Goal: Task Accomplishment & Management: Use online tool/utility

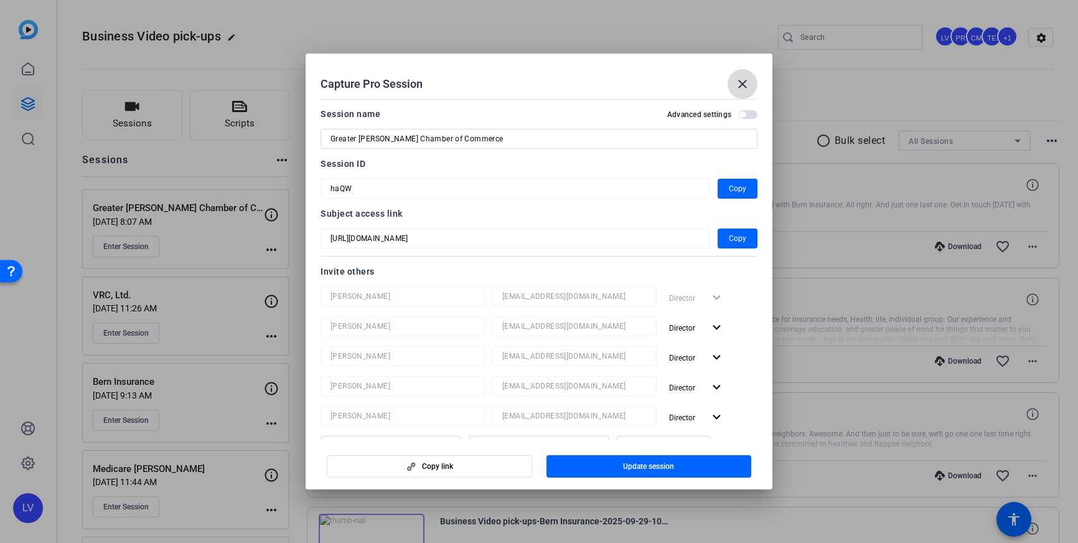
click at [737, 85] on mat-icon "close" at bounding box center [742, 84] width 15 height 15
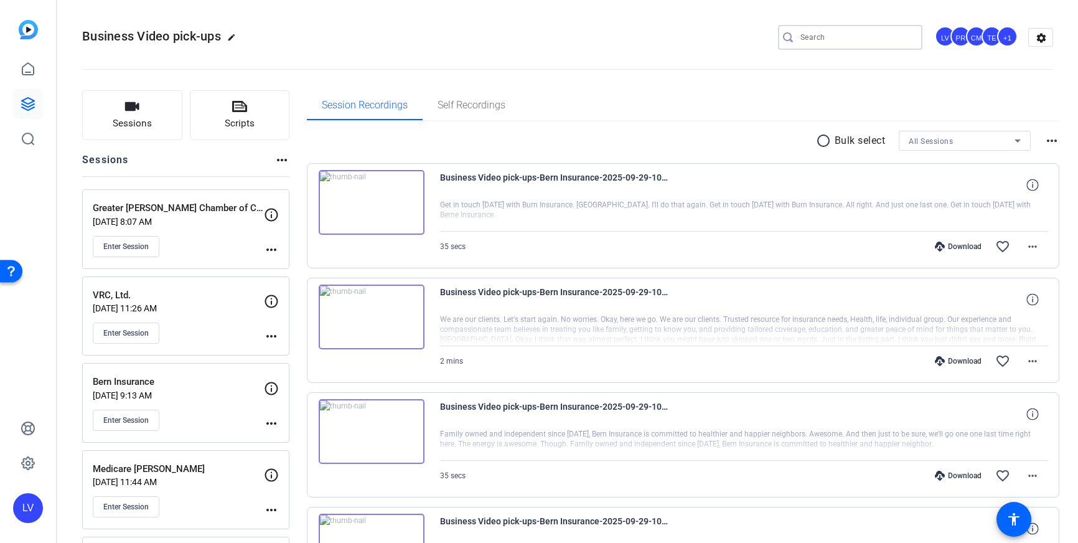
click at [893, 42] on input "Search" at bounding box center [857, 37] width 112 height 15
paste input "Twin Oaks Realty"
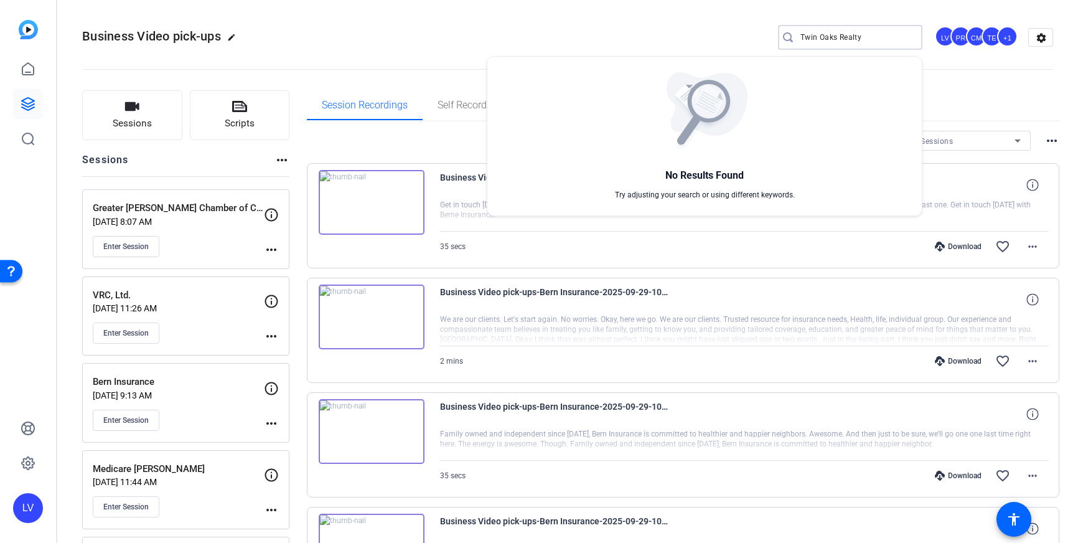
type input "Twin Oaks Realty"
drag, startPoint x: 878, startPoint y: 35, endPoint x: 782, endPoint y: 38, distance: 95.9
click at [782, 38] on div at bounding box center [539, 271] width 1078 height 543
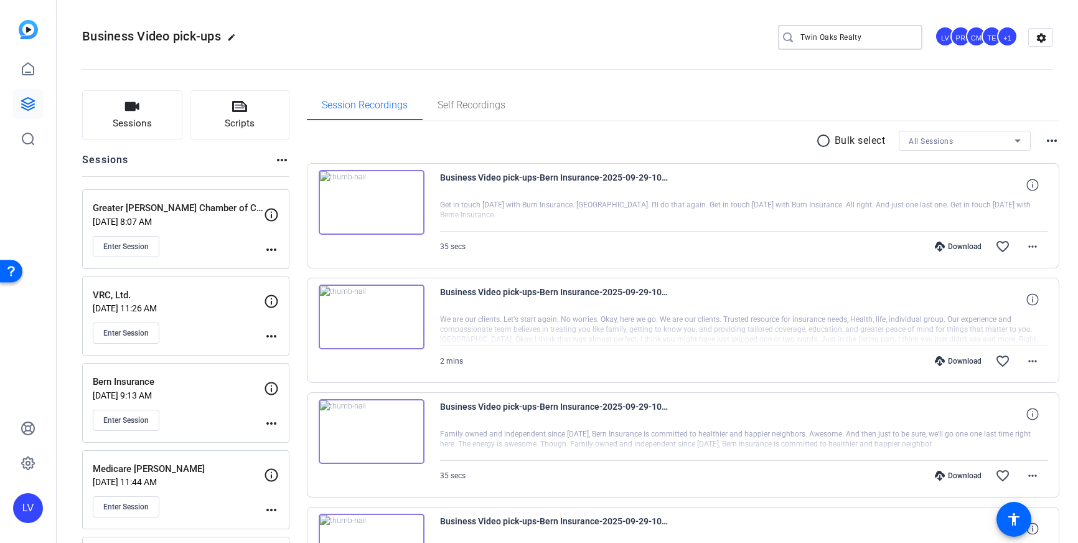
drag, startPoint x: 873, startPoint y: 40, endPoint x: 793, endPoint y: 35, distance: 81.1
click at [793, 35] on div "Twin Oaks Realty" at bounding box center [845, 37] width 134 height 25
click at [121, 121] on span "Sessions" at bounding box center [132, 123] width 39 height 14
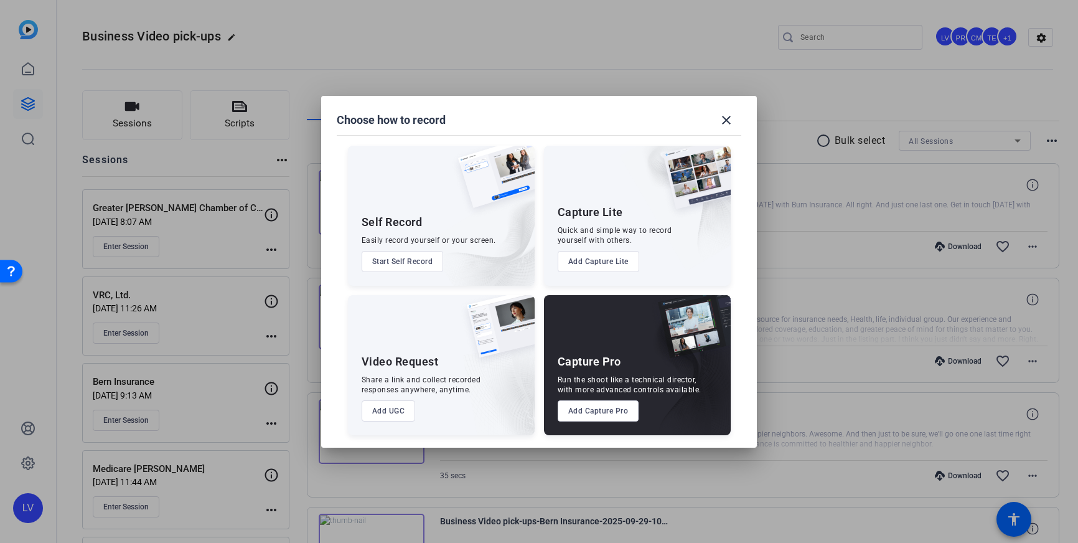
click at [583, 413] on button "Add Capture Pro" at bounding box center [599, 410] width 82 height 21
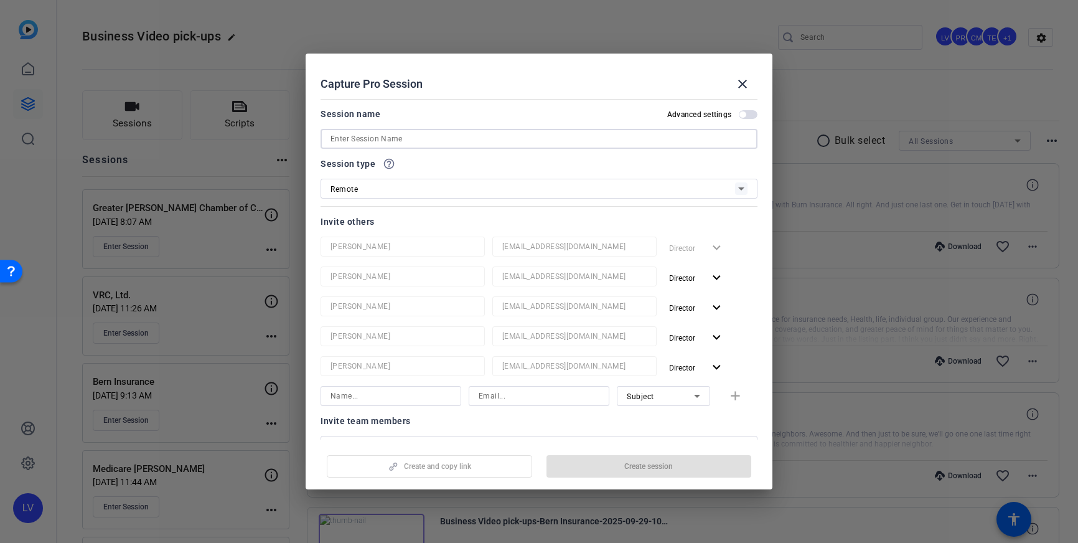
click at [439, 146] on div at bounding box center [539, 139] width 417 height 20
paste input "Twin Oaks Realty"
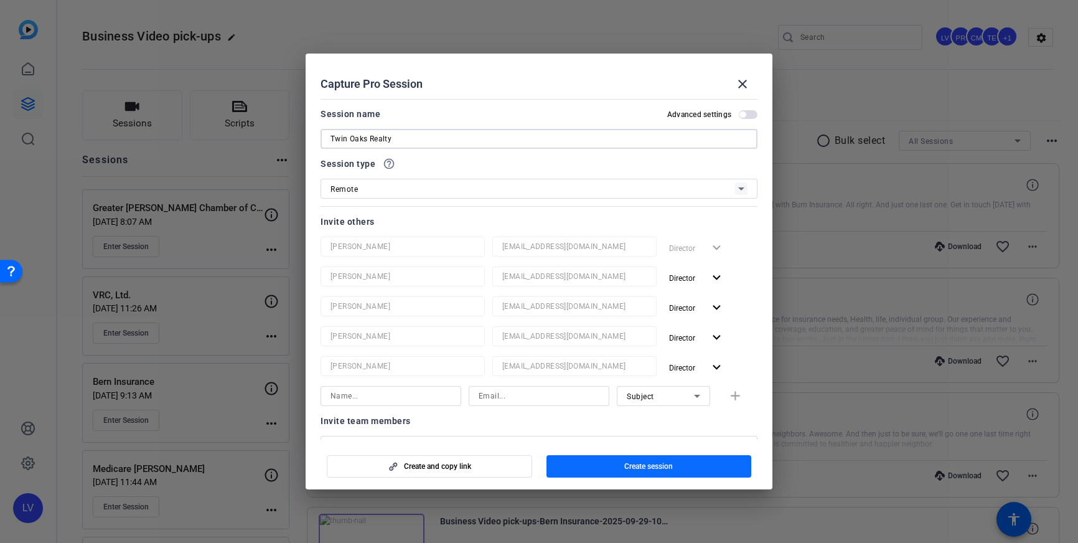
type input "Twin Oaks Realty"
click at [605, 464] on span "button" at bounding box center [649, 466] width 205 height 30
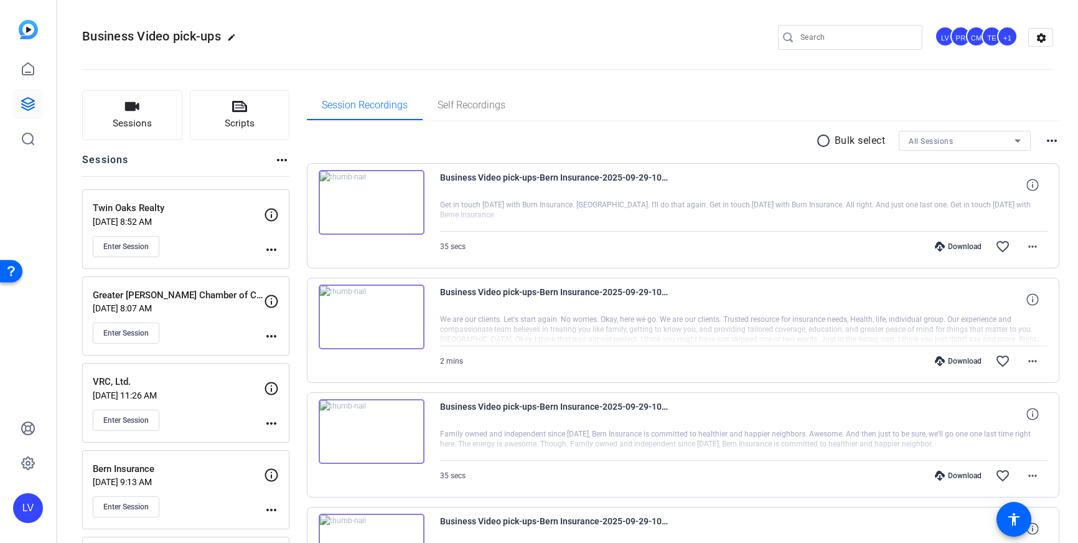
click at [269, 248] on mat-icon "more_horiz" at bounding box center [271, 249] width 15 height 15
click at [290, 270] on span "Edit Session" at bounding box center [302, 267] width 57 height 15
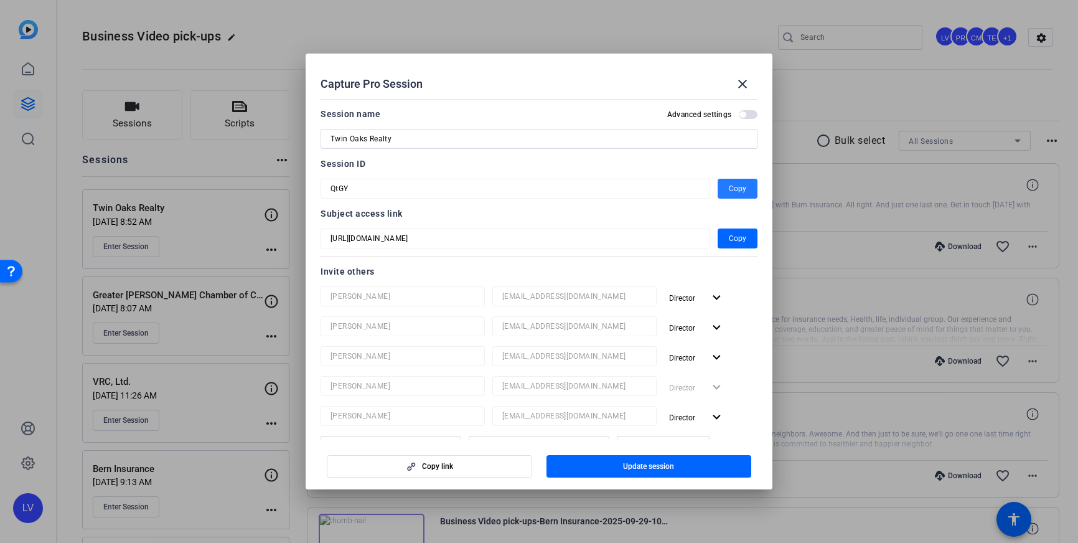
click at [726, 192] on span "button" at bounding box center [738, 189] width 40 height 30
click at [740, 83] on mat-icon "close" at bounding box center [742, 84] width 15 height 15
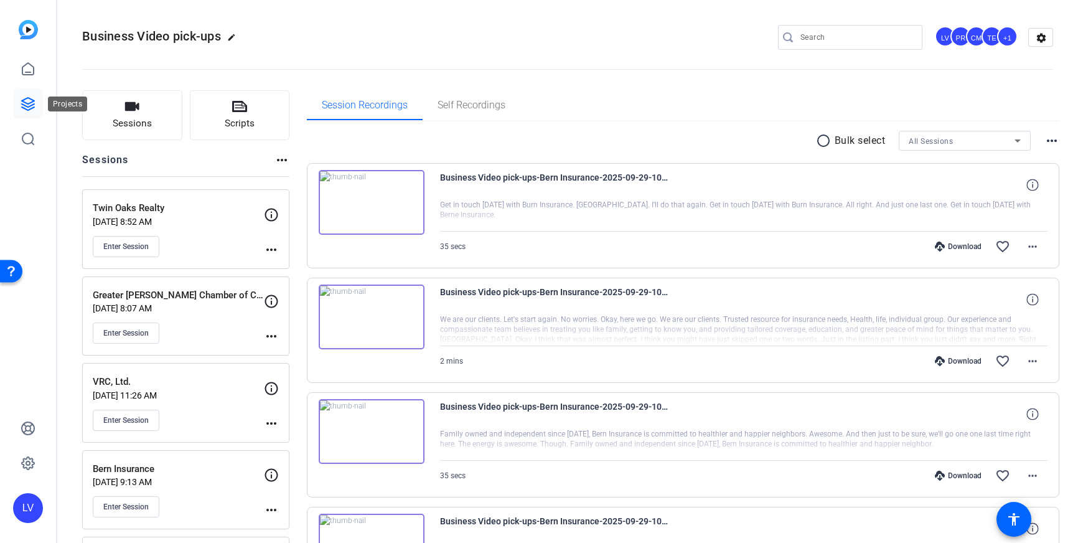
click at [19, 106] on link at bounding box center [28, 104] width 30 height 30
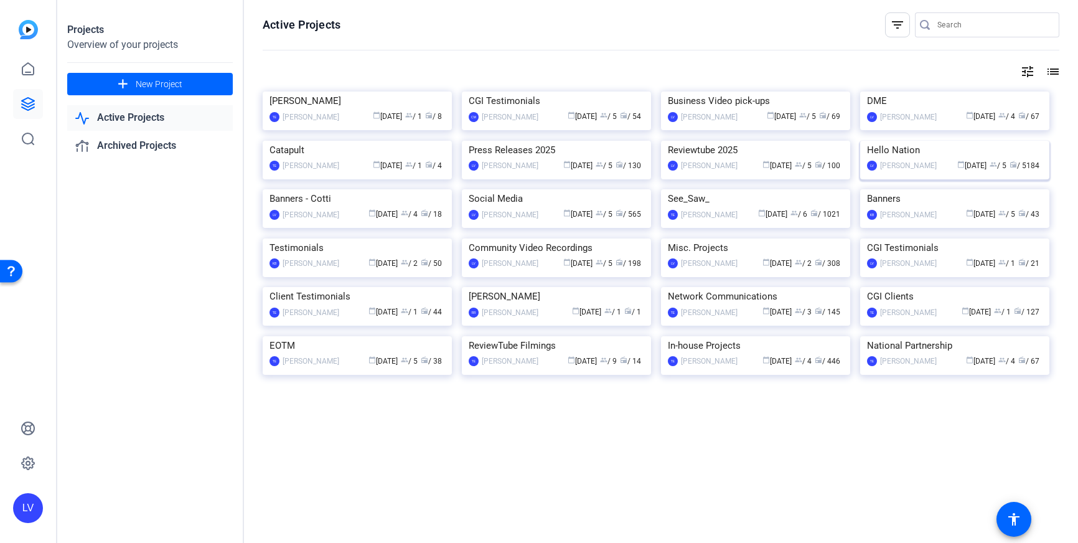
click at [936, 141] on img at bounding box center [954, 141] width 189 height 0
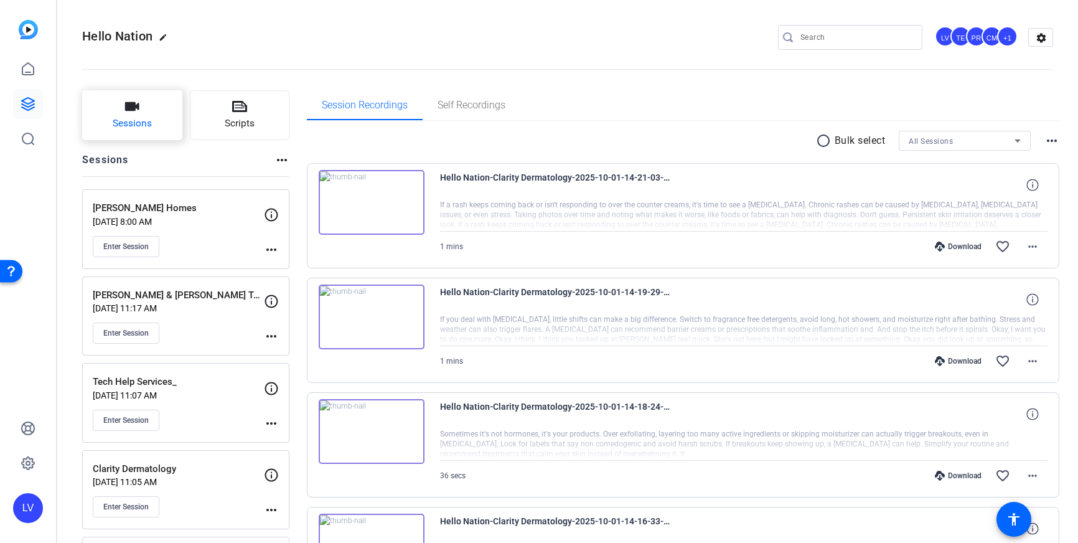
click at [153, 114] on button "Sessions" at bounding box center [132, 115] width 100 height 50
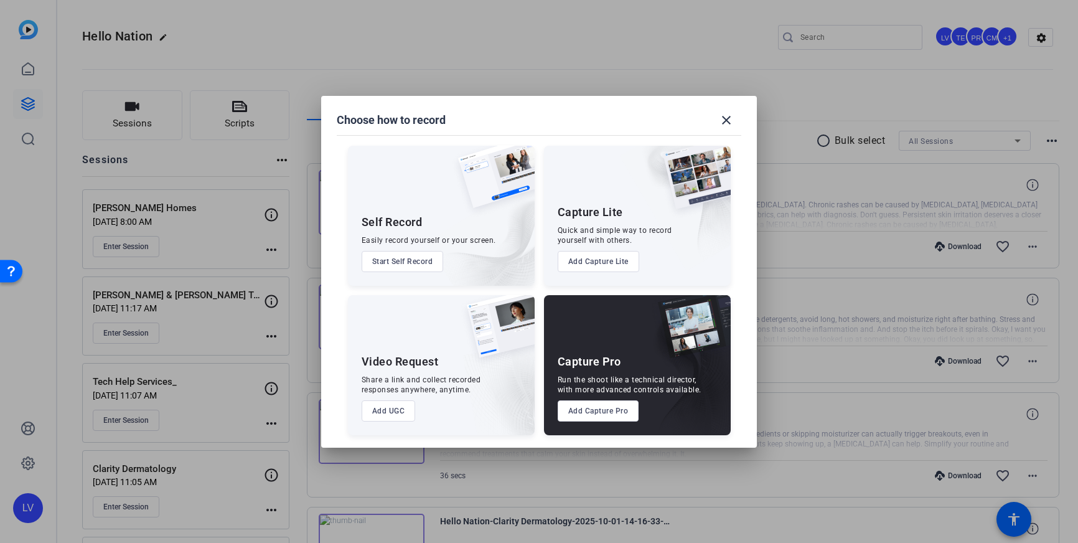
click at [594, 415] on button "Add Capture Pro" at bounding box center [599, 410] width 82 height 21
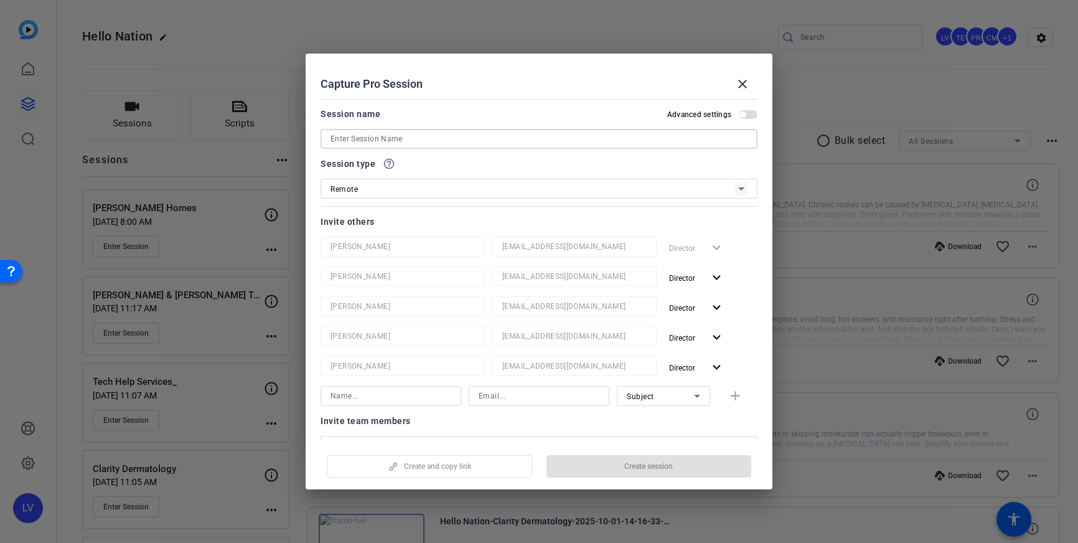
click at [473, 141] on input at bounding box center [539, 138] width 417 height 15
paste input "Beverage Tractor"
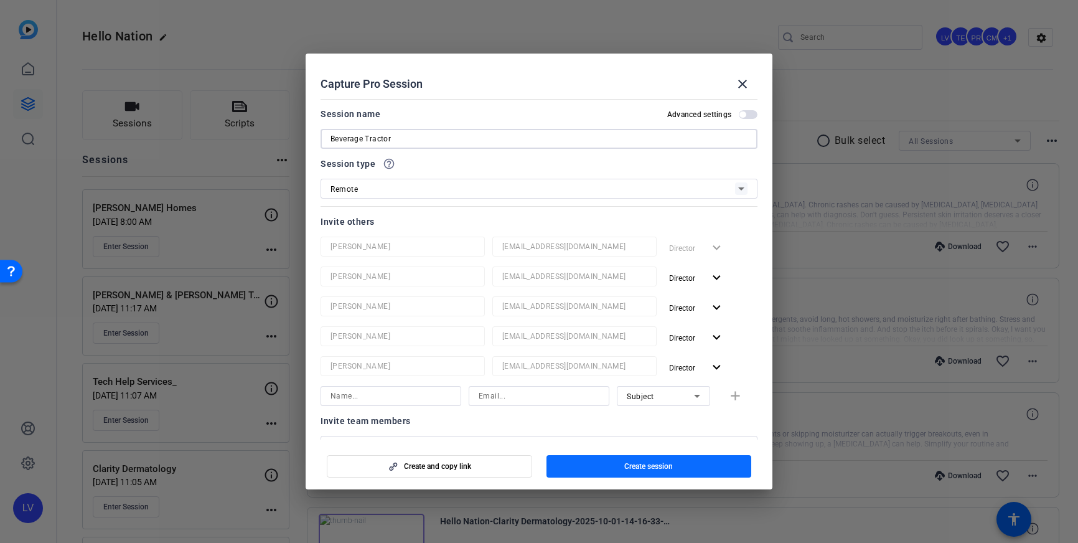
type input "Beverage Tractor"
click at [639, 477] on span "button" at bounding box center [649, 466] width 205 height 30
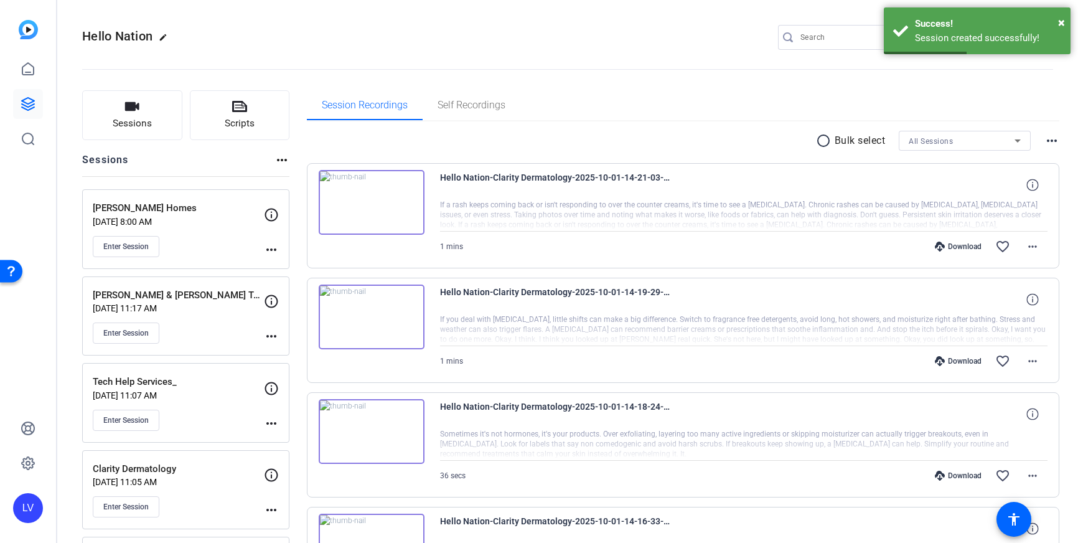
scroll to position [11, 0]
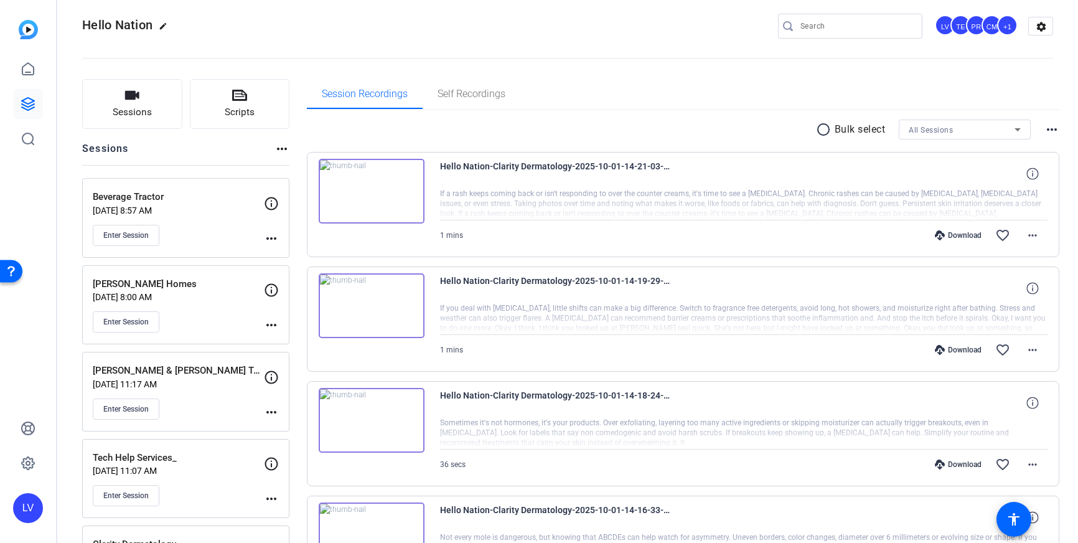
click at [271, 240] on mat-icon "more_horiz" at bounding box center [271, 238] width 15 height 15
click at [285, 252] on span "Edit Session" at bounding box center [302, 256] width 57 height 15
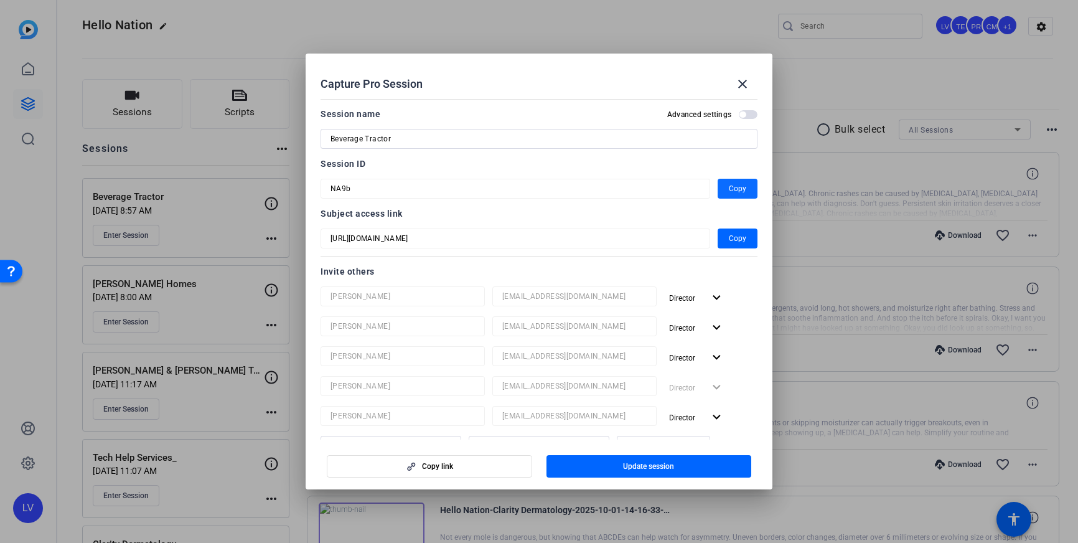
click at [733, 187] on span "Copy" at bounding box center [737, 188] width 17 height 15
click at [21, 97] on div at bounding box center [539, 271] width 1078 height 543
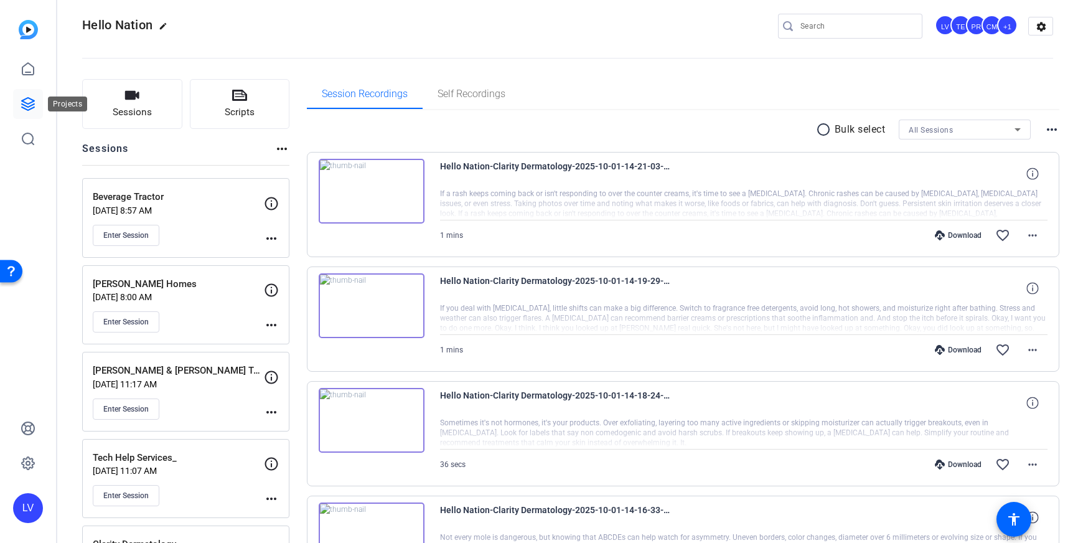
click at [28, 109] on icon at bounding box center [28, 104] width 15 height 15
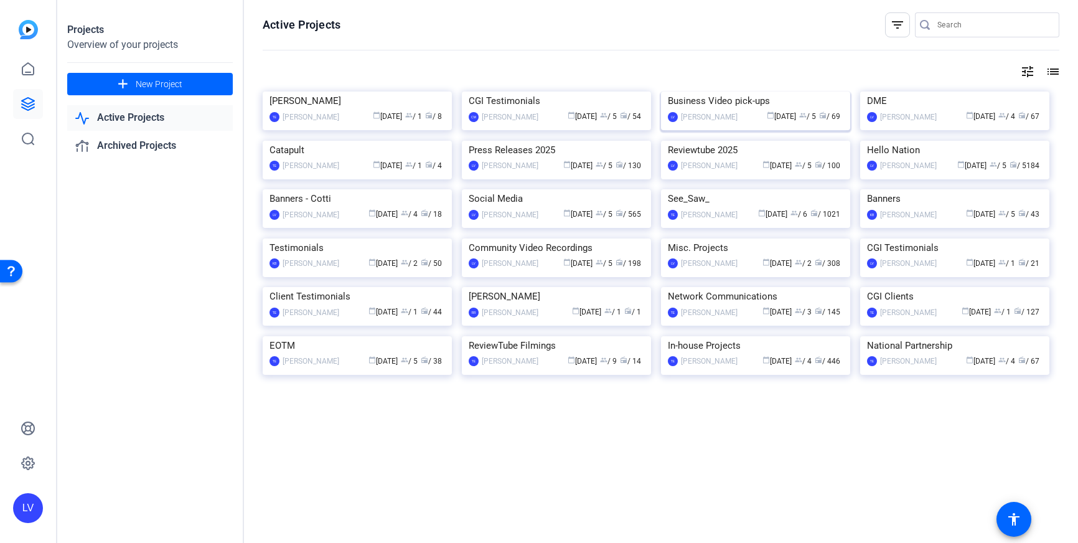
click at [760, 92] on img at bounding box center [755, 92] width 189 height 0
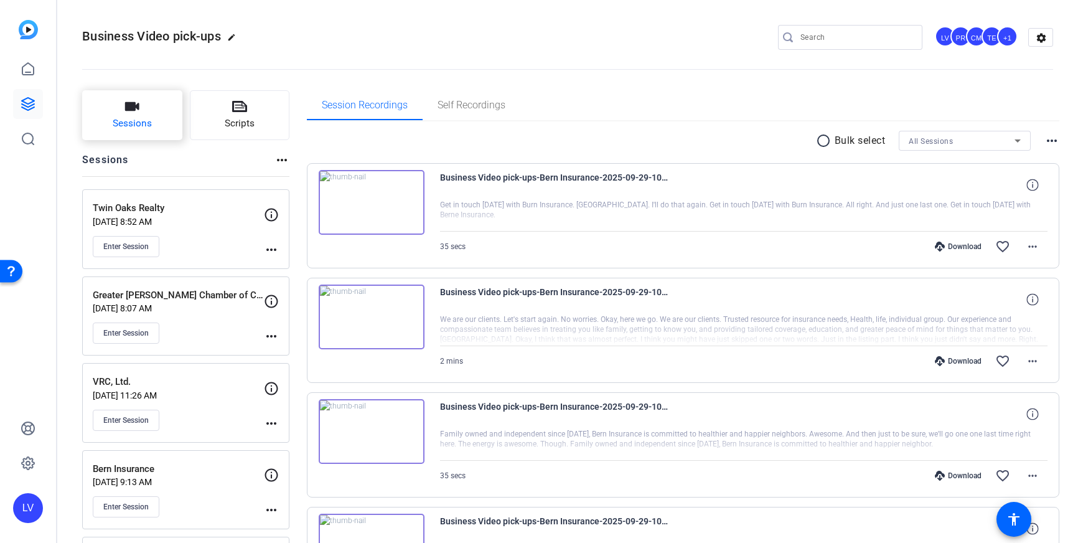
click at [153, 117] on button "Sessions" at bounding box center [132, 115] width 100 height 50
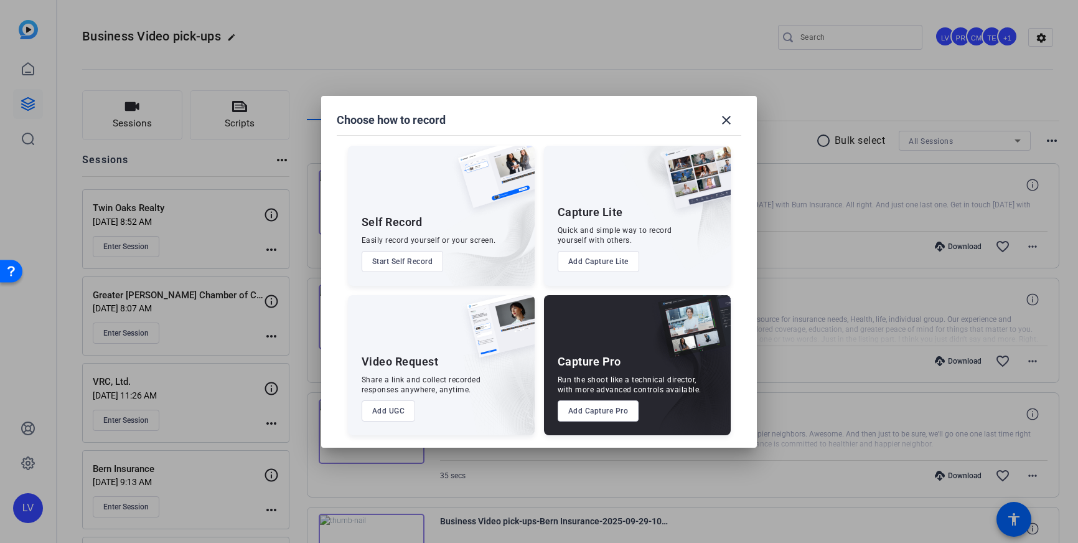
click at [588, 411] on button "Add Capture Pro" at bounding box center [599, 410] width 82 height 21
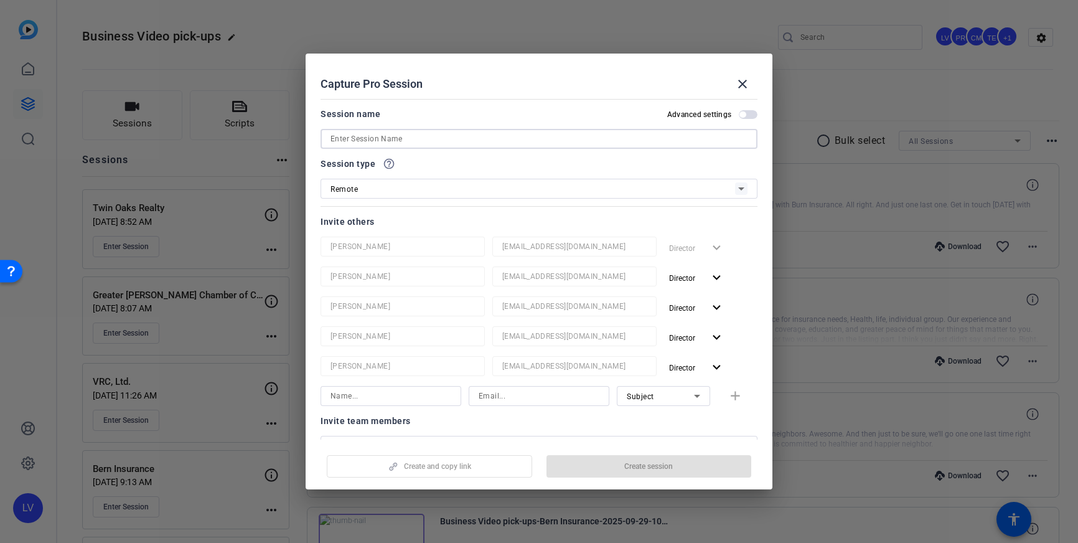
click at [453, 140] on input at bounding box center [539, 138] width 417 height 15
paste input "[US_STATE] Trucking Association"
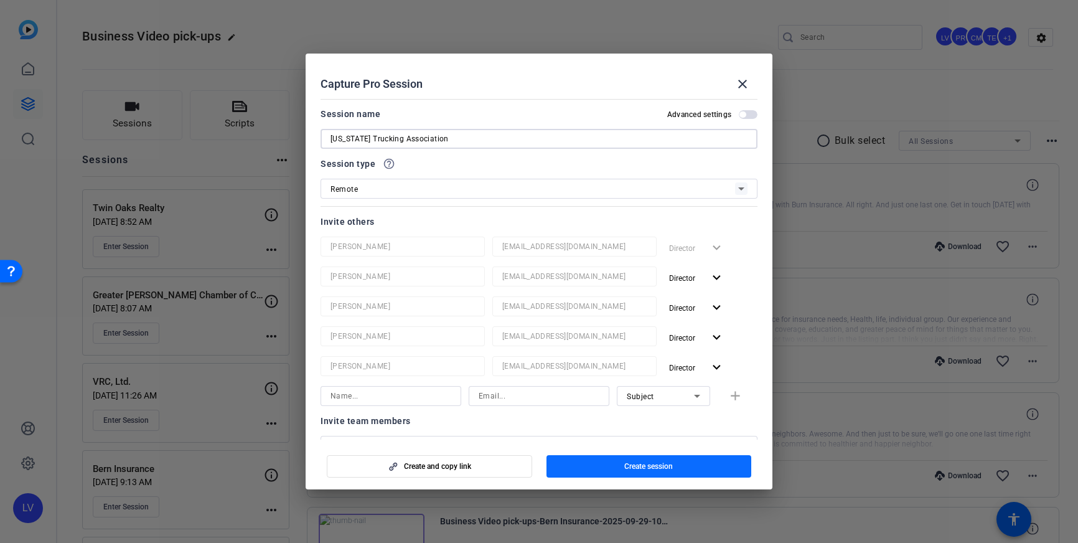
type input "[US_STATE] Trucking Association"
click at [645, 466] on span "Create session" at bounding box center [648, 466] width 49 height 10
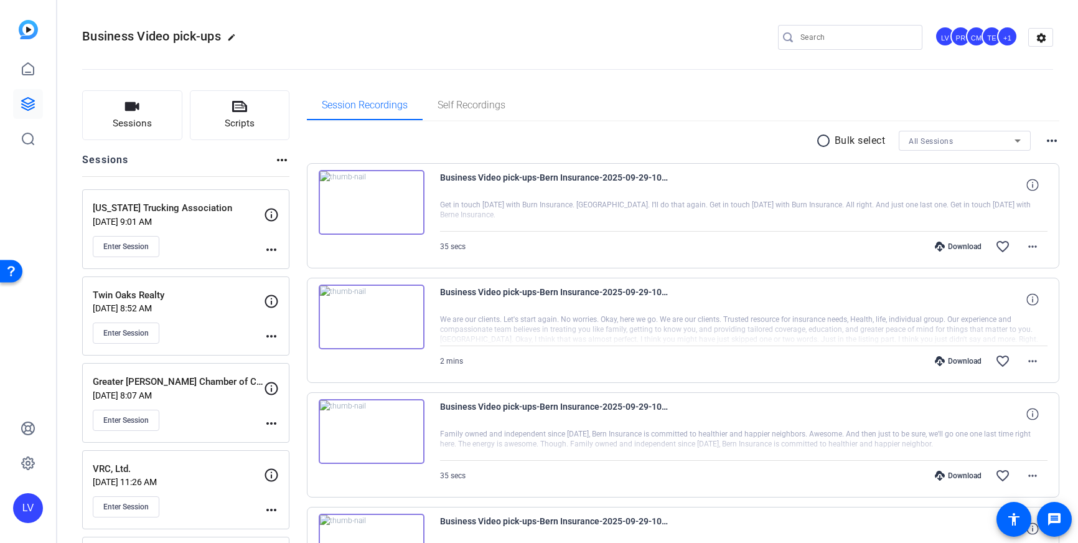
click at [268, 255] on mat-icon "more_horiz" at bounding box center [271, 249] width 15 height 15
click at [283, 268] on span "Edit Session" at bounding box center [302, 267] width 57 height 15
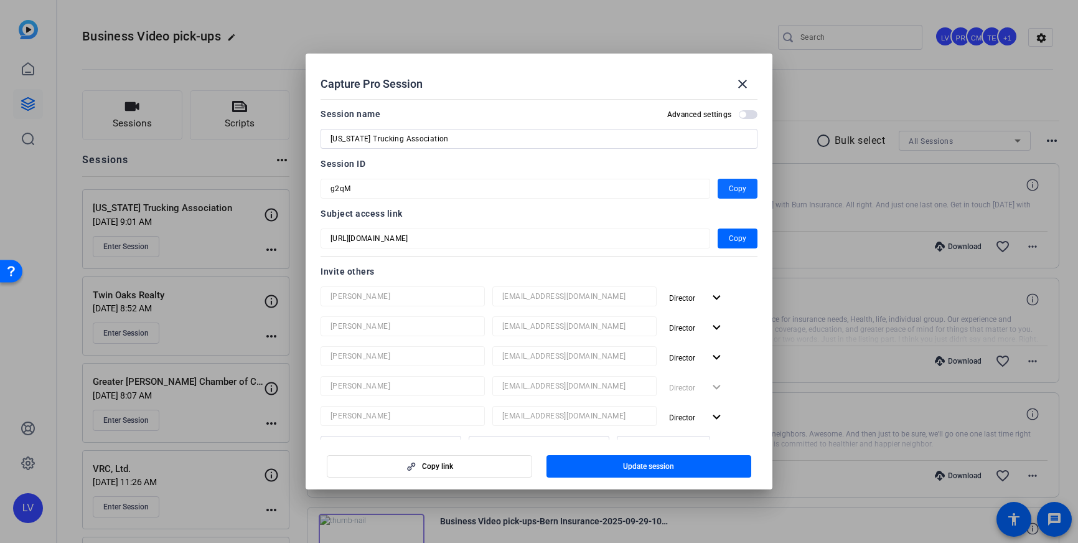
click at [735, 187] on span "Copy" at bounding box center [737, 188] width 17 height 15
click at [745, 80] on mat-icon "close" at bounding box center [742, 84] width 15 height 15
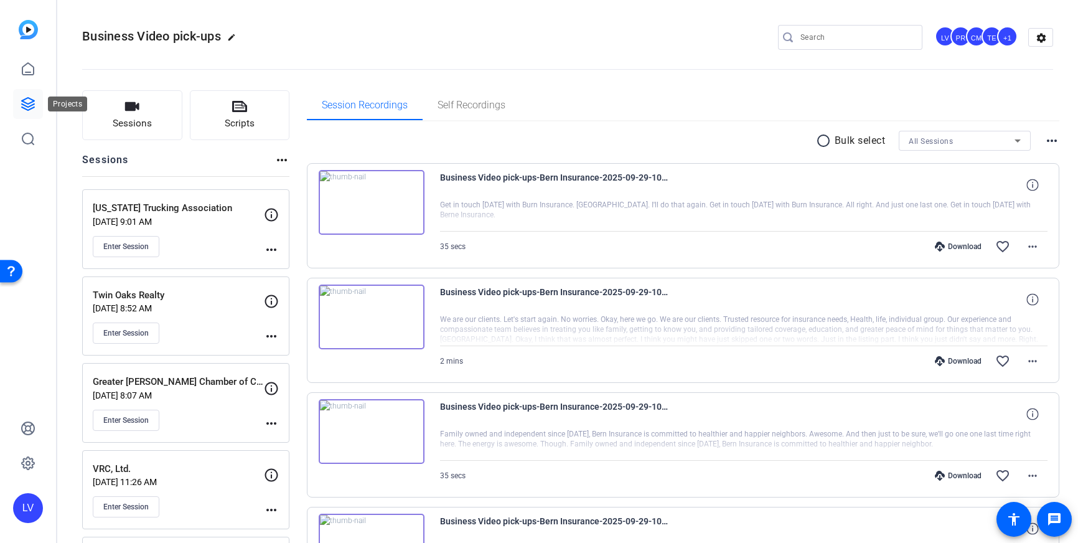
click at [32, 105] on icon at bounding box center [28, 104] width 12 height 12
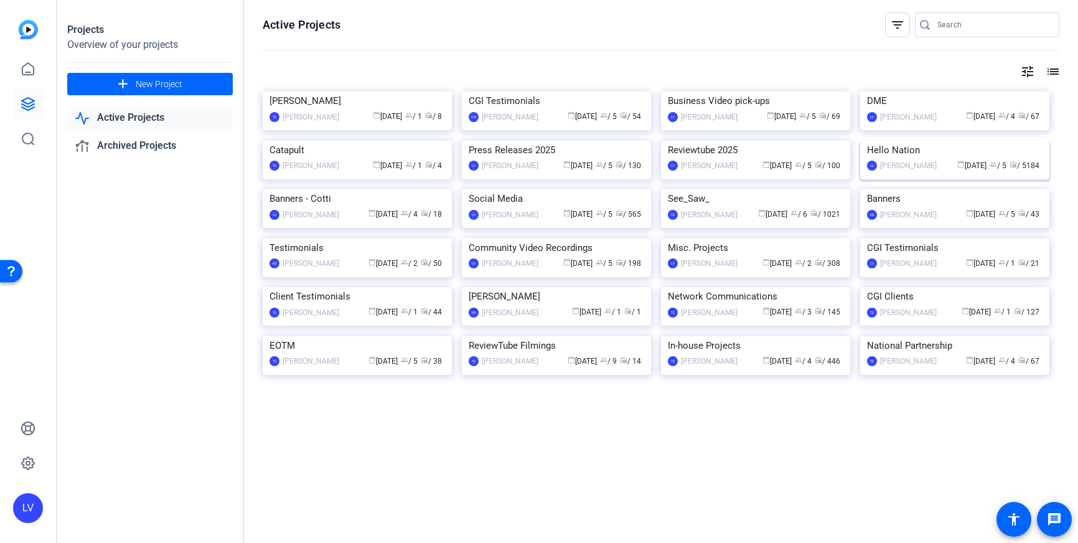
click at [972, 141] on img at bounding box center [954, 141] width 189 height 0
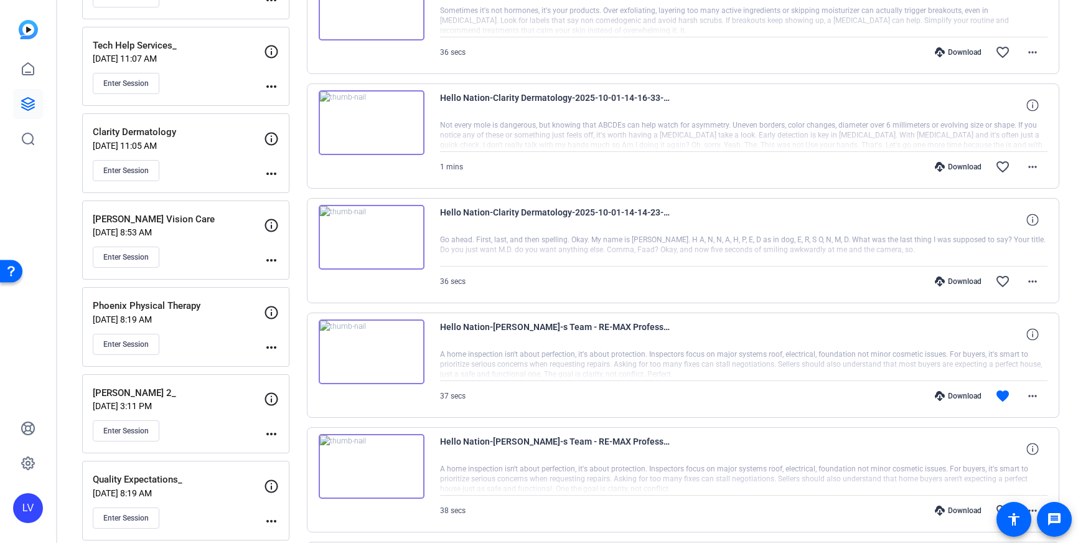
scroll to position [424, 0]
click at [187, 316] on p "[DATE] 8:19 AM" at bounding box center [178, 319] width 171 height 10
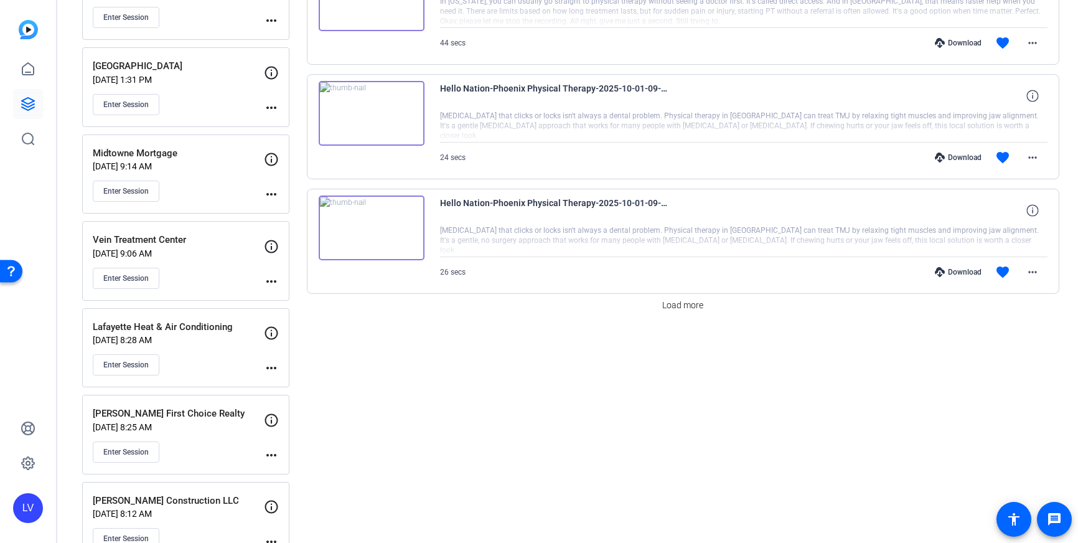
scroll to position [1052, 0]
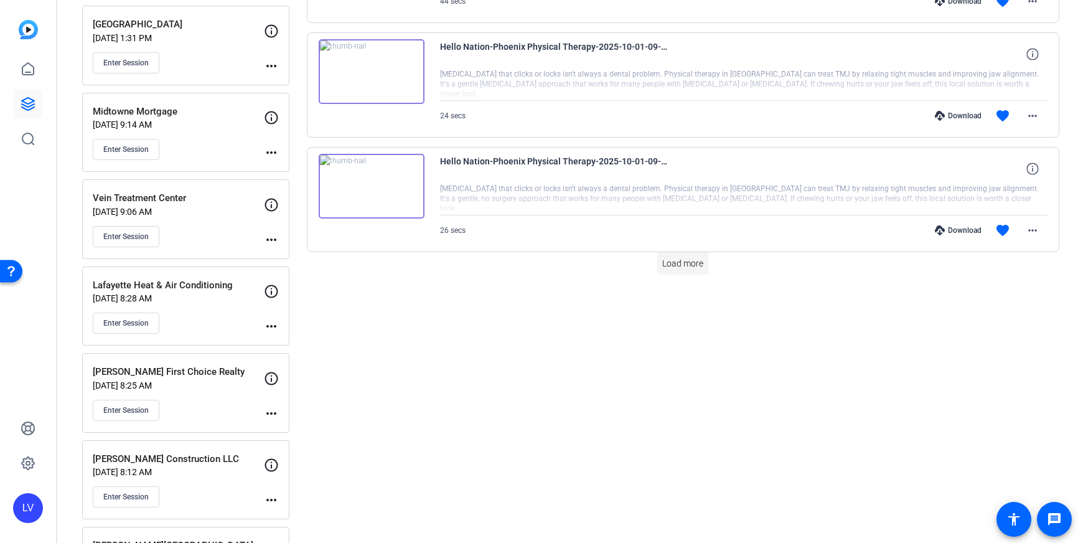
click at [699, 267] on span "Load more" at bounding box center [682, 263] width 41 height 13
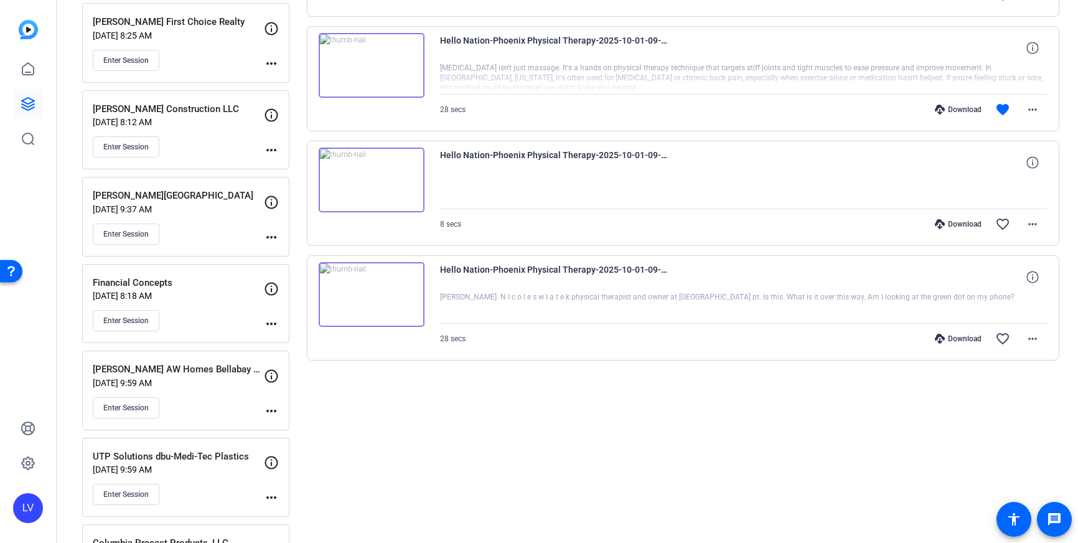
scroll to position [1405, 0]
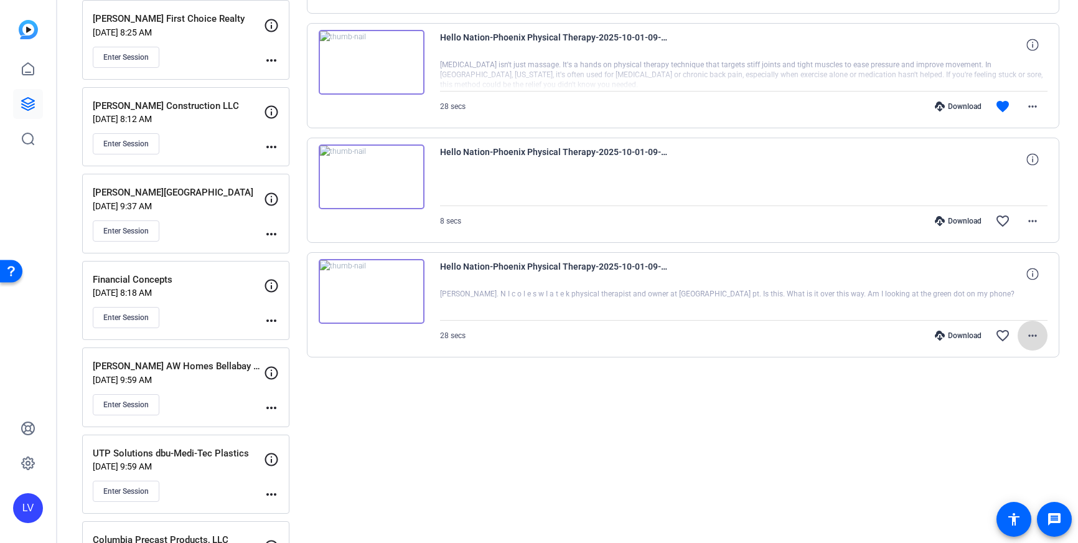
click at [1034, 337] on mat-icon "more_horiz" at bounding box center [1032, 335] width 15 height 15
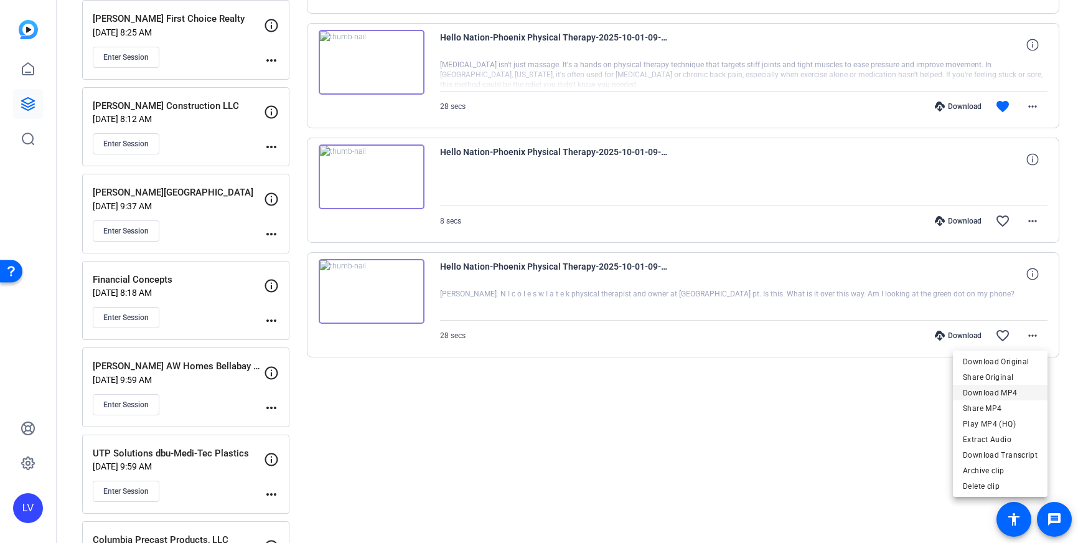
click at [1012, 387] on span "Download MP4" at bounding box center [1000, 392] width 75 height 15
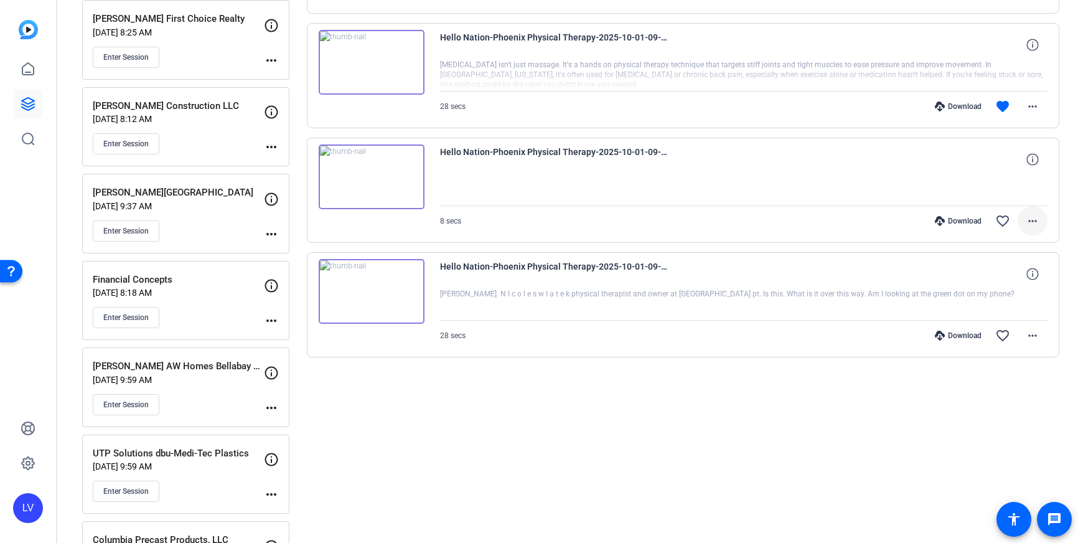
click at [1029, 228] on span at bounding box center [1033, 221] width 30 height 30
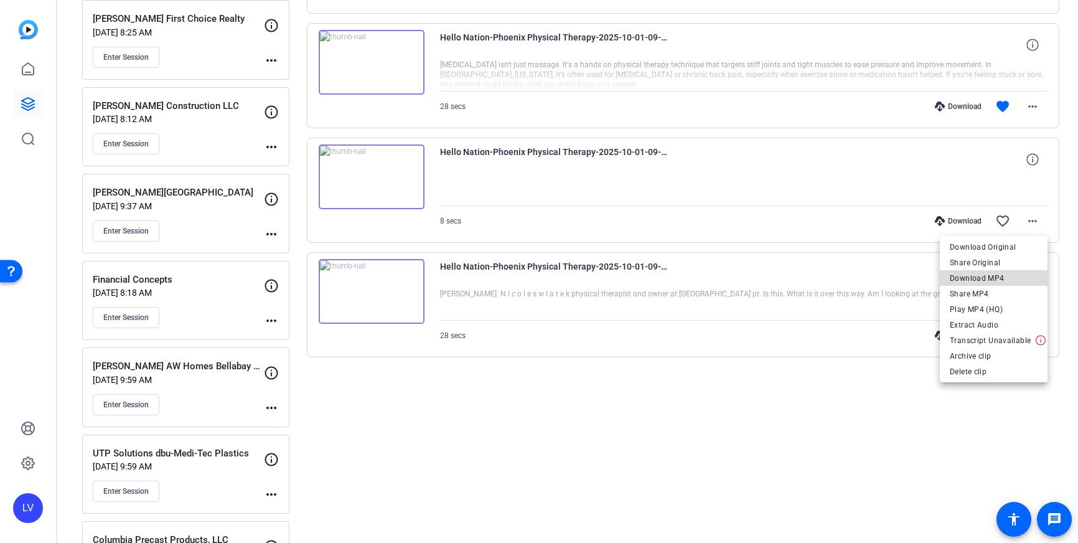
click at [1012, 276] on span "Download MP4" at bounding box center [994, 278] width 88 height 15
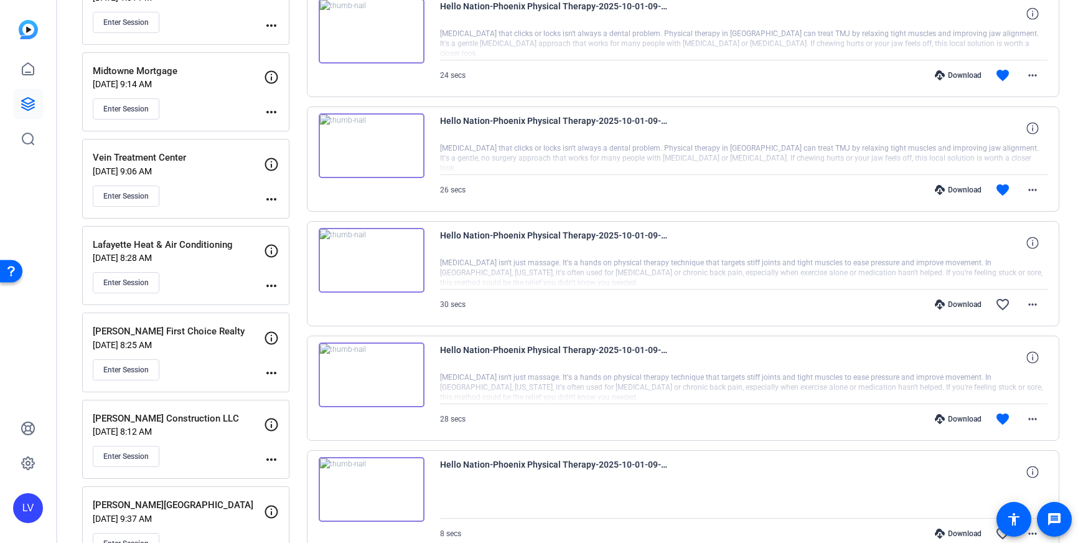
scroll to position [1092, 0]
click at [1029, 415] on mat-icon "more_horiz" at bounding box center [1032, 419] width 15 height 15
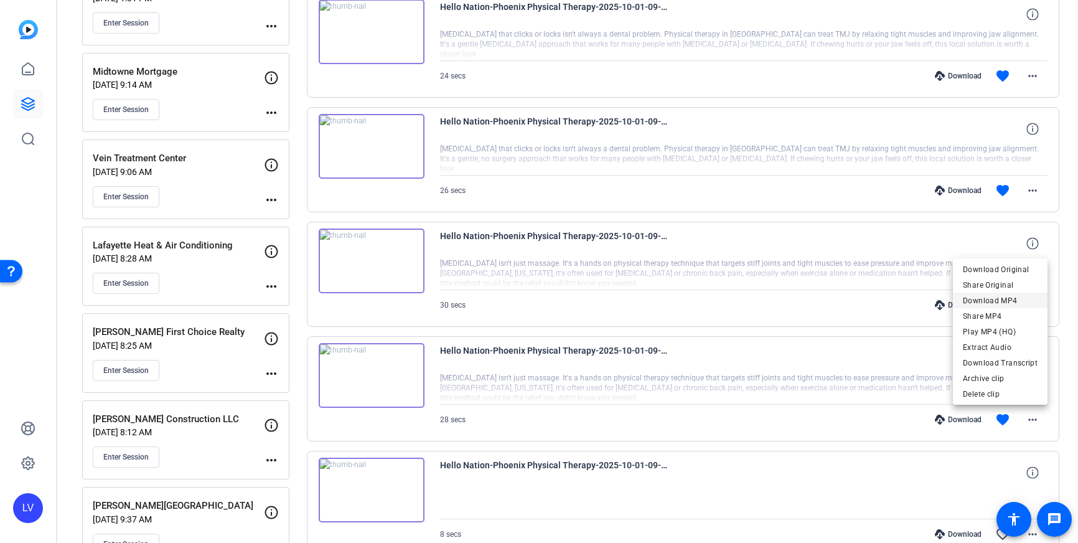
click at [1007, 301] on span "Download MP4" at bounding box center [1000, 300] width 75 height 15
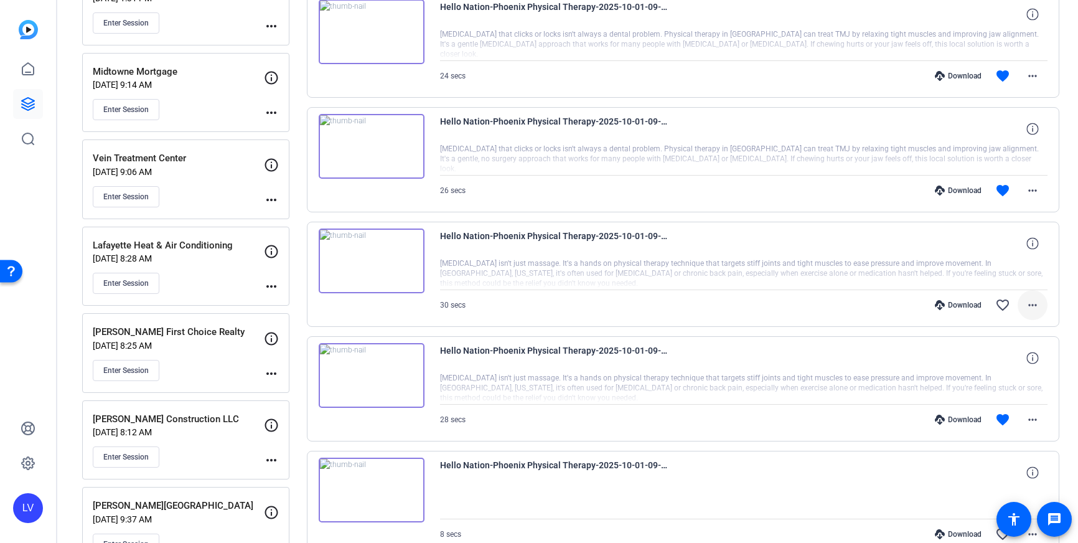
click at [1033, 307] on mat-icon "more_horiz" at bounding box center [1032, 305] width 15 height 15
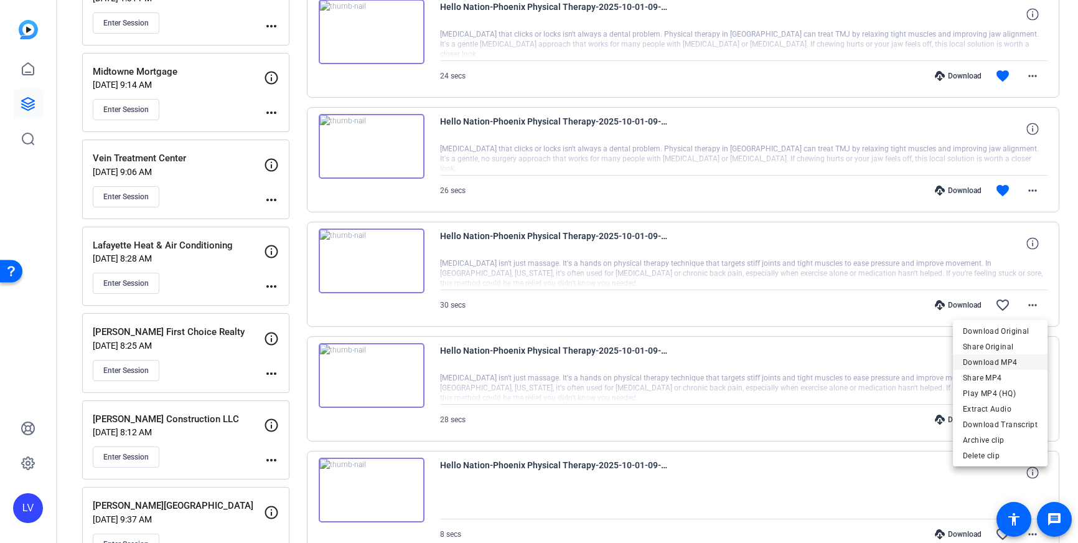
click at [1005, 357] on span "Download MP4" at bounding box center [1000, 362] width 75 height 15
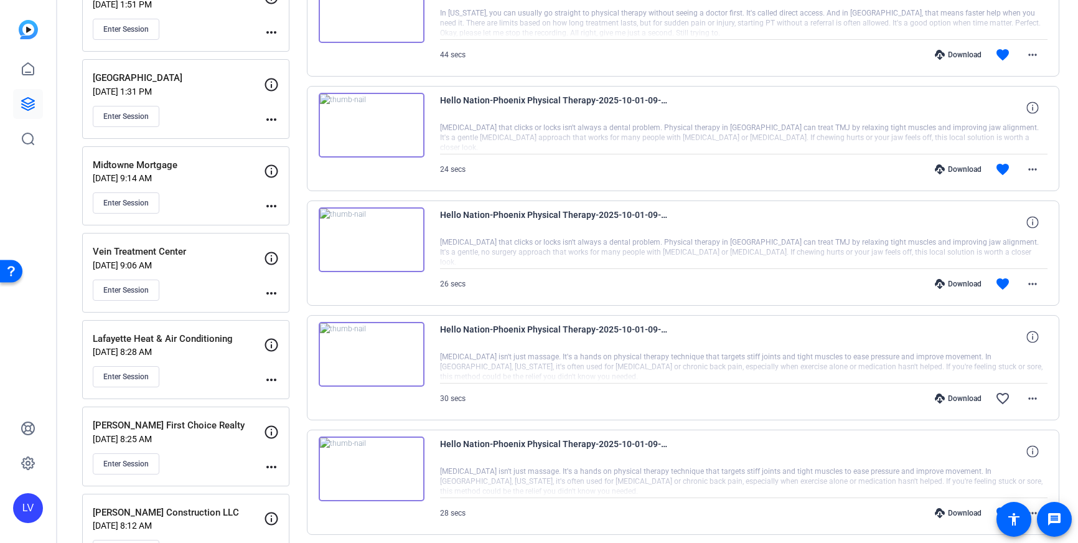
scroll to position [998, 0]
click at [1033, 294] on span at bounding box center [1033, 285] width 30 height 30
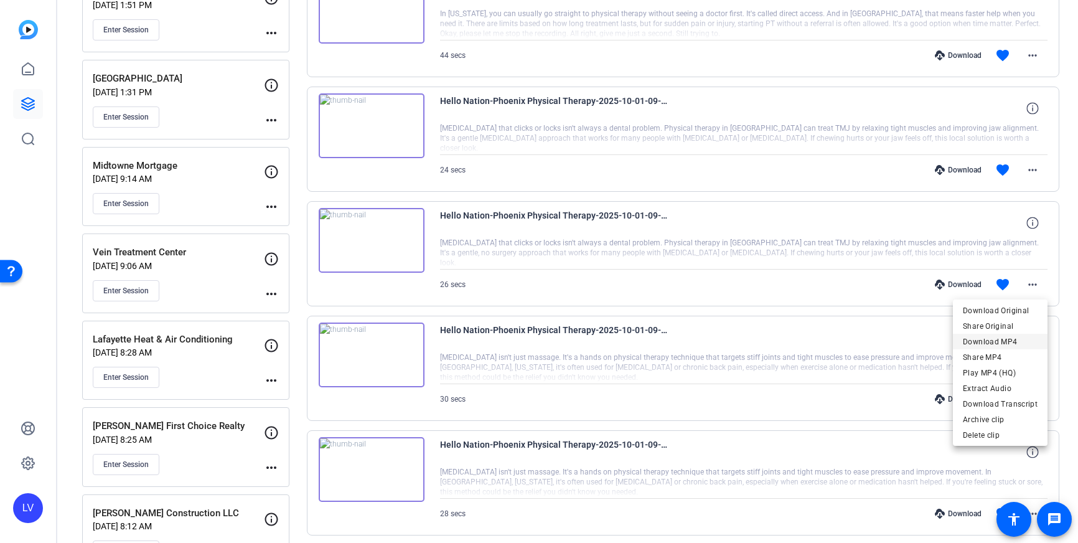
click at [1020, 337] on span "Download MP4" at bounding box center [1000, 341] width 75 height 15
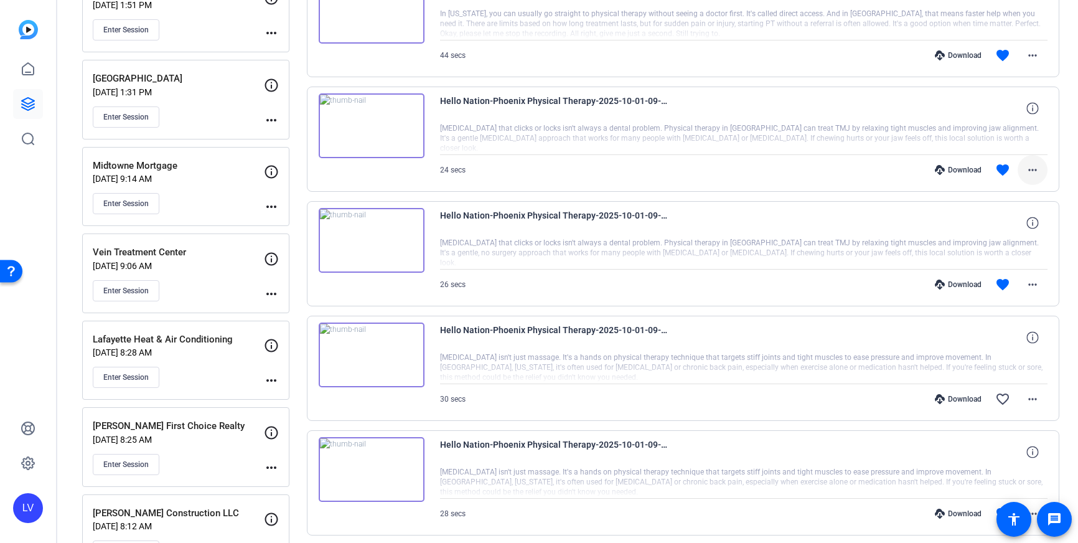
click at [1038, 172] on mat-icon "more_horiz" at bounding box center [1032, 169] width 15 height 15
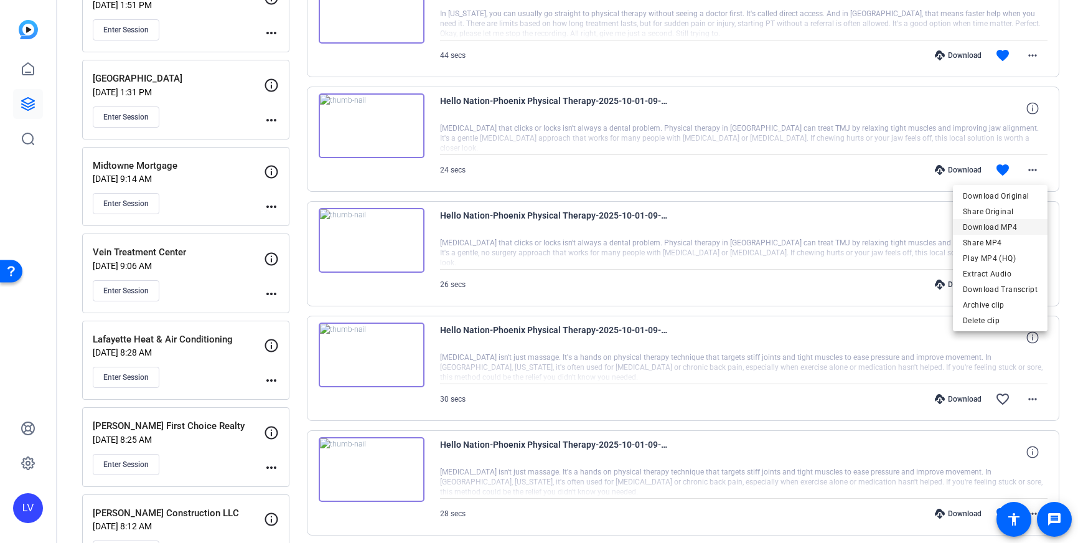
click at [1012, 222] on span "Download MP4" at bounding box center [1000, 227] width 75 height 15
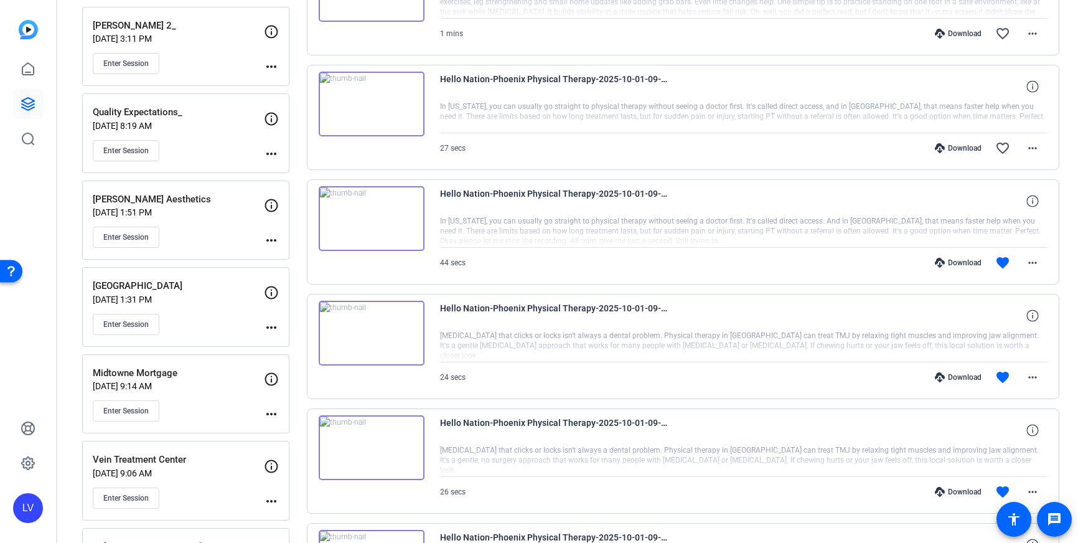
scroll to position [794, 0]
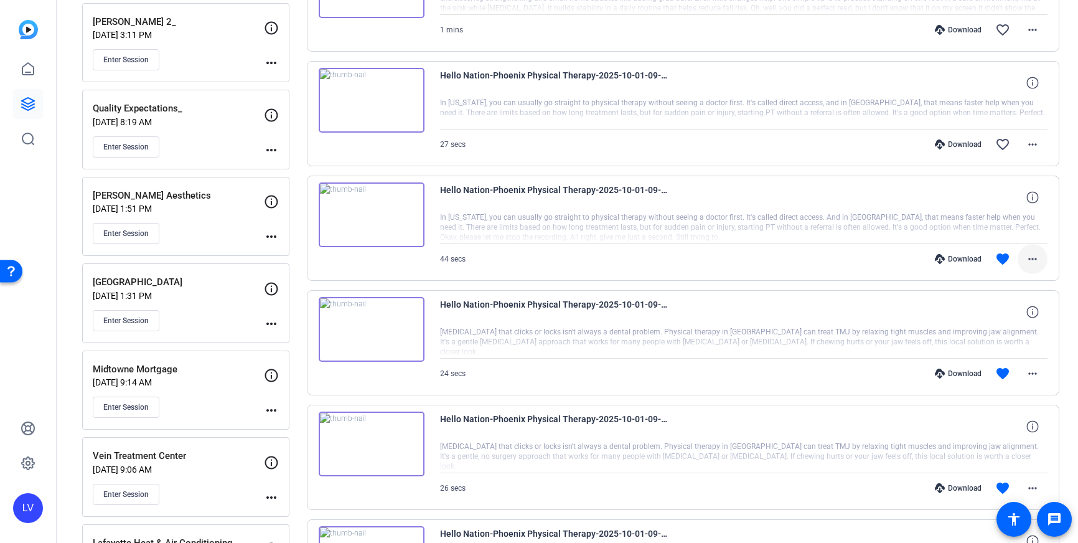
click at [1041, 258] on span at bounding box center [1033, 259] width 30 height 30
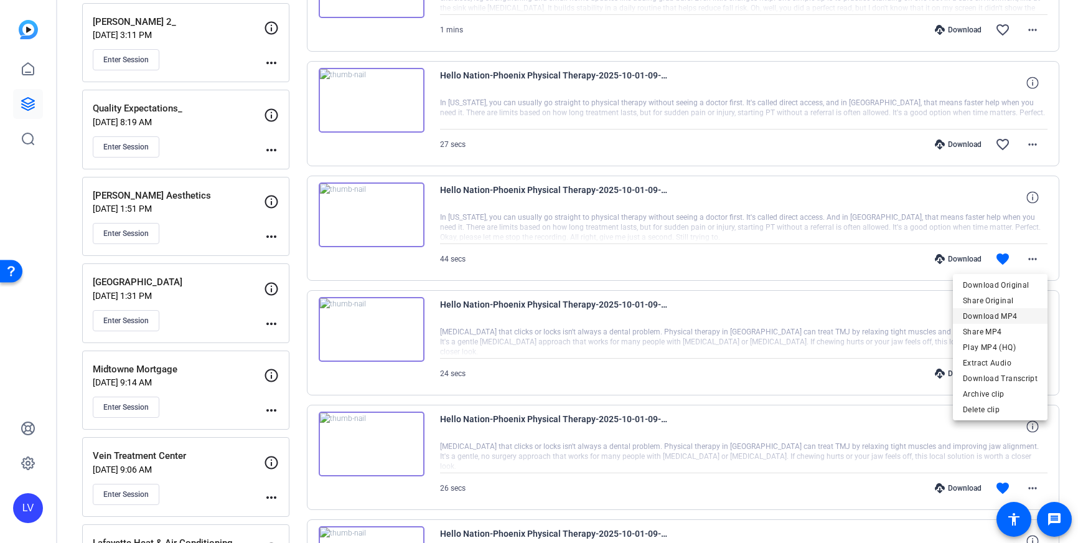
click at [1007, 315] on span "Download MP4" at bounding box center [1000, 316] width 75 height 15
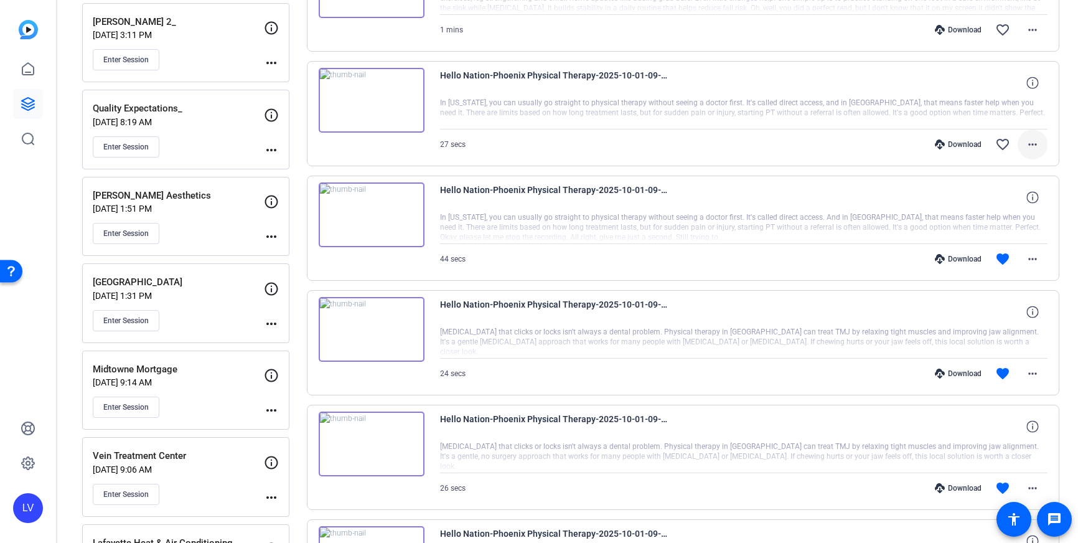
click at [1040, 143] on mat-icon "more_horiz" at bounding box center [1032, 144] width 15 height 15
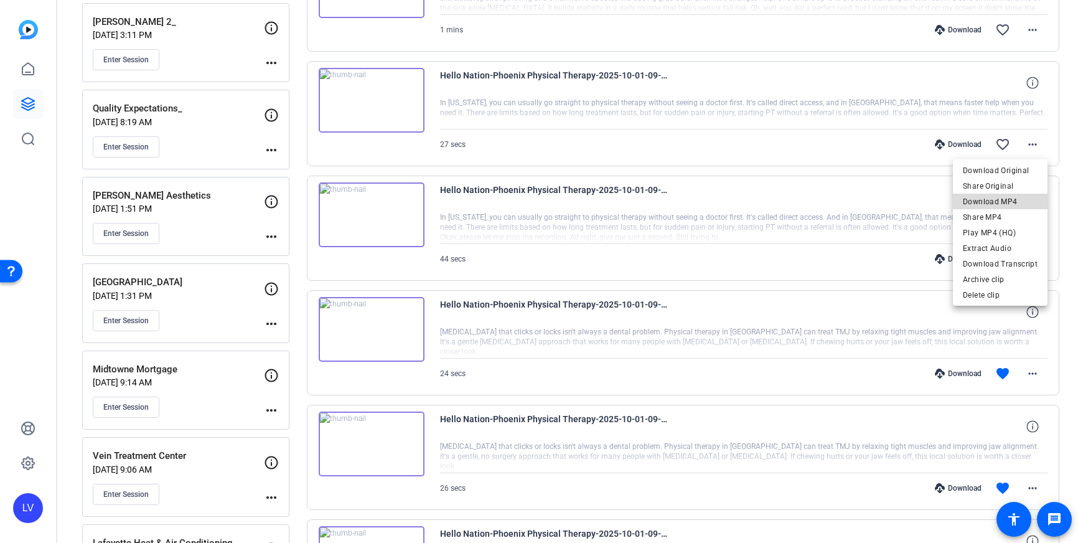
click at [1025, 200] on span "Download MP4" at bounding box center [1000, 201] width 75 height 15
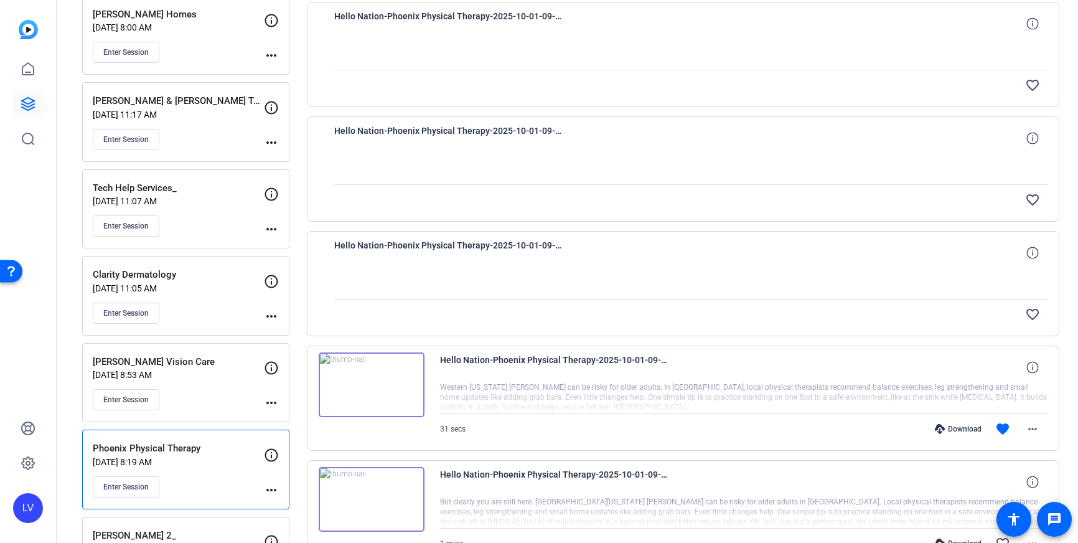
scroll to position [272, 0]
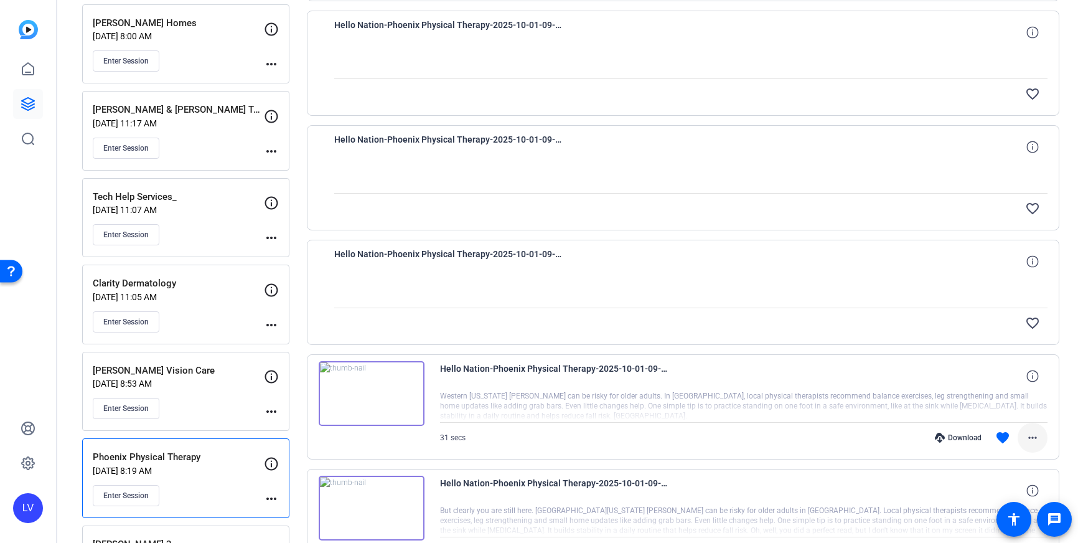
click at [1030, 440] on mat-icon "more_horiz" at bounding box center [1032, 437] width 15 height 15
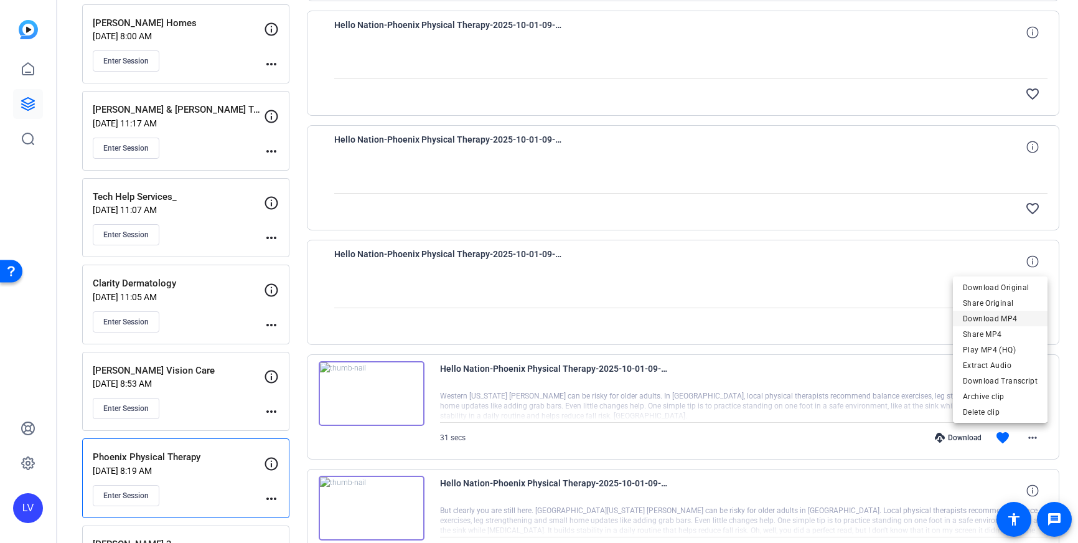
click at [1002, 316] on span "Download MP4" at bounding box center [1000, 318] width 75 height 15
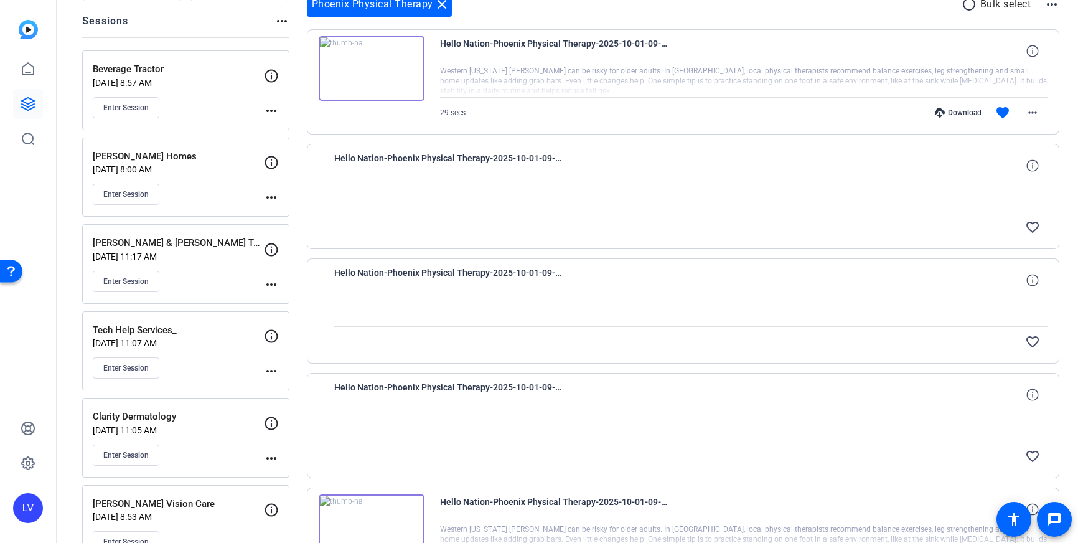
scroll to position [0, 0]
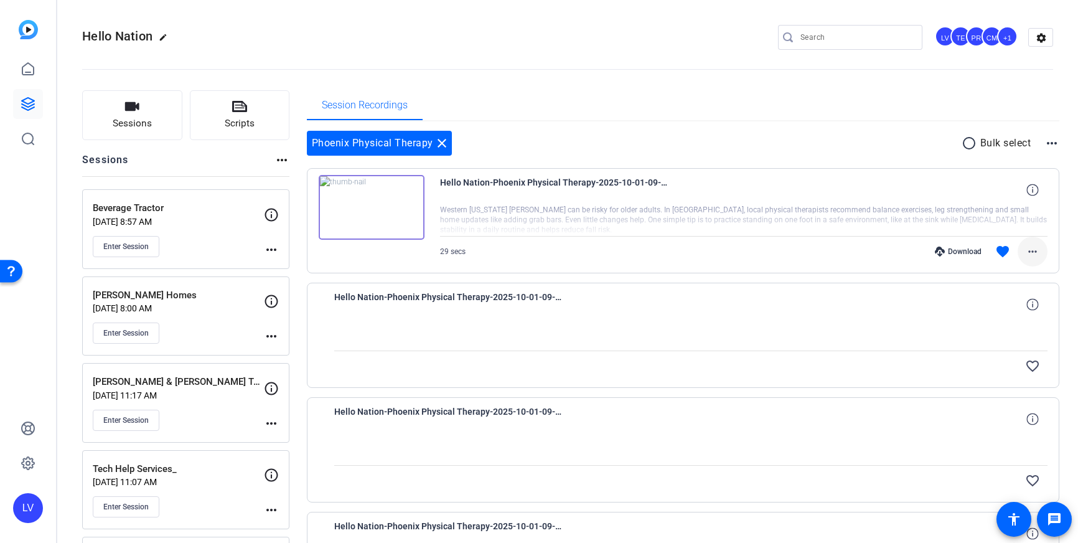
click at [1034, 253] on mat-icon "more_horiz" at bounding box center [1032, 251] width 15 height 15
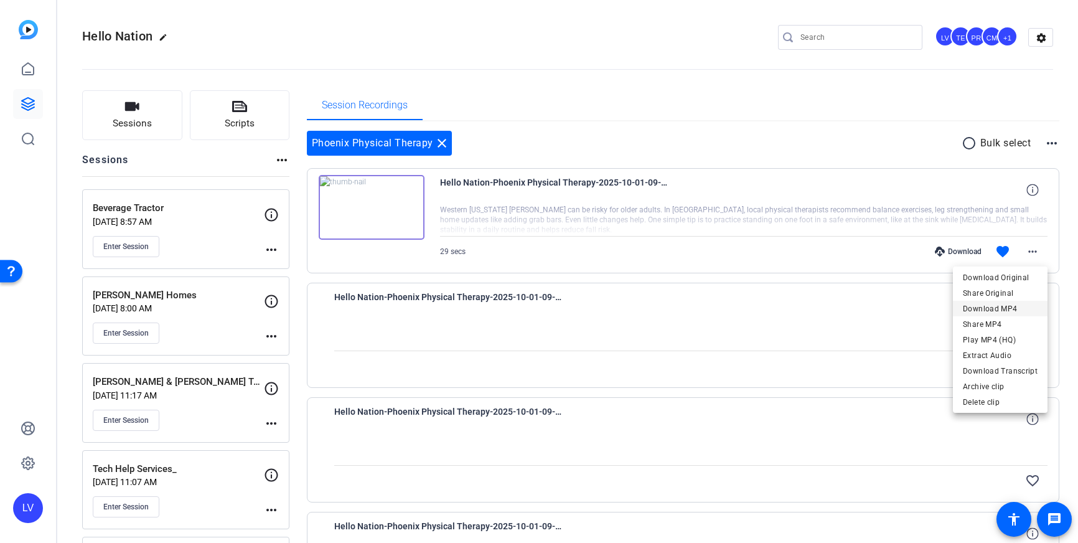
click at [1019, 303] on span "Download MP4" at bounding box center [1000, 308] width 75 height 15
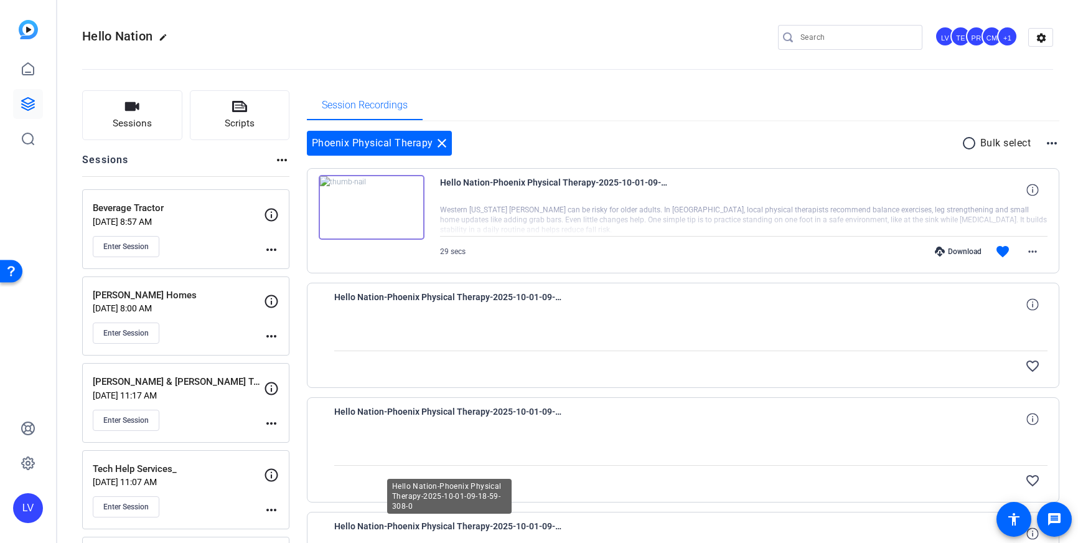
click at [349, 537] on span "Hello Nation-Phoenix Physical Therapy-2025-10-01-09-18-59-308-0" at bounding box center [449, 534] width 230 height 30
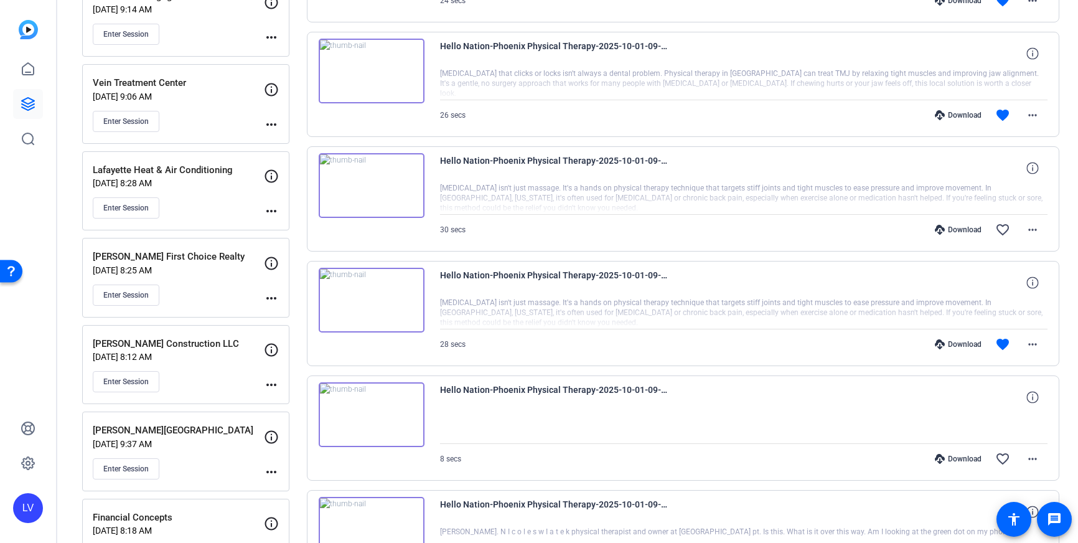
scroll to position [1167, 0]
click at [177, 176] on p "Lafayette Heat & Air Conditioning" at bounding box center [178, 171] width 171 height 14
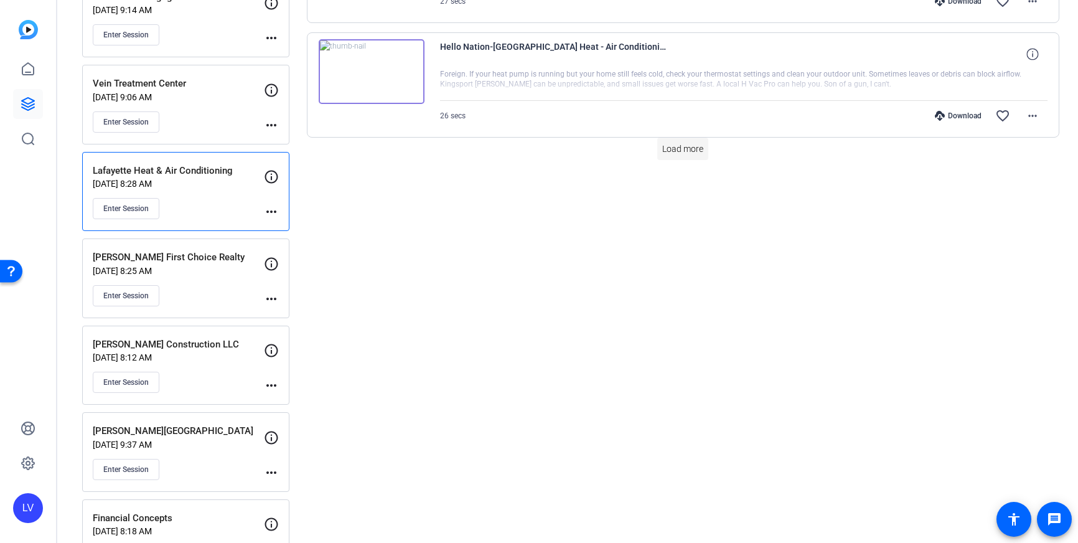
click at [676, 157] on span at bounding box center [682, 149] width 51 height 30
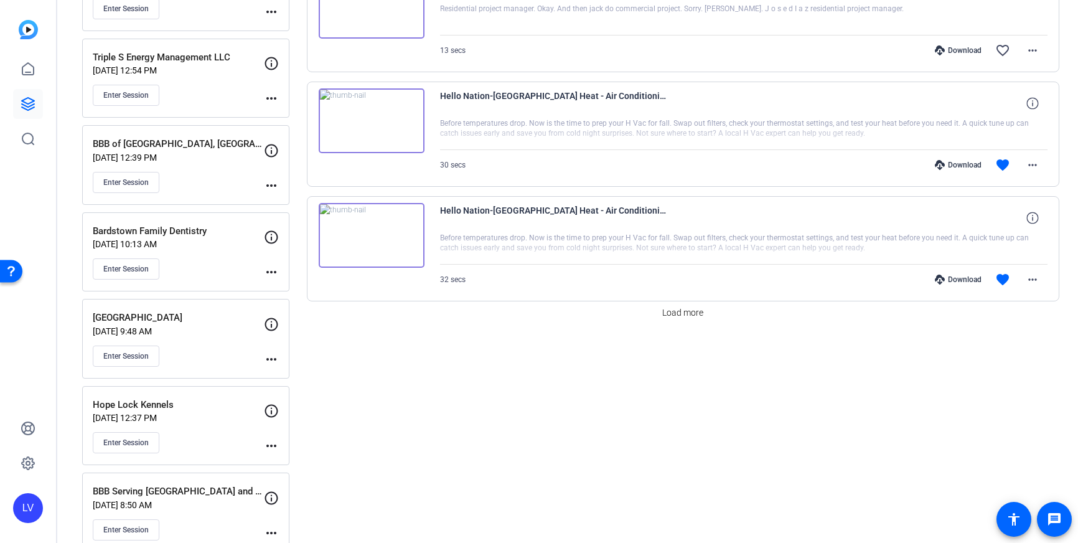
scroll to position [2149, 0]
click at [677, 309] on span "Load more" at bounding box center [682, 312] width 41 height 13
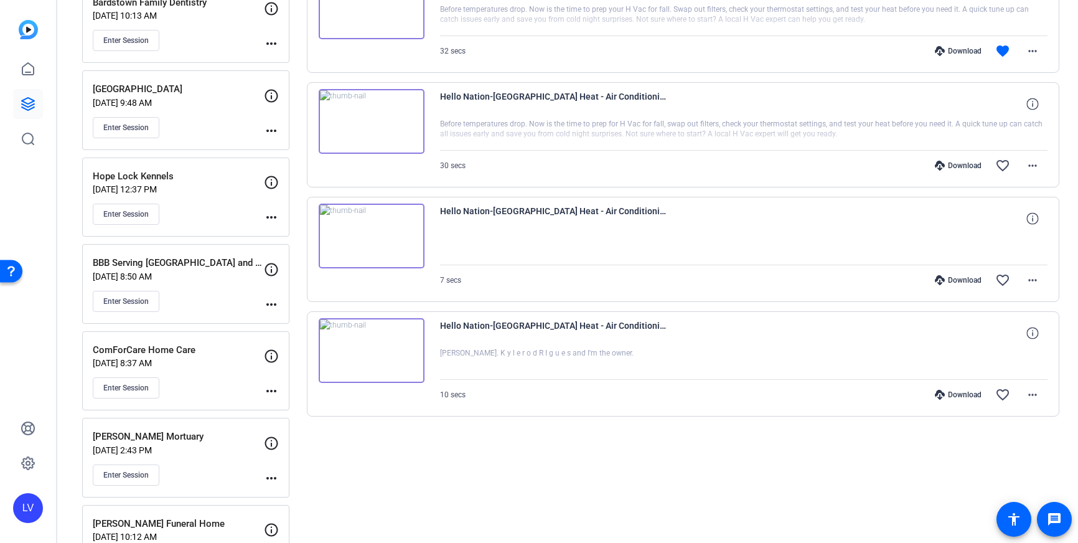
scroll to position [2375, 0]
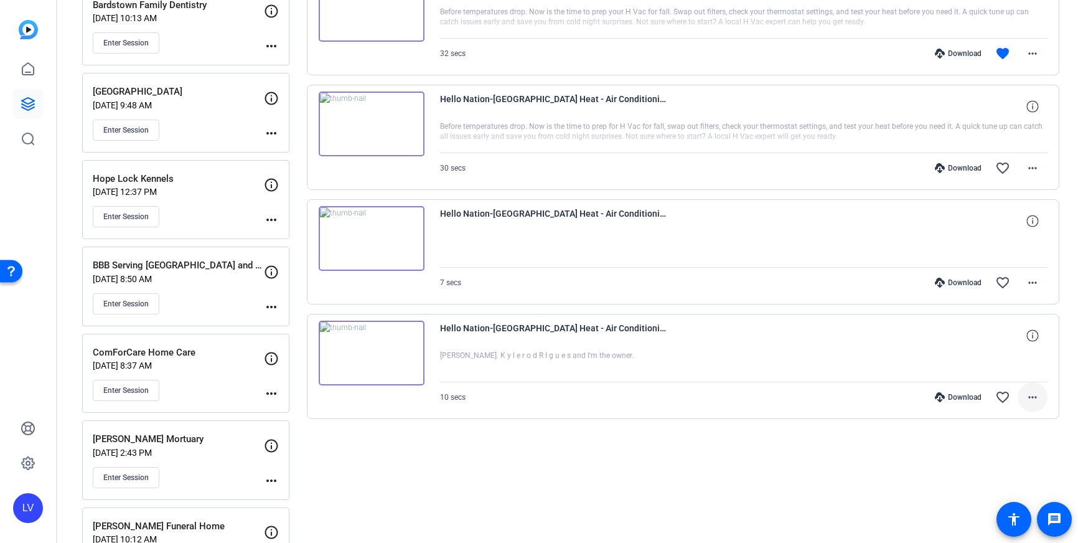
click at [1029, 401] on mat-icon "more_horiz" at bounding box center [1032, 397] width 15 height 15
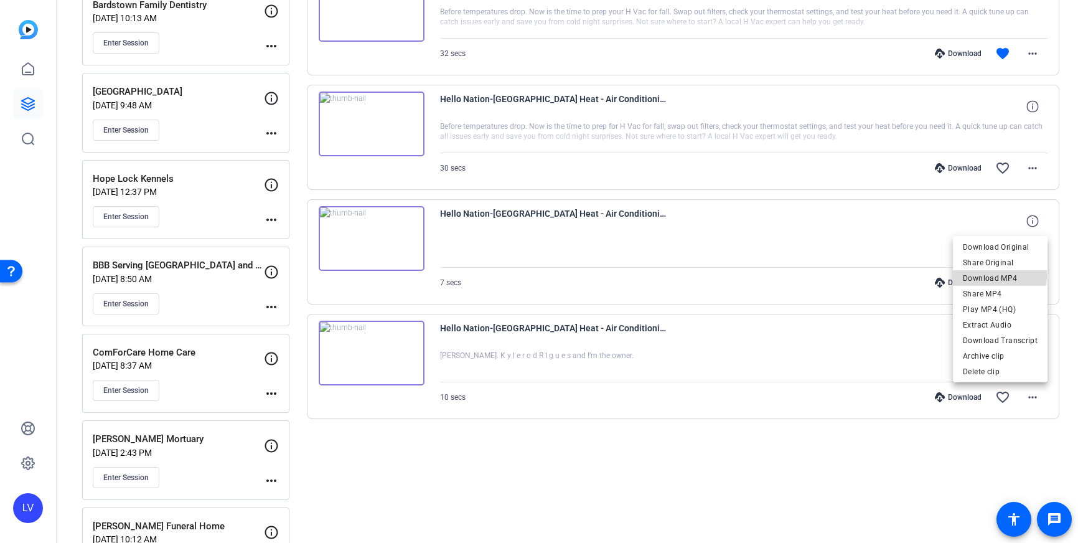
click at [1000, 275] on span "Download MP4" at bounding box center [1000, 278] width 75 height 15
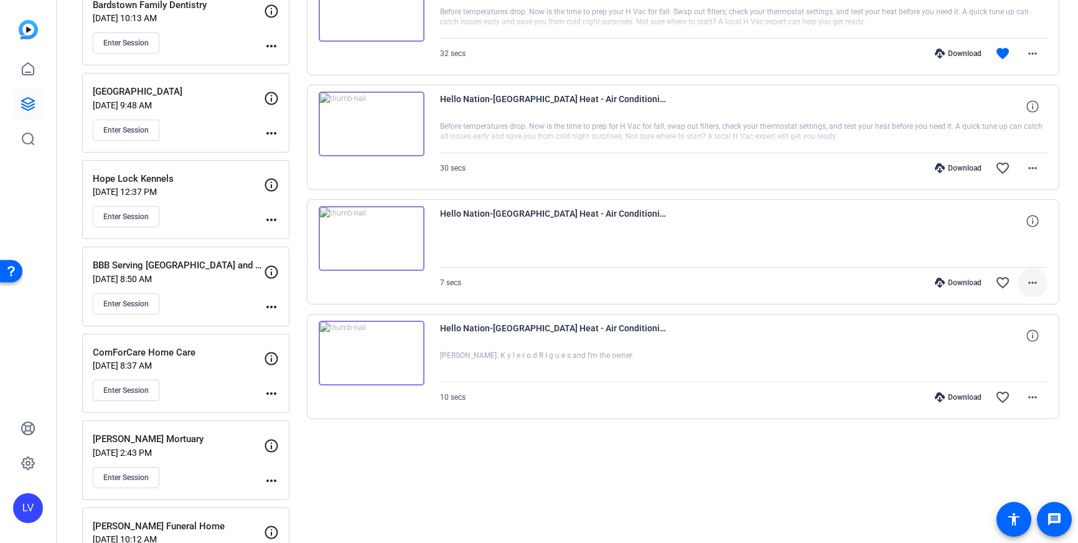
click at [1040, 278] on mat-icon "more_horiz" at bounding box center [1032, 282] width 15 height 15
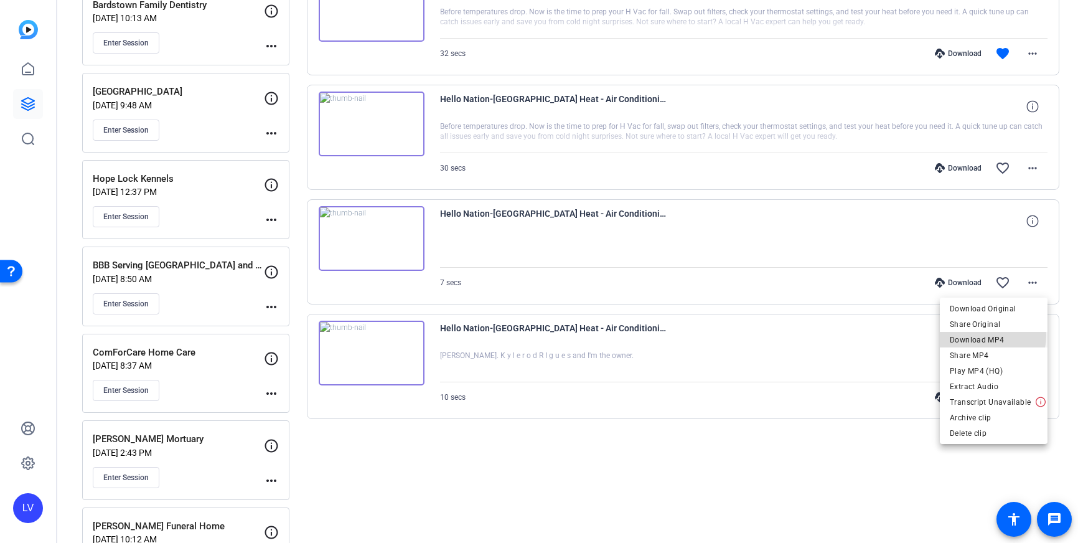
click at [984, 335] on span "Download MP4" at bounding box center [994, 339] width 88 height 15
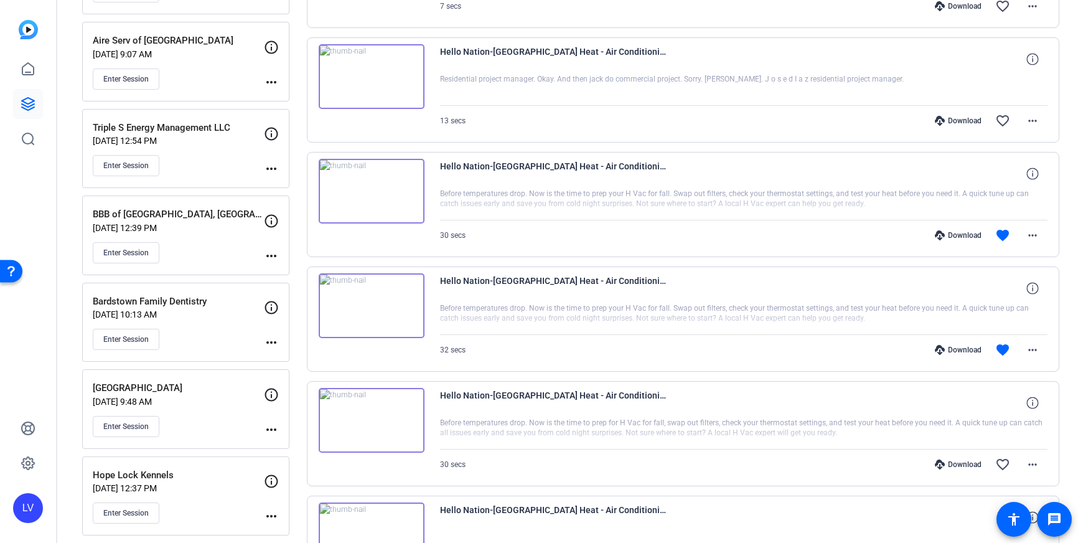
scroll to position [2078, 0]
click at [1043, 344] on span at bounding box center [1033, 351] width 30 height 30
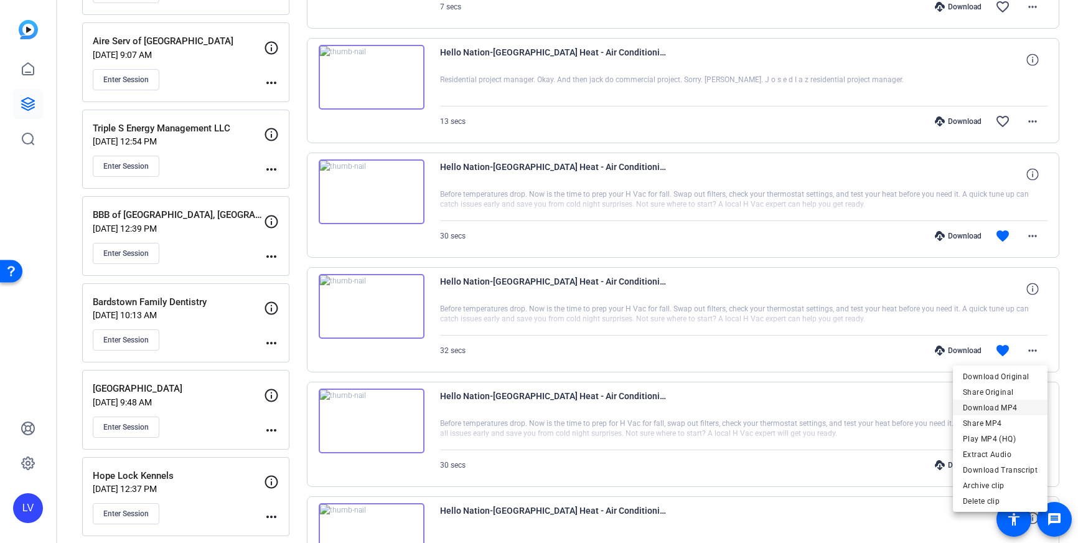
click at [1011, 410] on span "Download MP4" at bounding box center [1000, 407] width 75 height 15
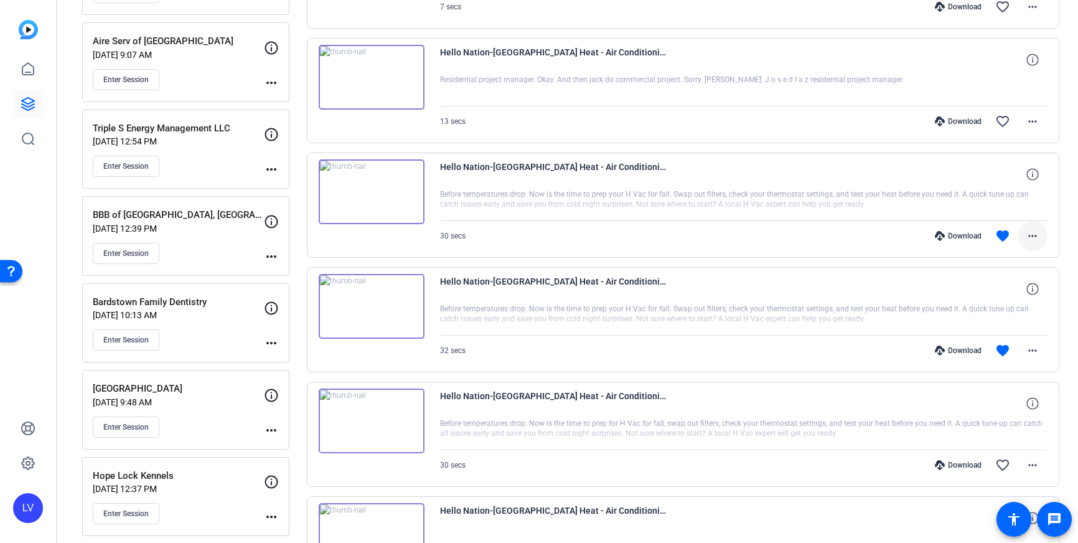
click at [1025, 233] on mat-icon "more_horiz" at bounding box center [1032, 235] width 15 height 15
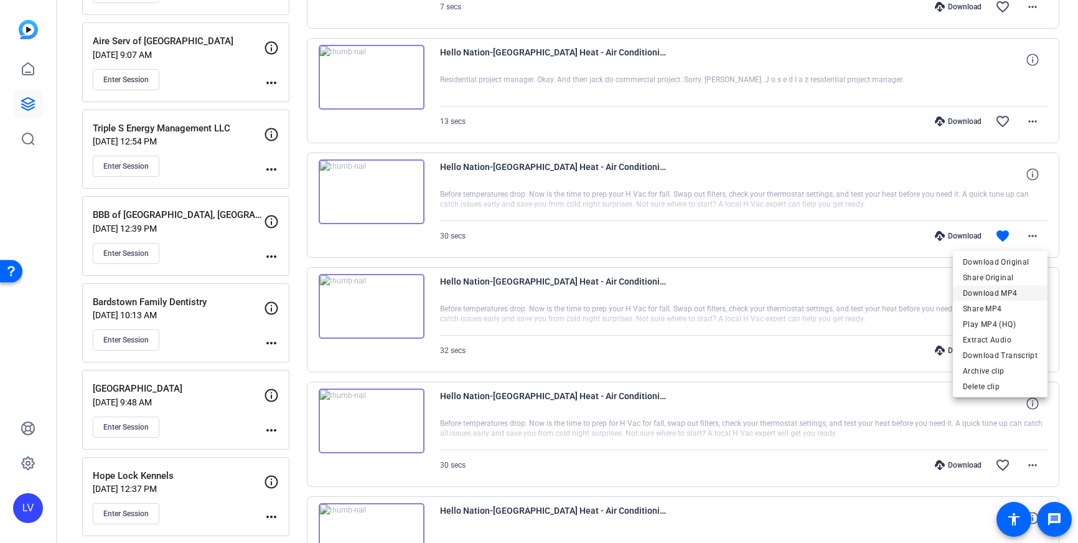
click at [1015, 294] on span "Download MP4" at bounding box center [1000, 293] width 75 height 15
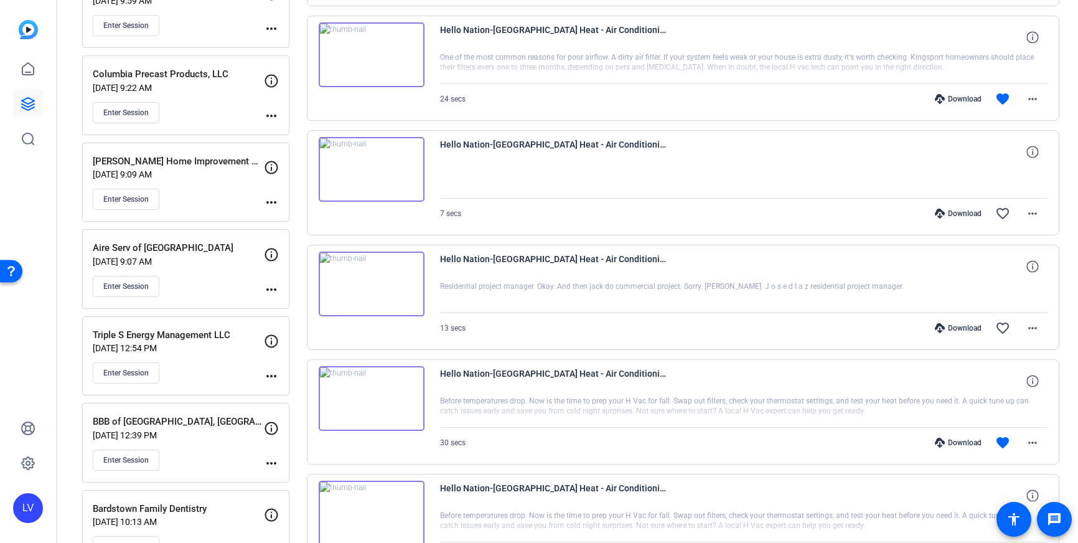
scroll to position [1860, 0]
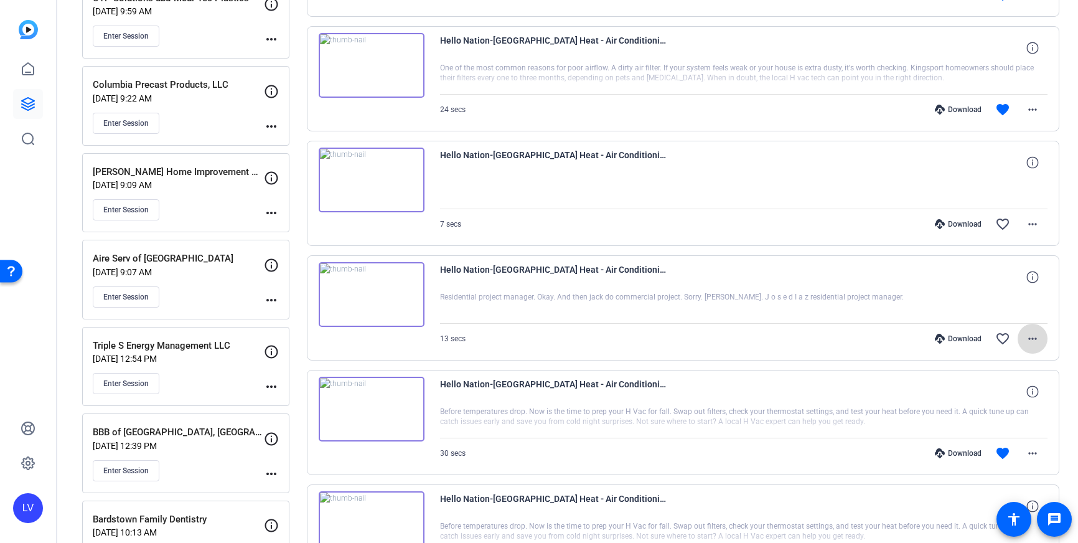
click at [1040, 334] on mat-icon "more_horiz" at bounding box center [1032, 338] width 15 height 15
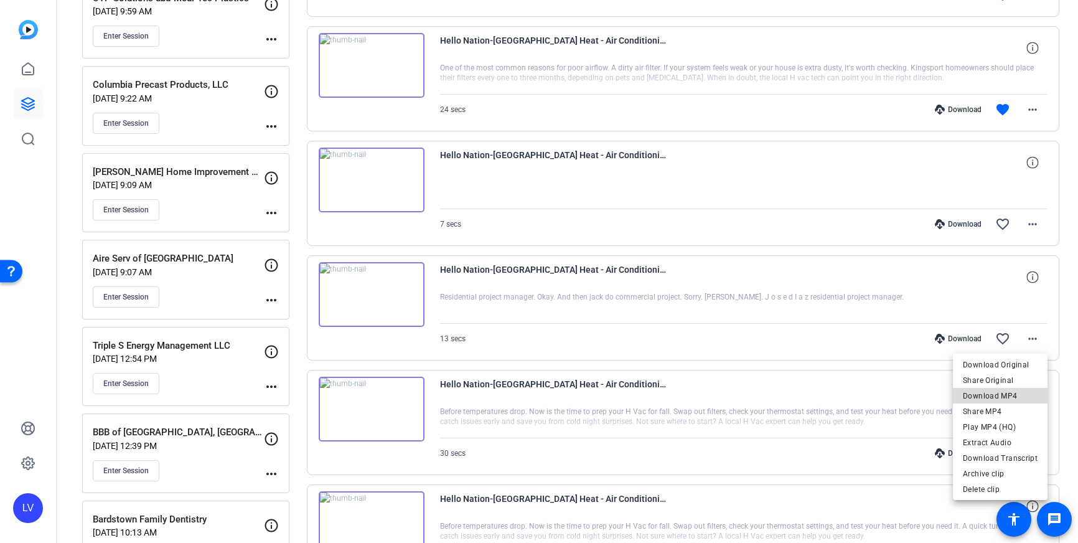
click at [1017, 391] on span "Download MP4" at bounding box center [1000, 395] width 75 height 15
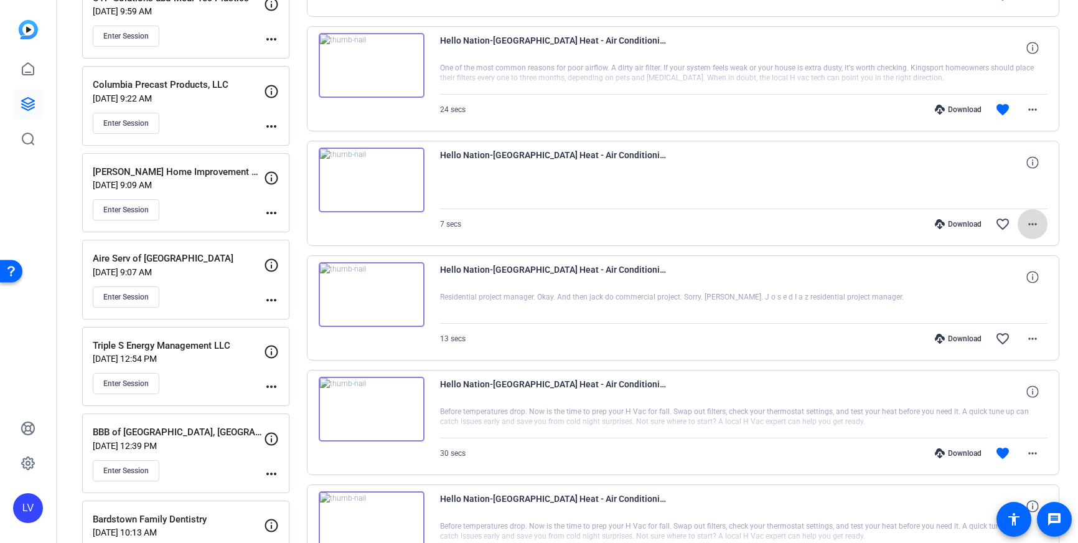
click at [1041, 215] on span at bounding box center [1033, 224] width 30 height 30
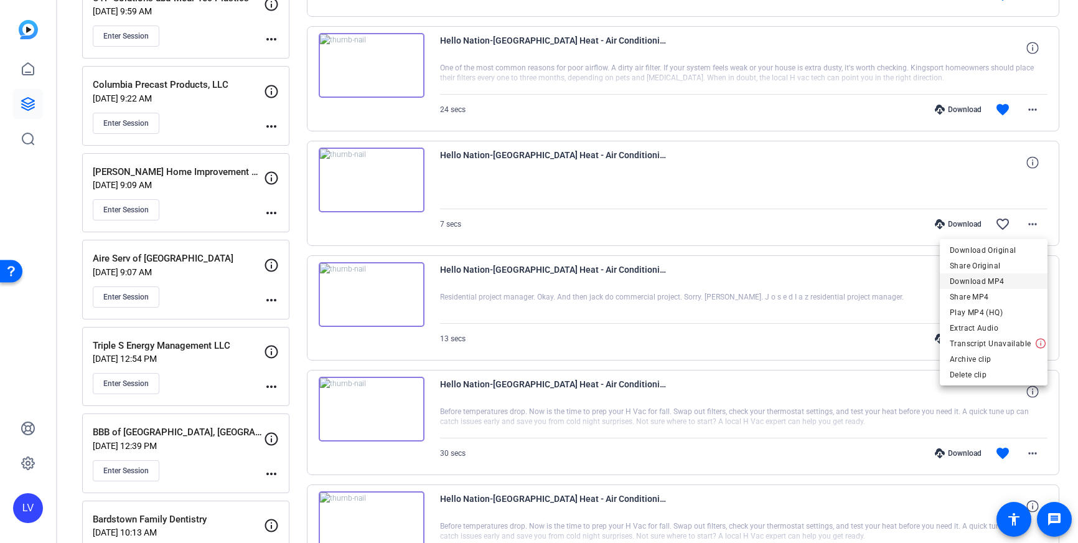
click at [1015, 281] on span "Download MP4" at bounding box center [994, 281] width 88 height 15
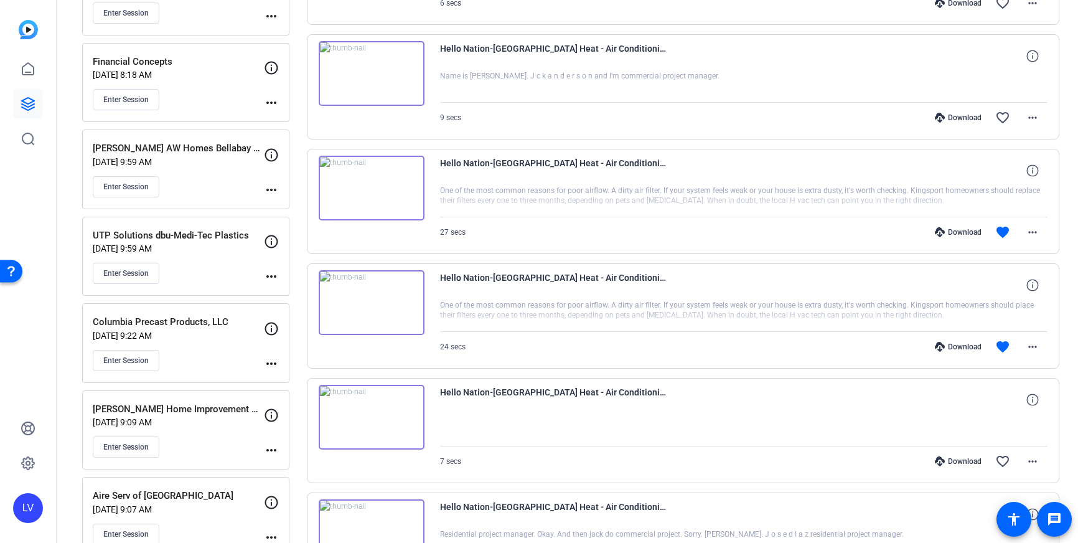
scroll to position [1622, 0]
click at [1036, 345] on mat-icon "more_horiz" at bounding box center [1032, 348] width 15 height 15
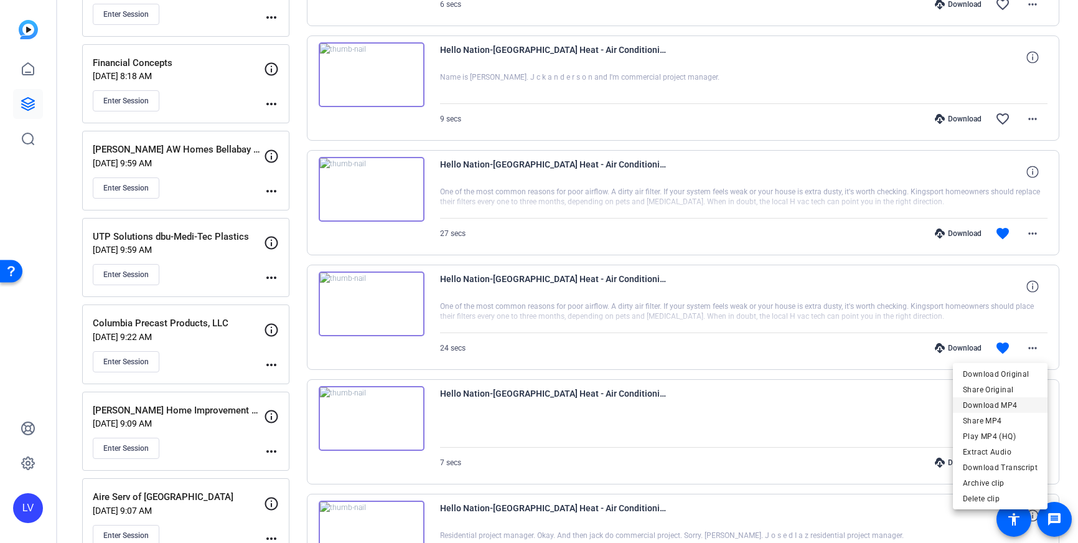
click at [1022, 399] on span "Download MP4" at bounding box center [1000, 405] width 75 height 15
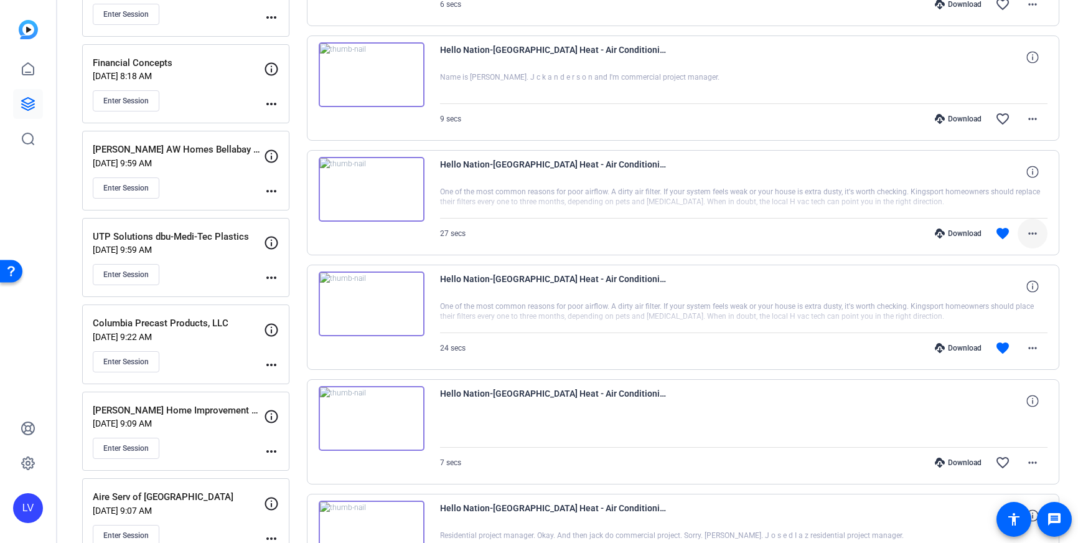
click at [1030, 232] on mat-icon "more_horiz" at bounding box center [1032, 233] width 15 height 15
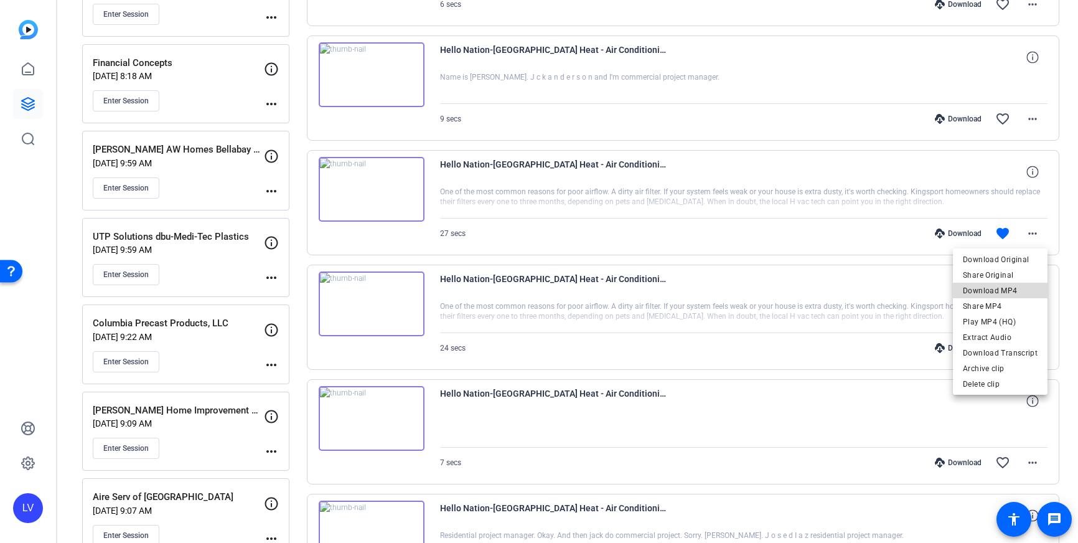
click at [1017, 295] on span "Download MP4" at bounding box center [1000, 290] width 75 height 15
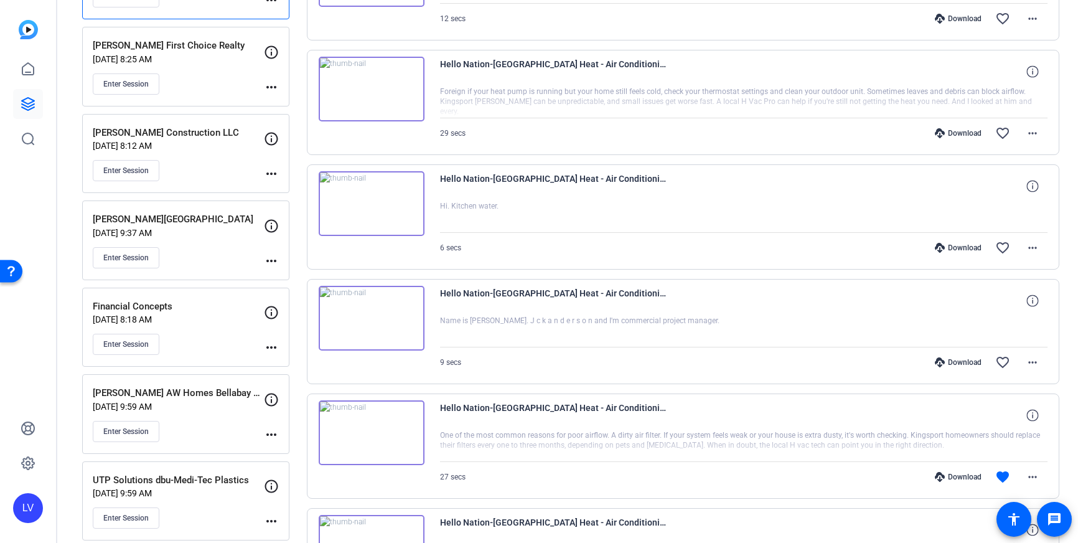
scroll to position [1373, 0]
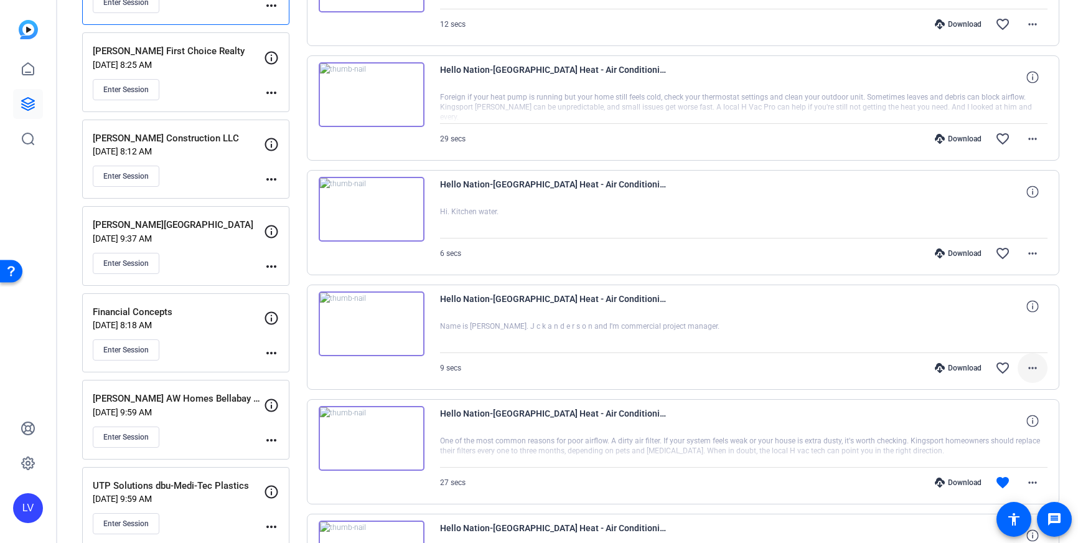
click at [1036, 363] on mat-icon "more_horiz" at bounding box center [1032, 367] width 15 height 15
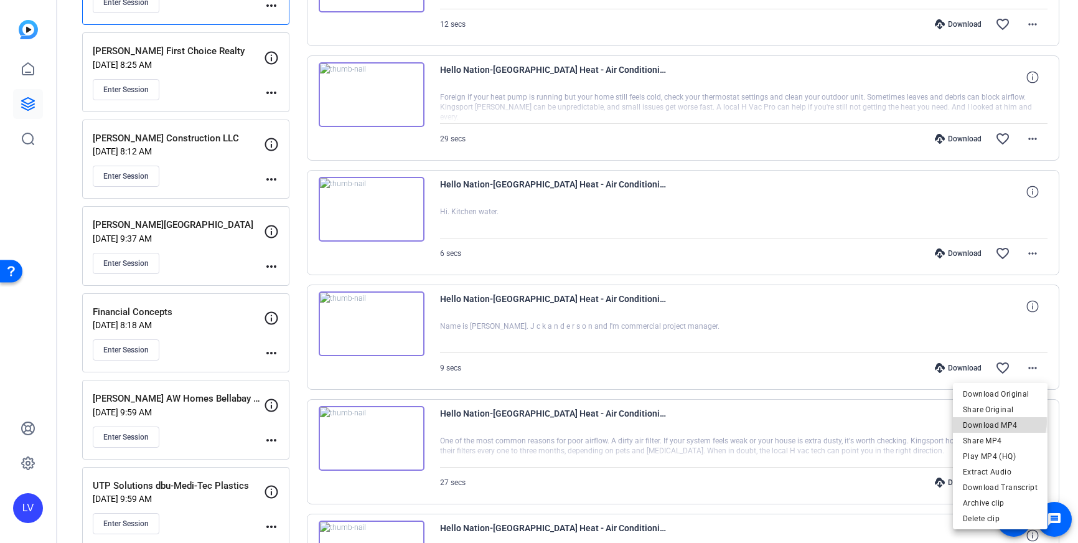
click at [997, 421] on span "Download MP4" at bounding box center [1000, 425] width 75 height 15
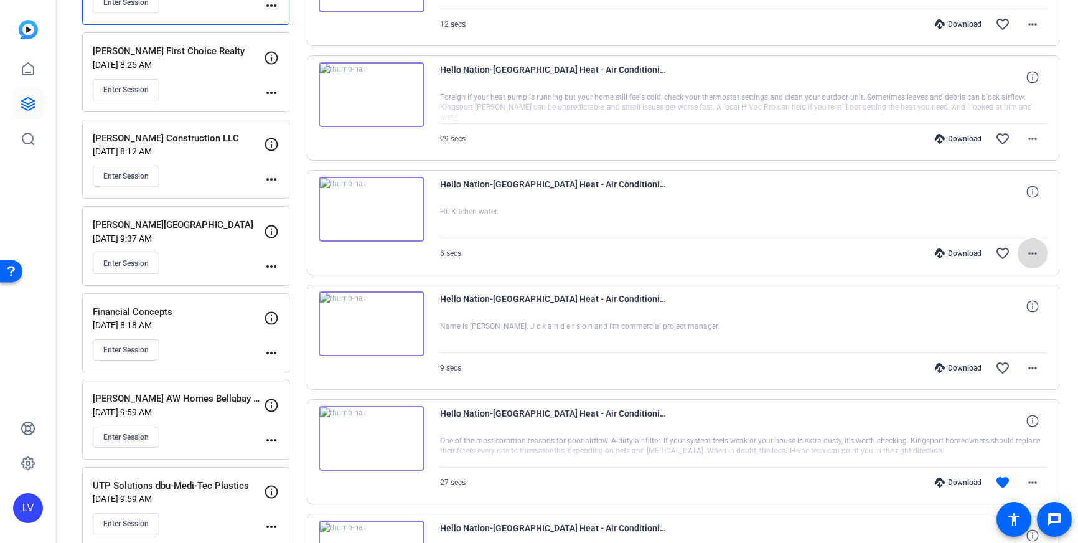
click at [1031, 251] on mat-icon "more_horiz" at bounding box center [1032, 253] width 15 height 15
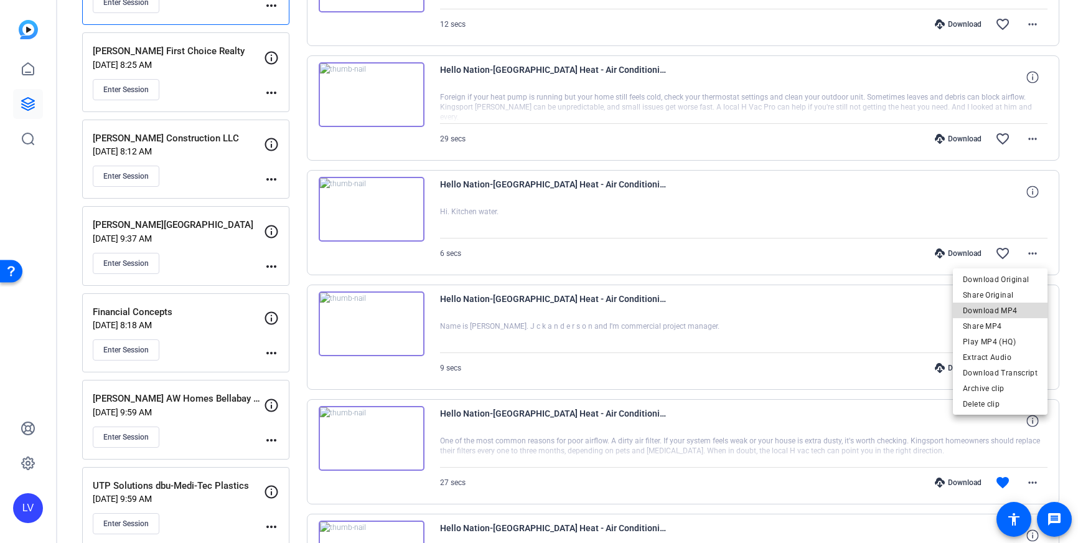
click at [1017, 309] on span "Download MP4" at bounding box center [1000, 310] width 75 height 15
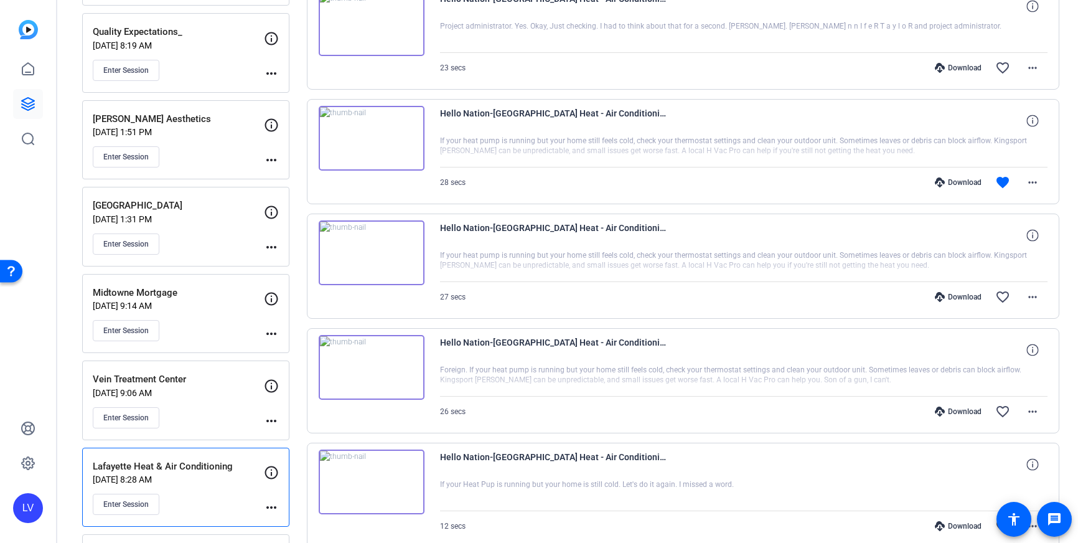
scroll to position [881, 0]
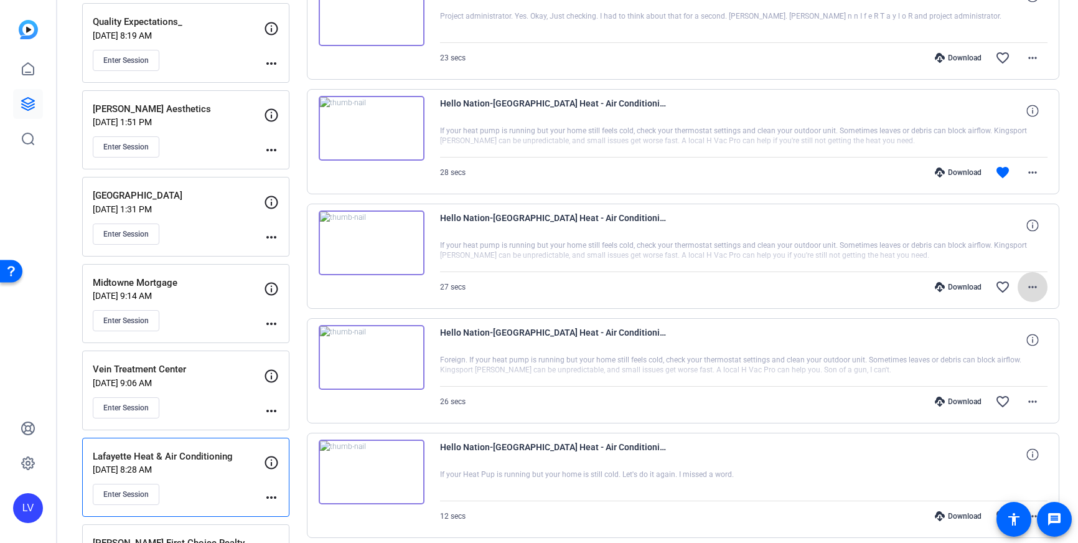
click at [1032, 284] on mat-icon "more_horiz" at bounding box center [1032, 287] width 15 height 15
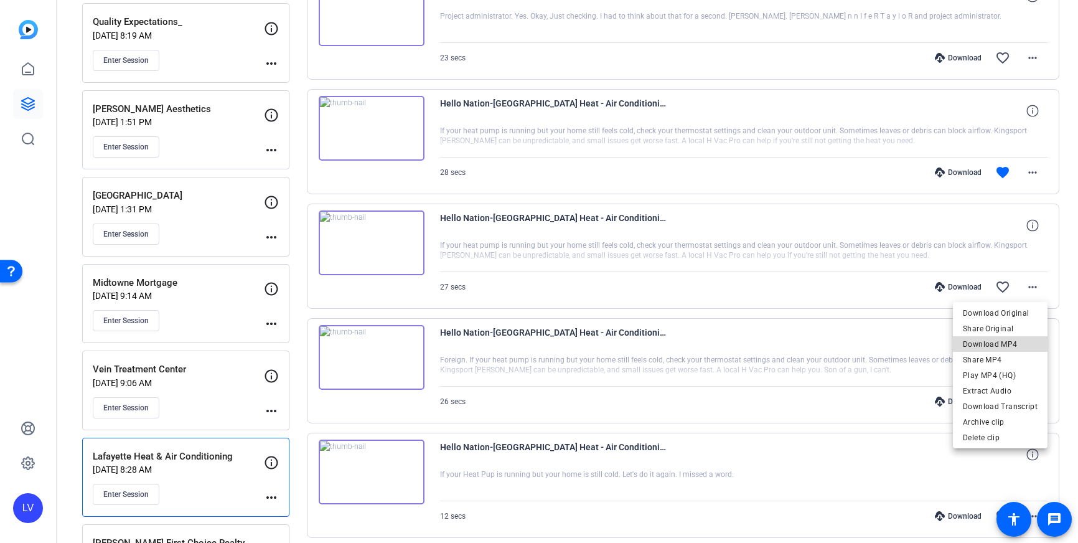
click at [1015, 343] on span "Download MP4" at bounding box center [1000, 344] width 75 height 15
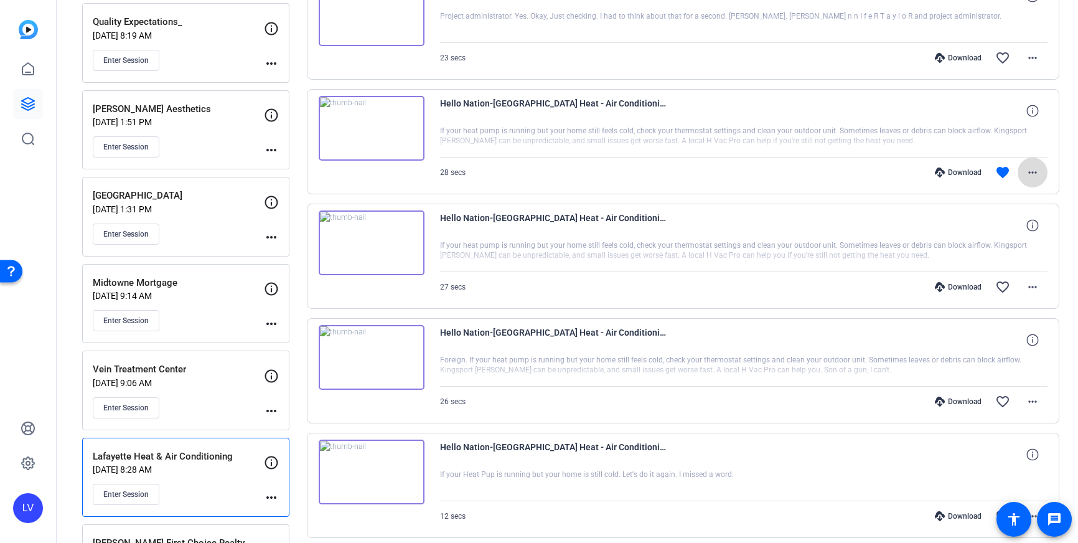
click at [1035, 176] on mat-icon "more_horiz" at bounding box center [1032, 172] width 15 height 15
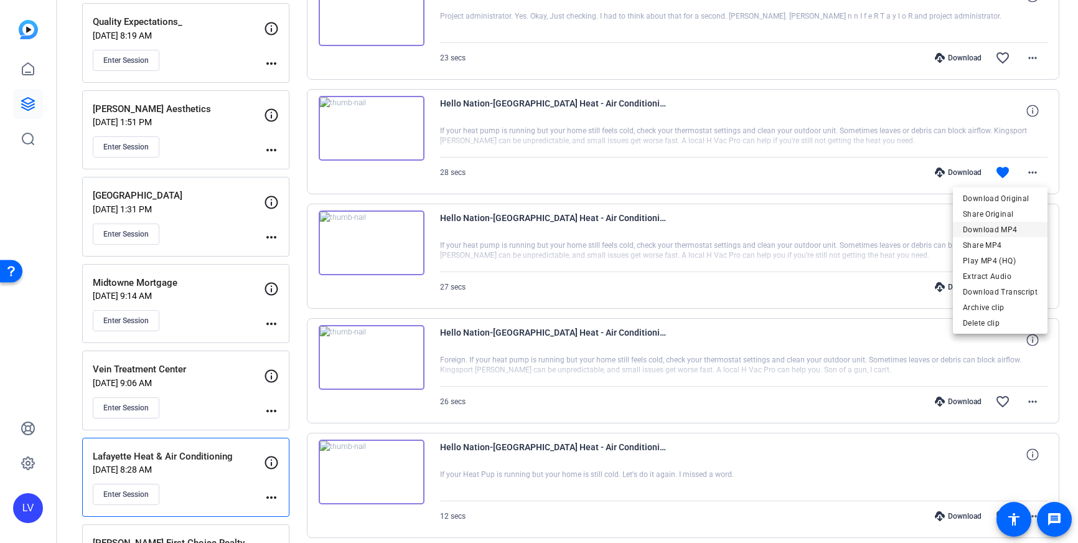
click at [1024, 233] on span "Download MP4" at bounding box center [1000, 229] width 75 height 15
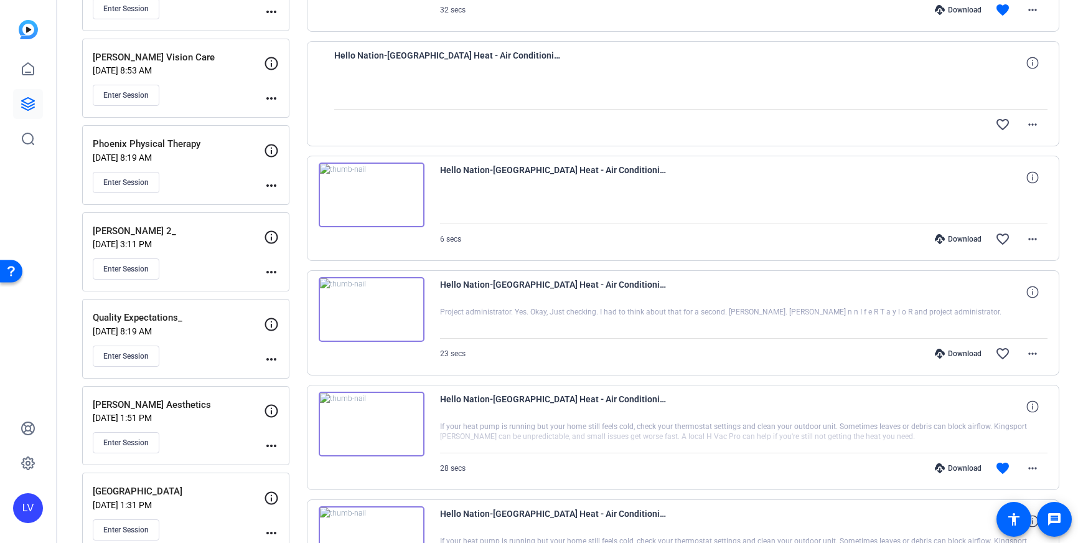
scroll to position [593, 0]
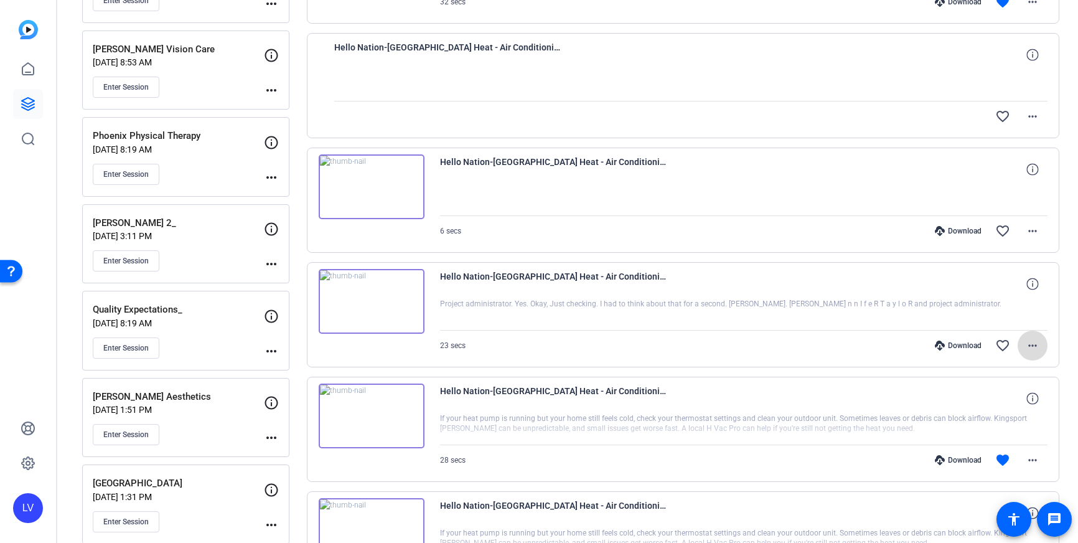
click at [1033, 344] on mat-icon "more_horiz" at bounding box center [1032, 345] width 15 height 15
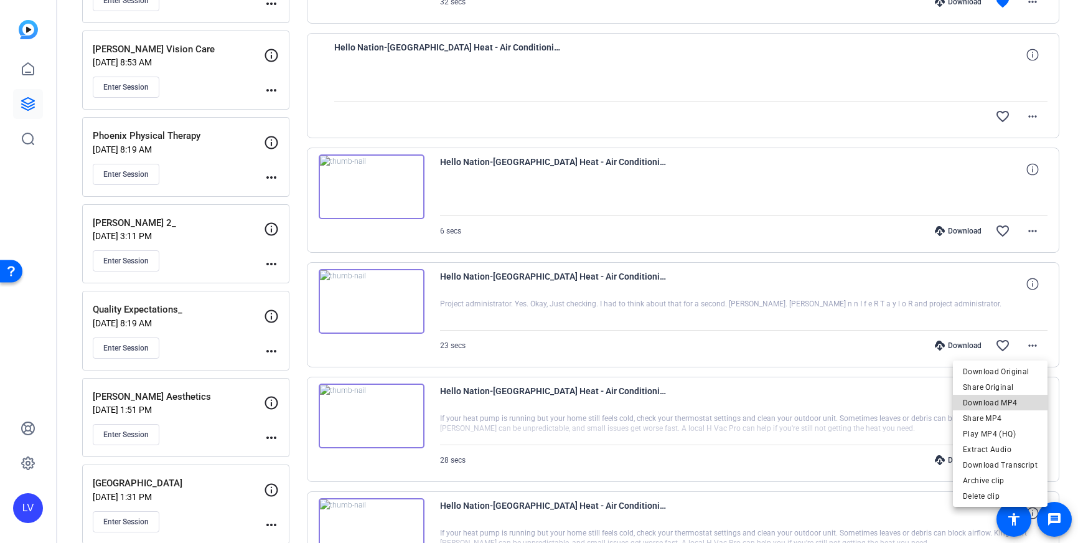
click at [1024, 397] on span "Download MP4" at bounding box center [1000, 402] width 75 height 15
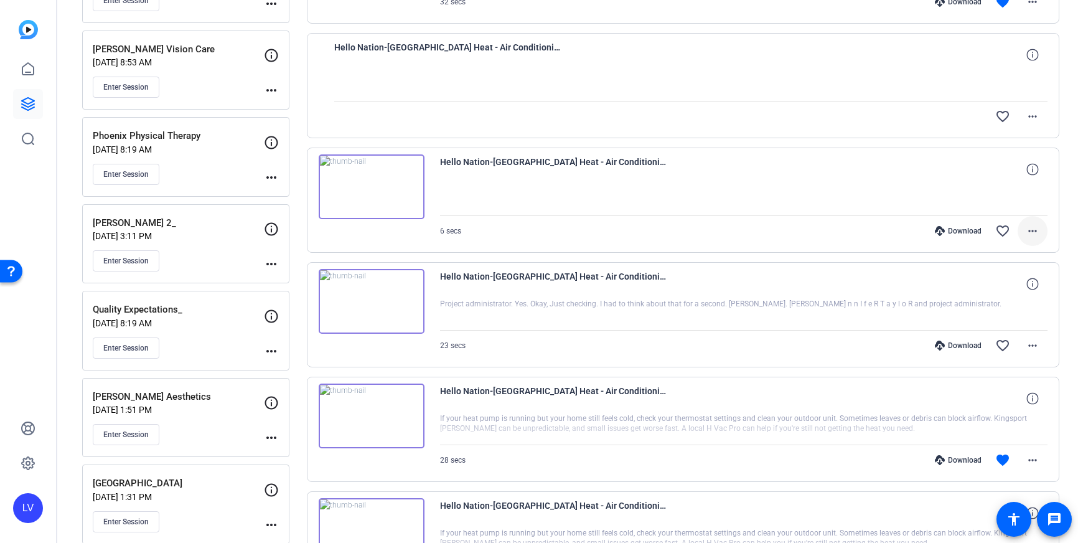
click at [1034, 236] on mat-icon "more_horiz" at bounding box center [1032, 231] width 15 height 15
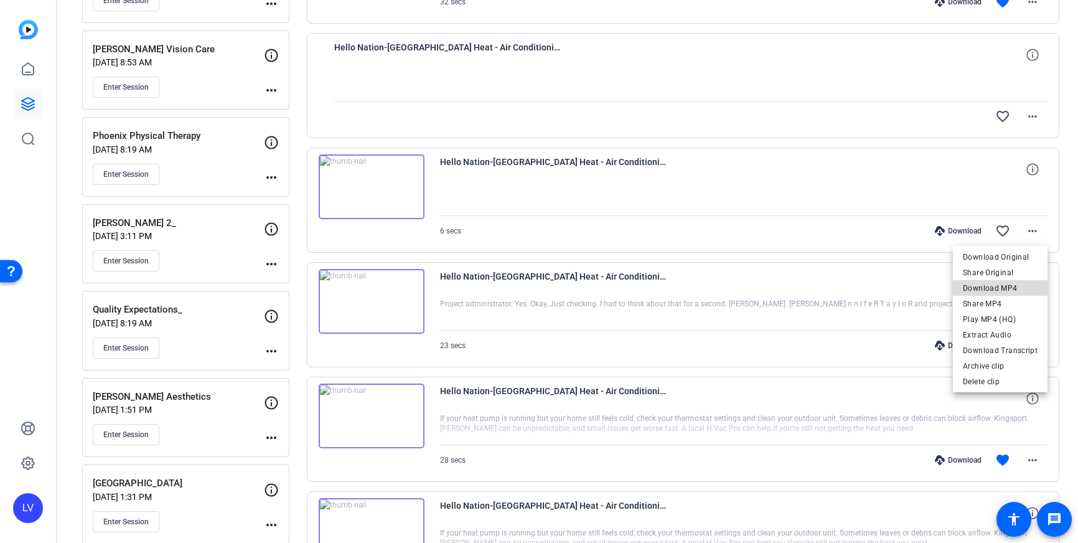
click at [1010, 281] on span "Download MP4" at bounding box center [1000, 288] width 75 height 15
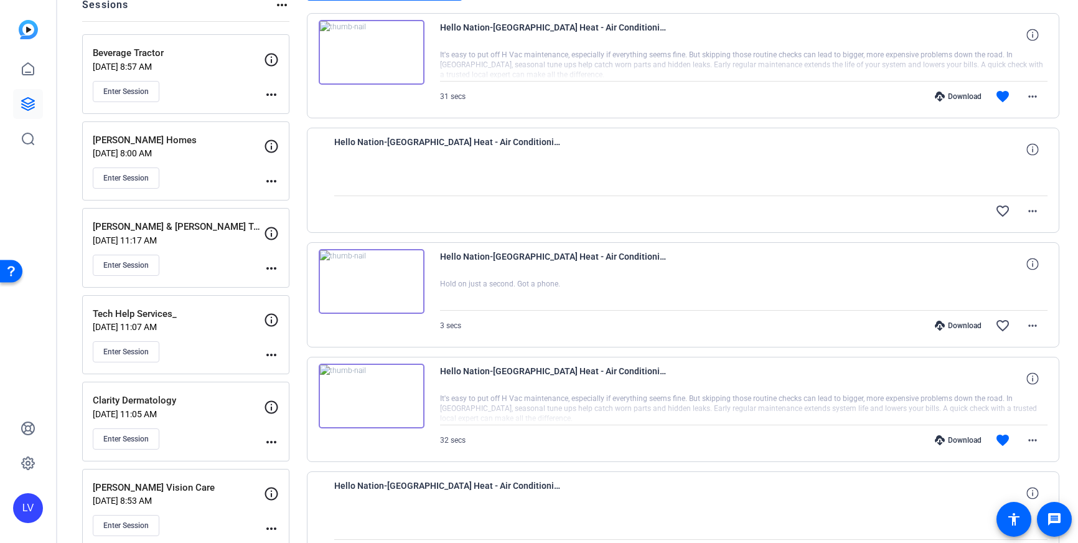
scroll to position [156, 0]
click at [1036, 441] on mat-icon "more_horiz" at bounding box center [1032, 438] width 15 height 15
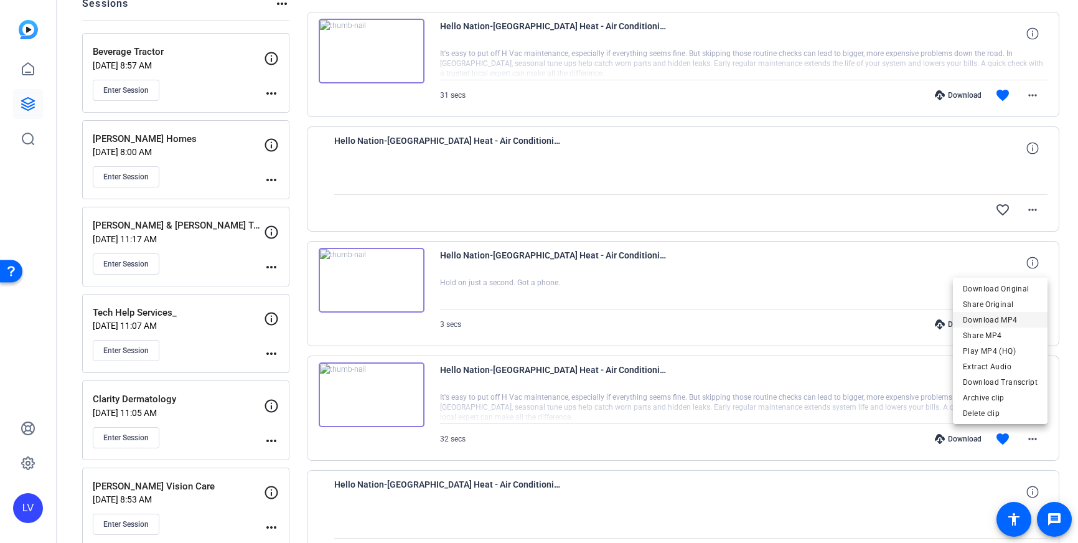
click at [1014, 323] on span "Download MP4" at bounding box center [1000, 320] width 75 height 15
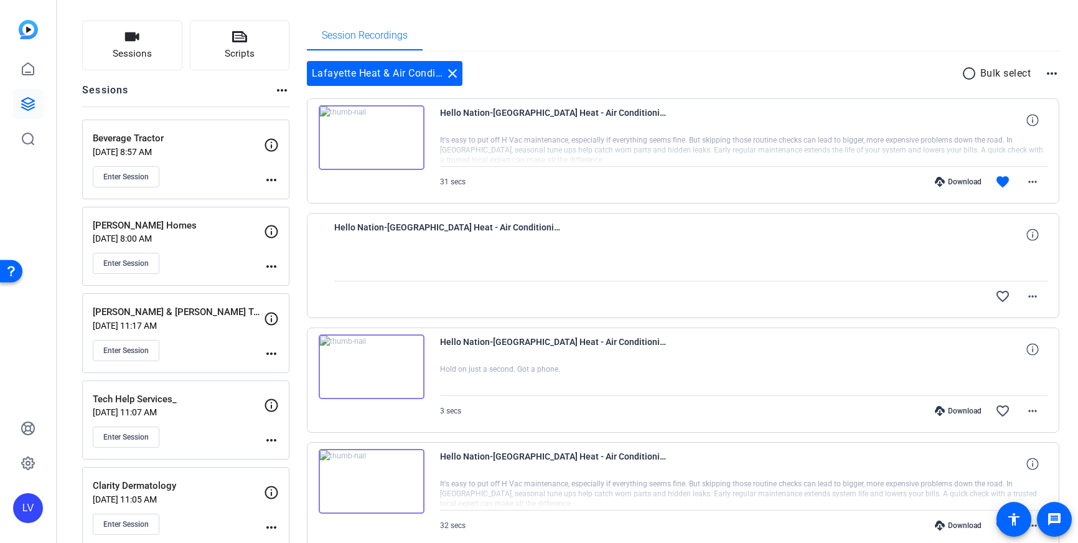
scroll to position [56, 0]
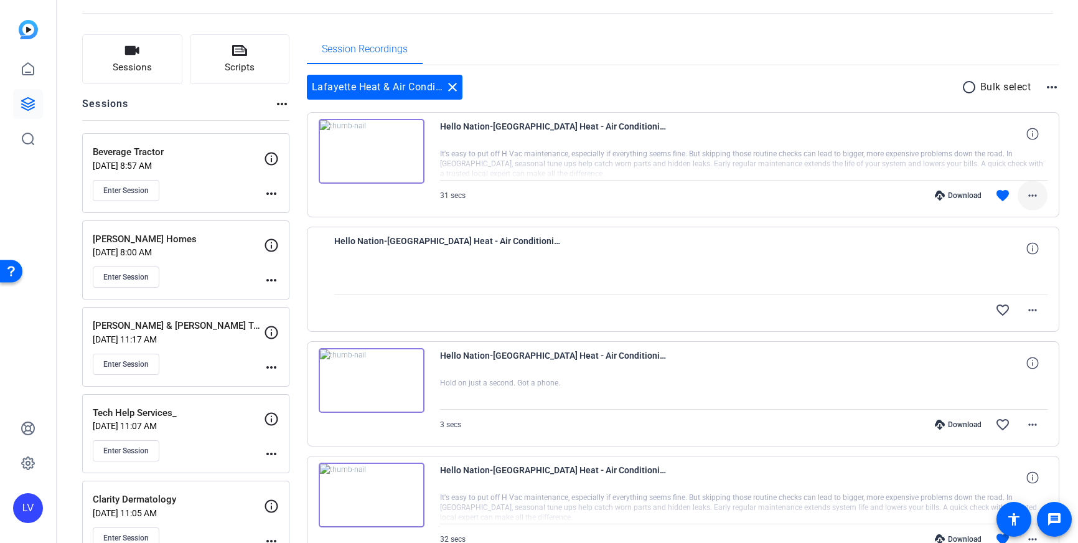
click at [1030, 198] on mat-icon "more_horiz" at bounding box center [1032, 195] width 15 height 15
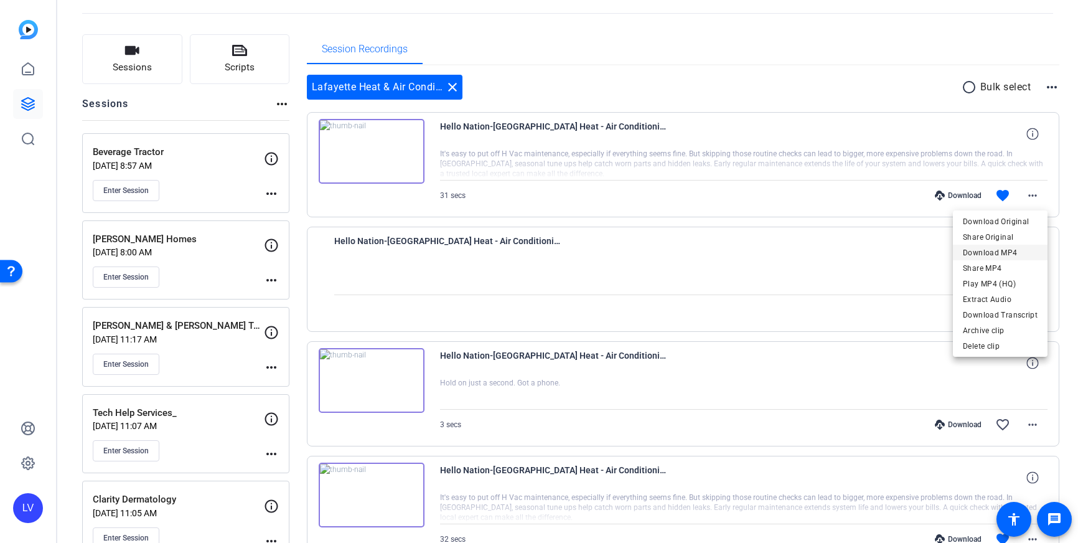
click at [1012, 249] on span "Download MP4" at bounding box center [1000, 252] width 75 height 15
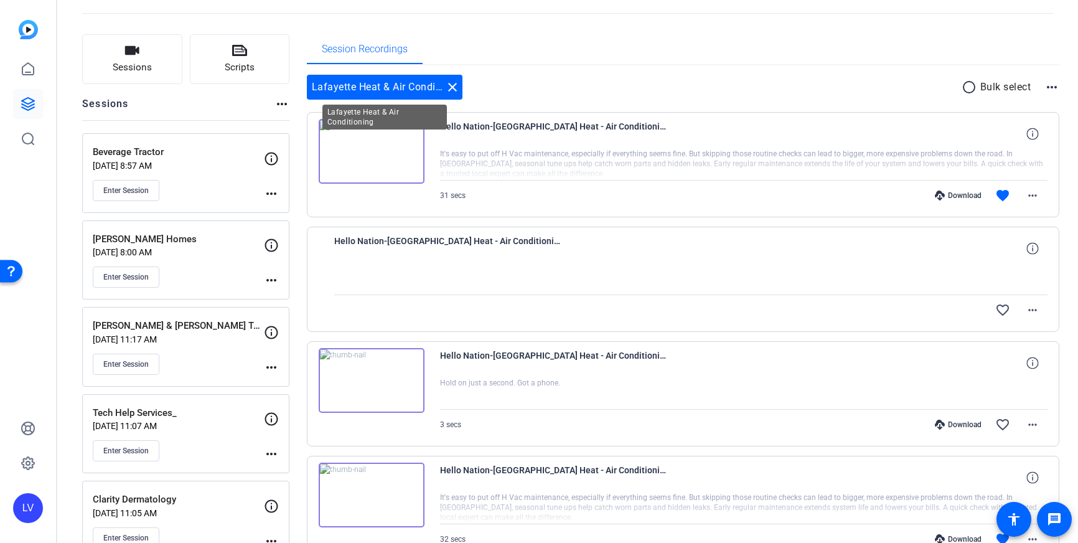
click at [451, 87] on mat-icon "close" at bounding box center [452, 87] width 15 height 15
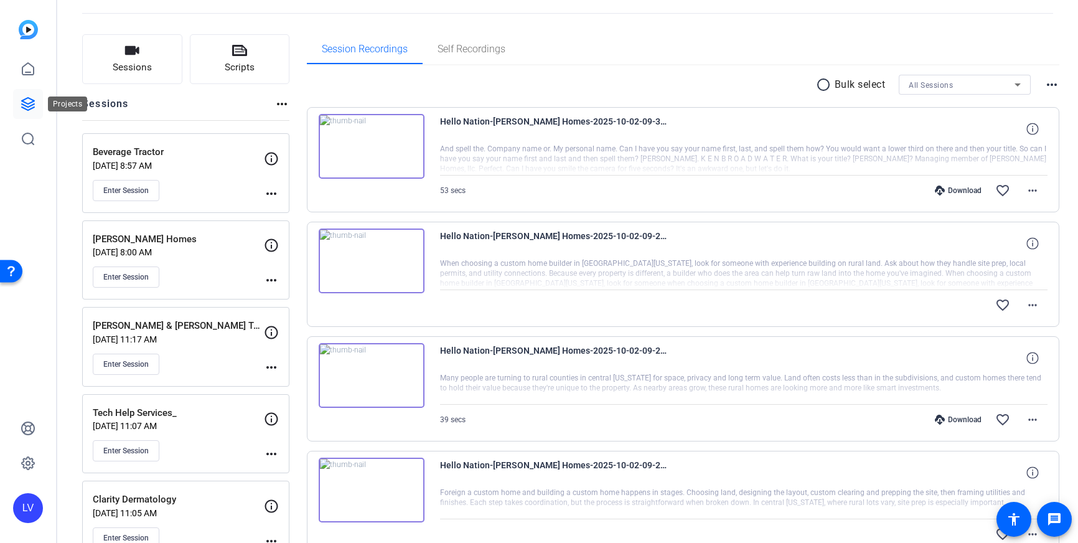
click at [31, 100] on icon at bounding box center [28, 104] width 15 height 15
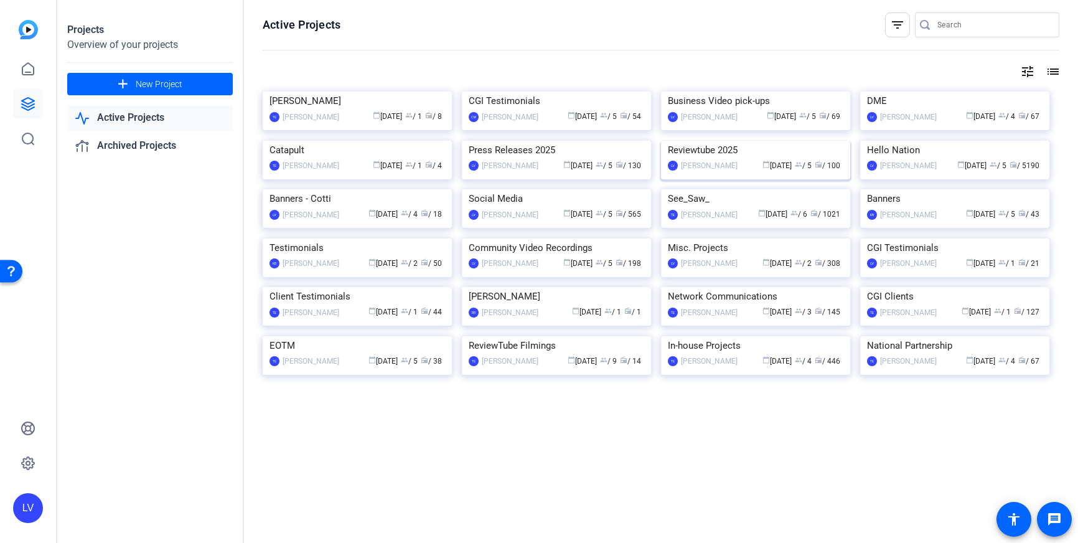
click at [753, 141] on img at bounding box center [755, 141] width 189 height 0
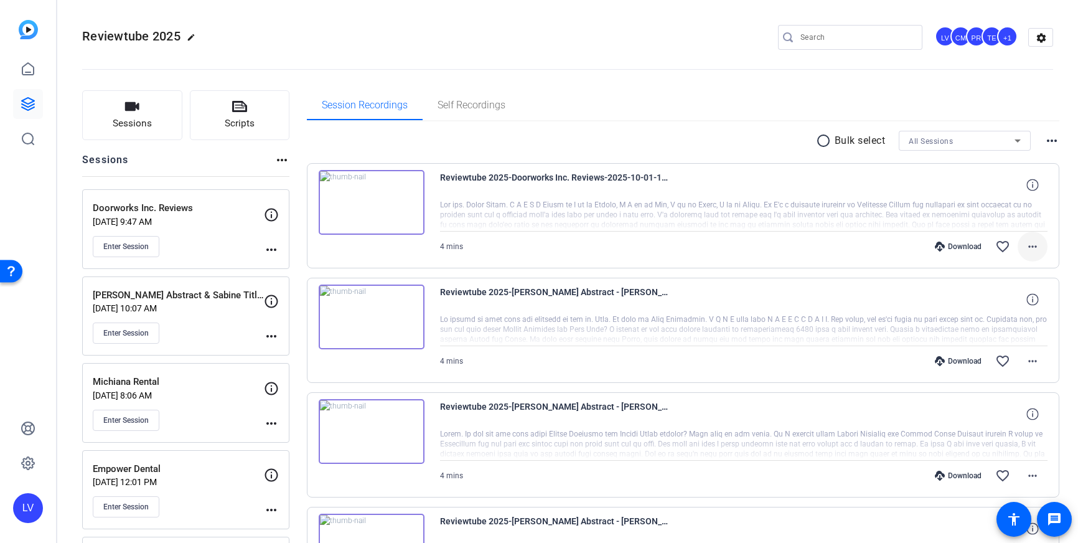
click at [1036, 248] on mat-icon "more_horiz" at bounding box center [1032, 246] width 15 height 15
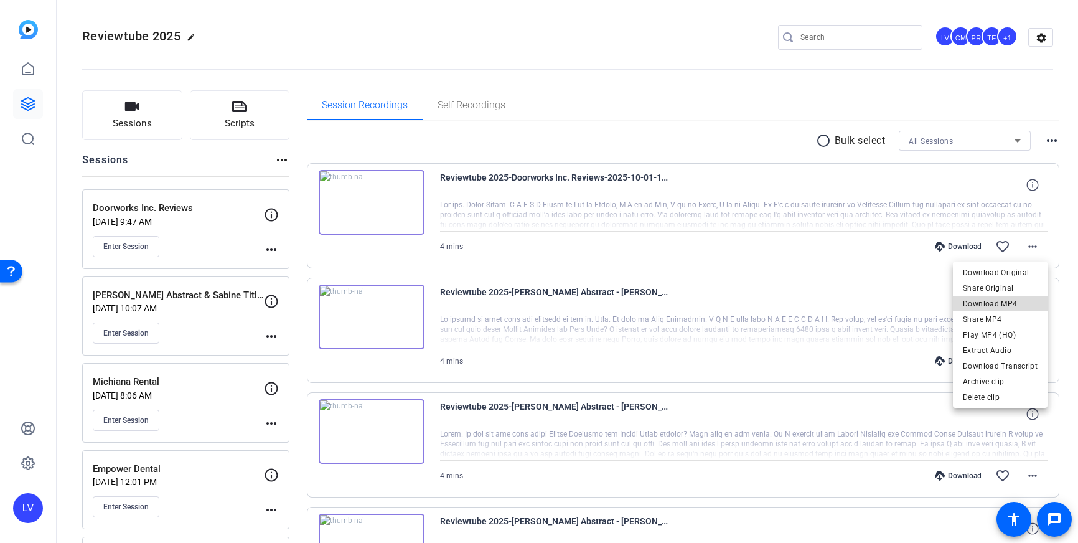
click at [1010, 303] on span "Download MP4" at bounding box center [1000, 303] width 75 height 15
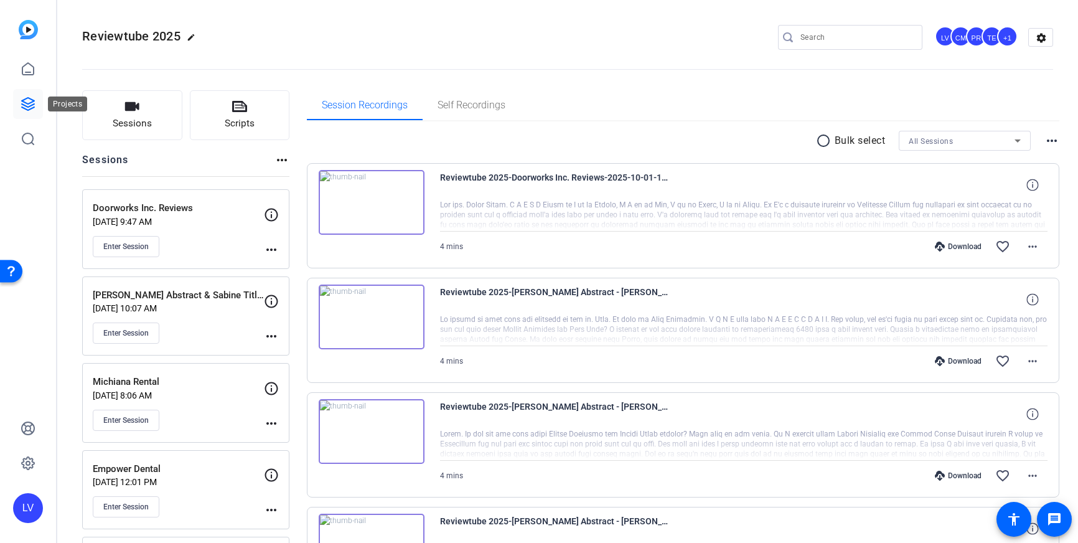
click at [33, 106] on icon at bounding box center [28, 104] width 15 height 15
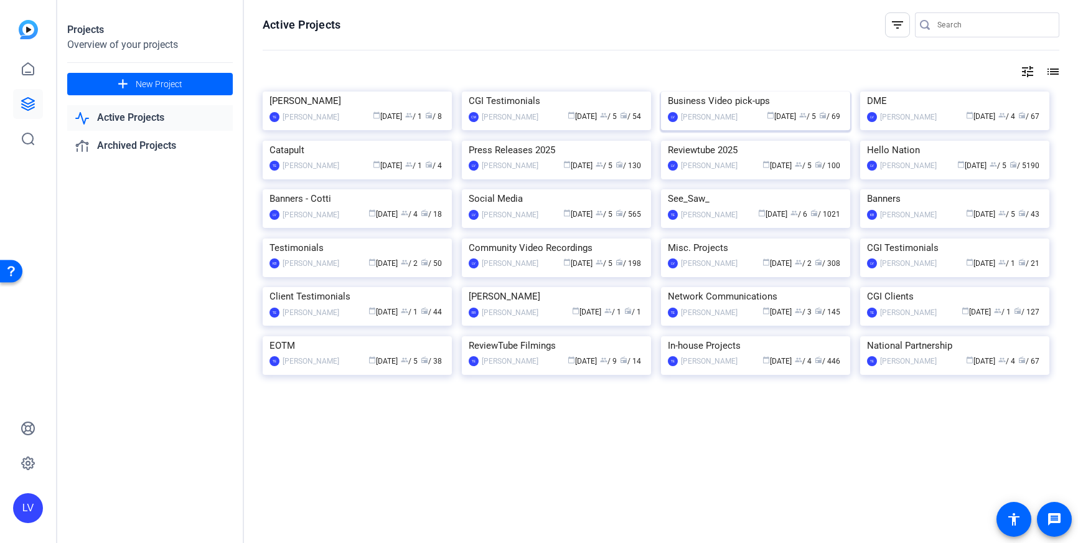
click at [694, 92] on img at bounding box center [755, 92] width 189 height 0
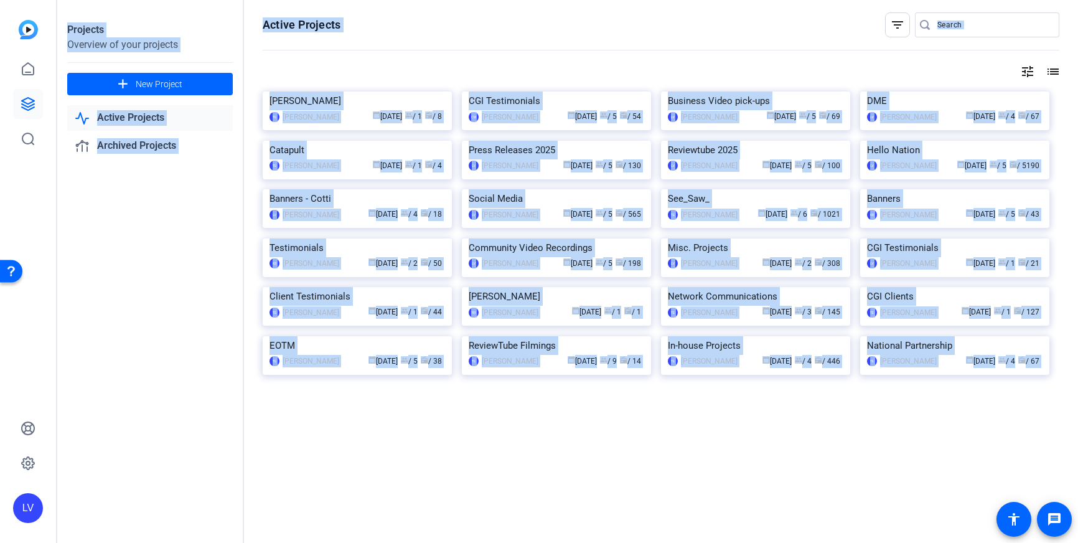
click at [694, 147] on div "Projects Overview of your projects add New Project Active Projects Archived Pro…" at bounding box center [567, 271] width 1021 height 543
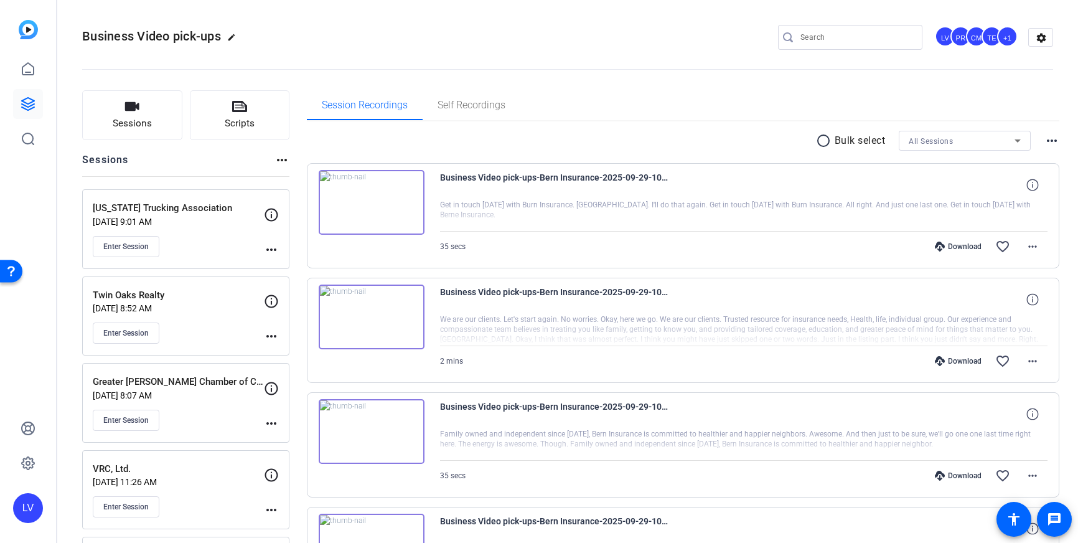
drag, startPoint x: 232, startPoint y: 332, endPoint x: 233, endPoint y: 359, distance: 26.2
click at [232, 332] on div "Enter Session" at bounding box center [178, 333] width 171 height 21
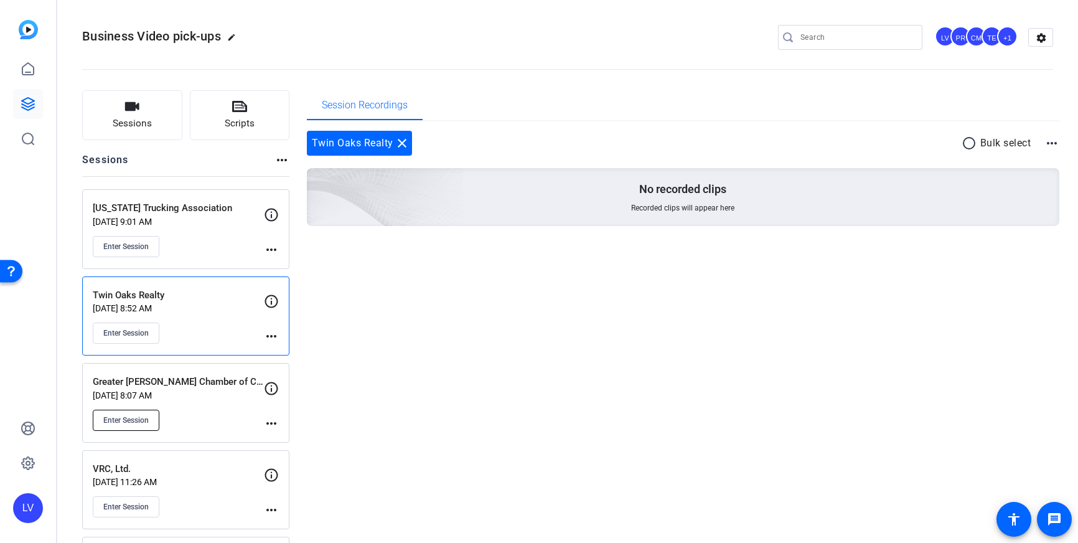
click at [126, 418] on span "Enter Session" at bounding box center [125, 420] width 45 height 10
click at [205, 245] on div "Enter Session" at bounding box center [178, 246] width 171 height 21
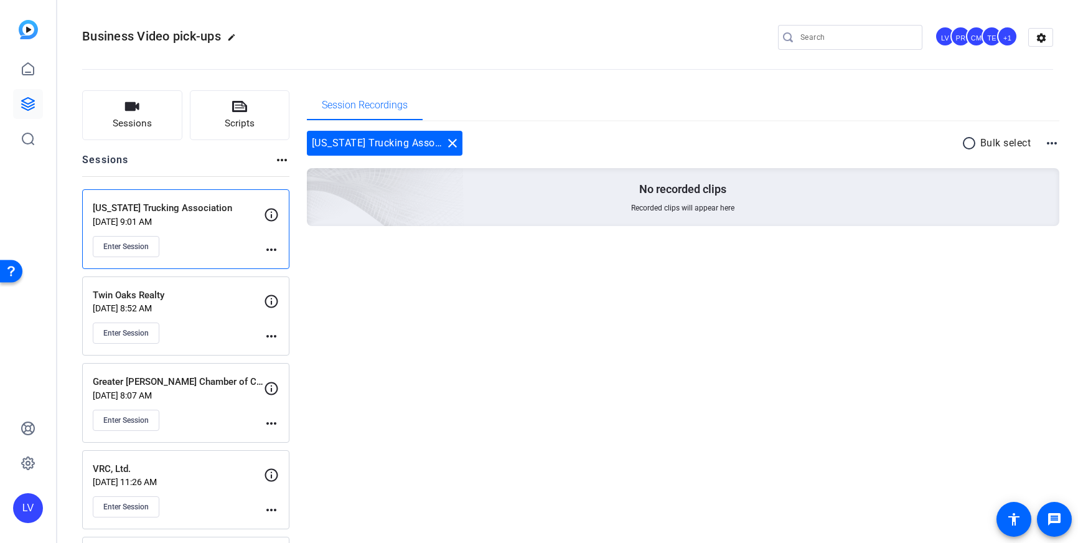
click at [448, 144] on mat-icon "close" at bounding box center [452, 143] width 15 height 15
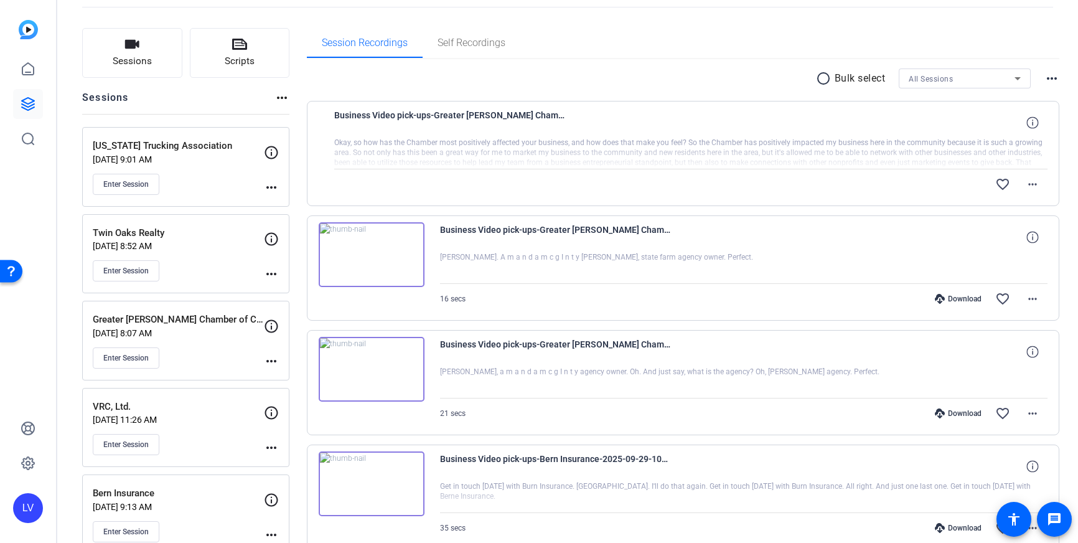
scroll to position [63, 0]
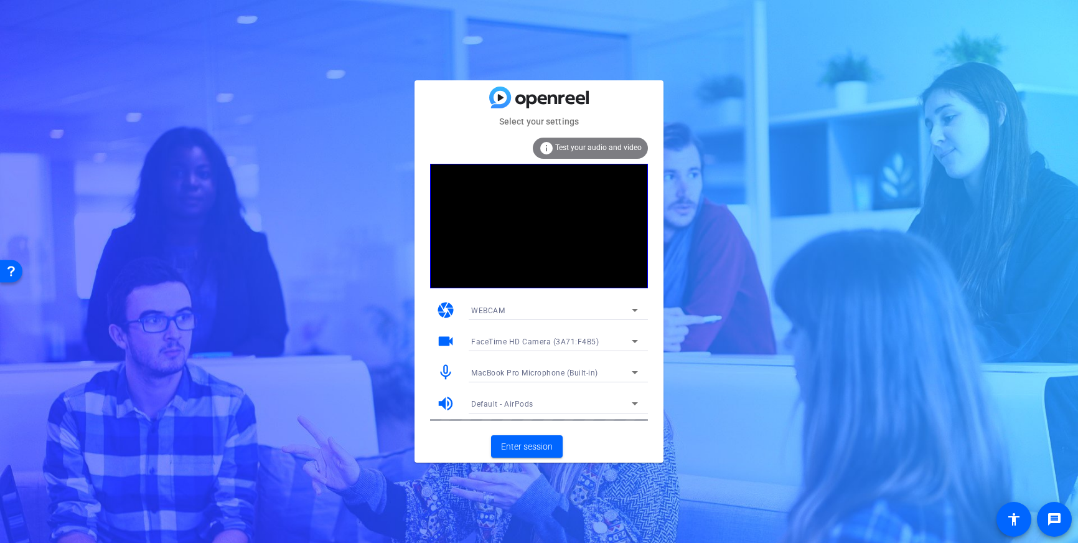
click at [616, 374] on div "MacBook Pro Microphone (Built-in)" at bounding box center [551, 373] width 161 height 16
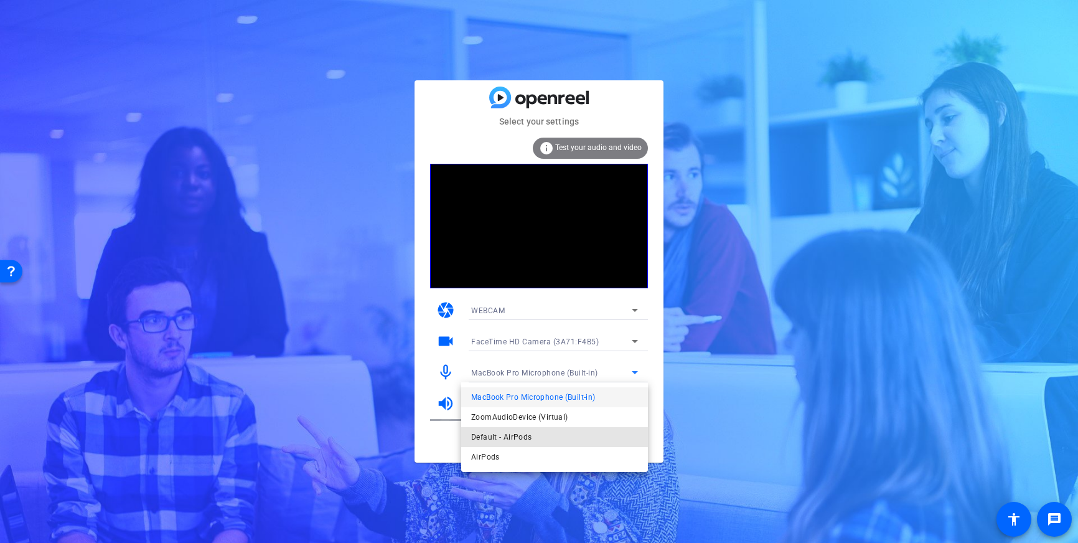
click at [549, 433] on mat-option "Default - AirPods" at bounding box center [554, 437] width 187 height 20
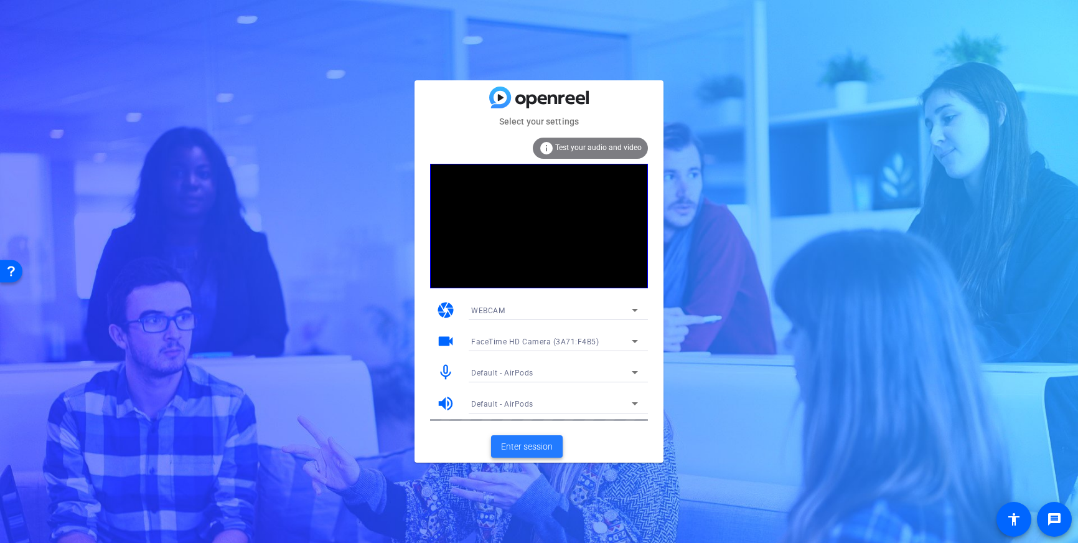
click at [526, 444] on span "Enter session" at bounding box center [527, 446] width 52 height 13
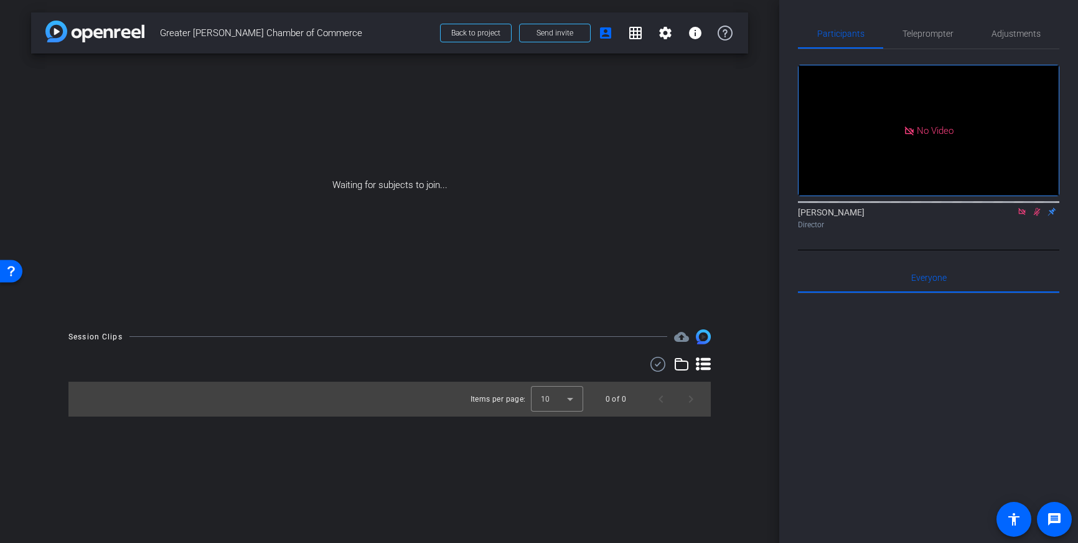
click at [1023, 216] on icon at bounding box center [1022, 211] width 10 height 9
click at [1024, 216] on icon at bounding box center [1022, 212] width 7 height 8
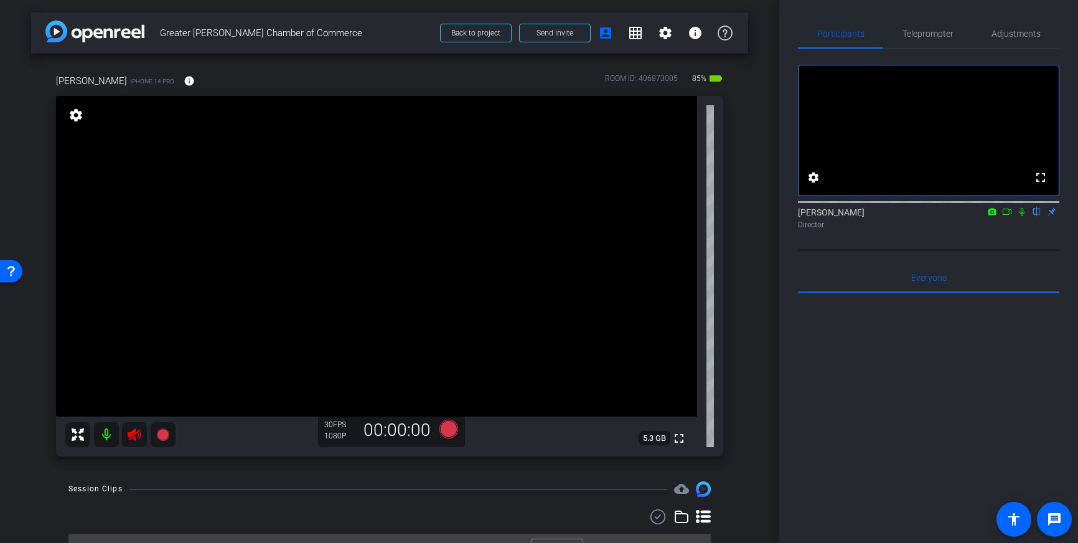
drag, startPoint x: 137, startPoint y: 431, endPoint x: 226, endPoint y: 382, distance: 101.7
click at [137, 431] on icon at bounding box center [134, 434] width 13 height 12
click at [137, 436] on div at bounding box center [120, 434] width 110 height 25
click at [1010, 37] on span "Adjustments" at bounding box center [1016, 33] width 49 height 9
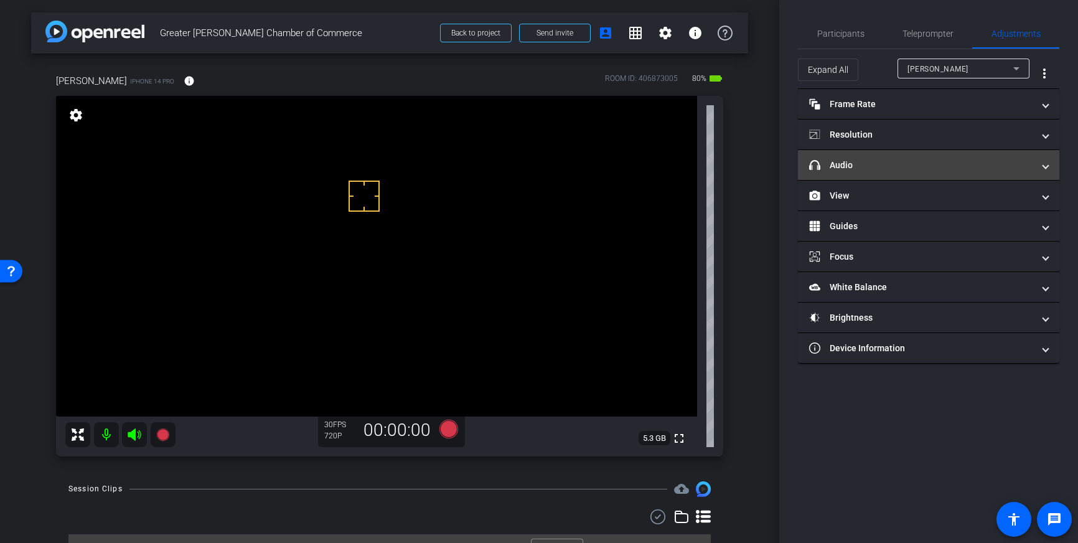
click at [969, 161] on mat-panel-title "headphone icon Audio" at bounding box center [921, 165] width 224 height 13
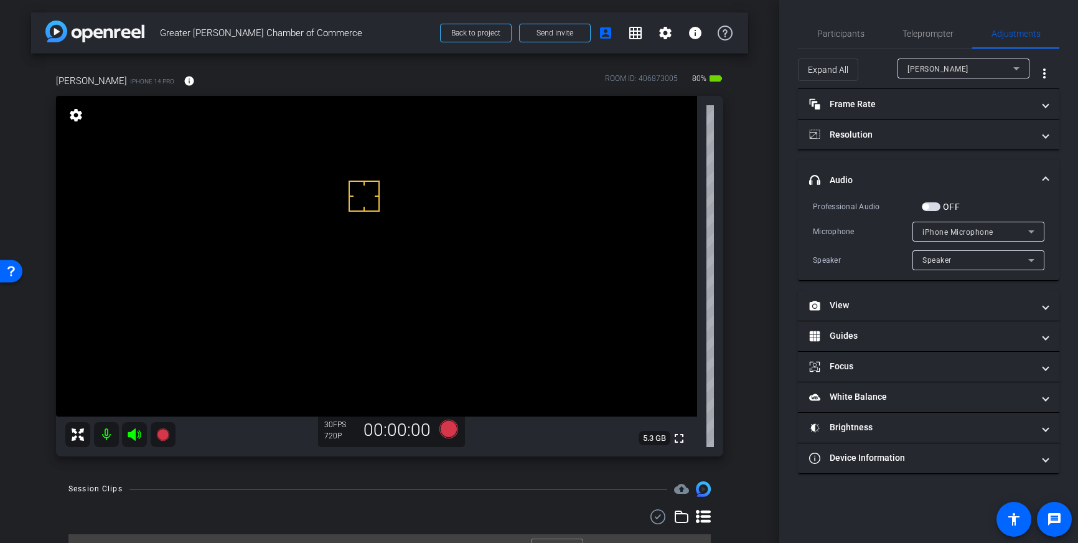
click at [929, 204] on span "button" at bounding box center [931, 206] width 19 height 9
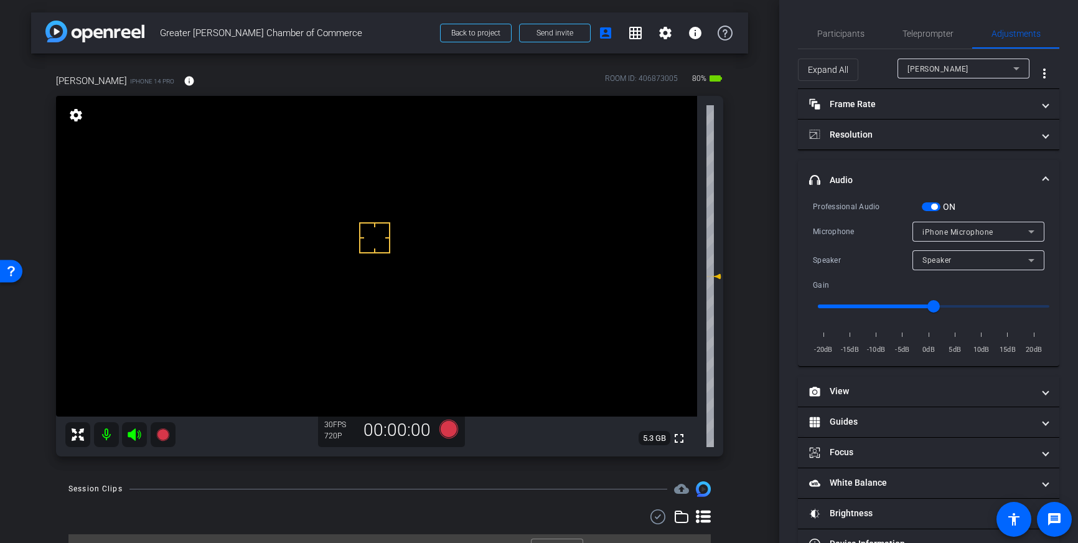
drag, startPoint x: 375, startPoint y: 238, endPoint x: 366, endPoint y: 242, distance: 9.5
drag, startPoint x: 361, startPoint y: 212, endPoint x: 389, endPoint y: 217, distance: 28.5
click at [1039, 177] on span "headphone icon Audio" at bounding box center [926, 180] width 234 height 13
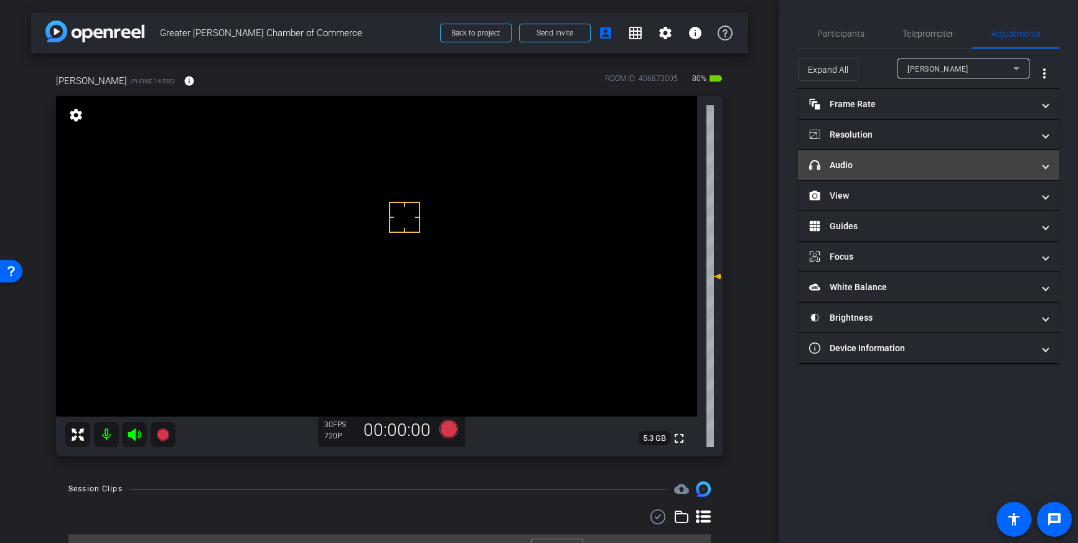
click at [917, 162] on mat-panel-title "headphone icon Audio" at bounding box center [921, 165] width 224 height 13
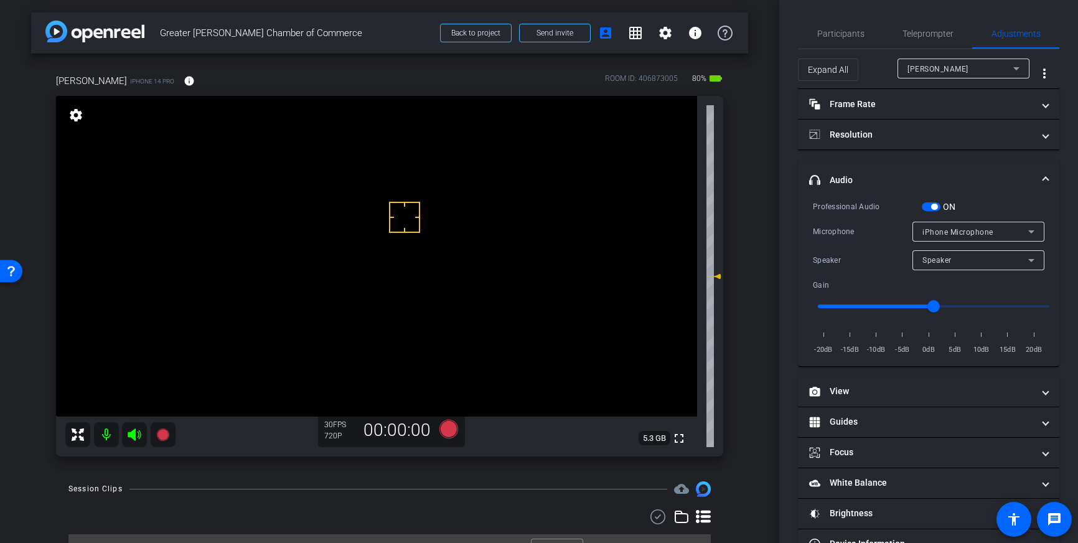
click at [1036, 180] on span "headphone icon Audio" at bounding box center [926, 180] width 234 height 13
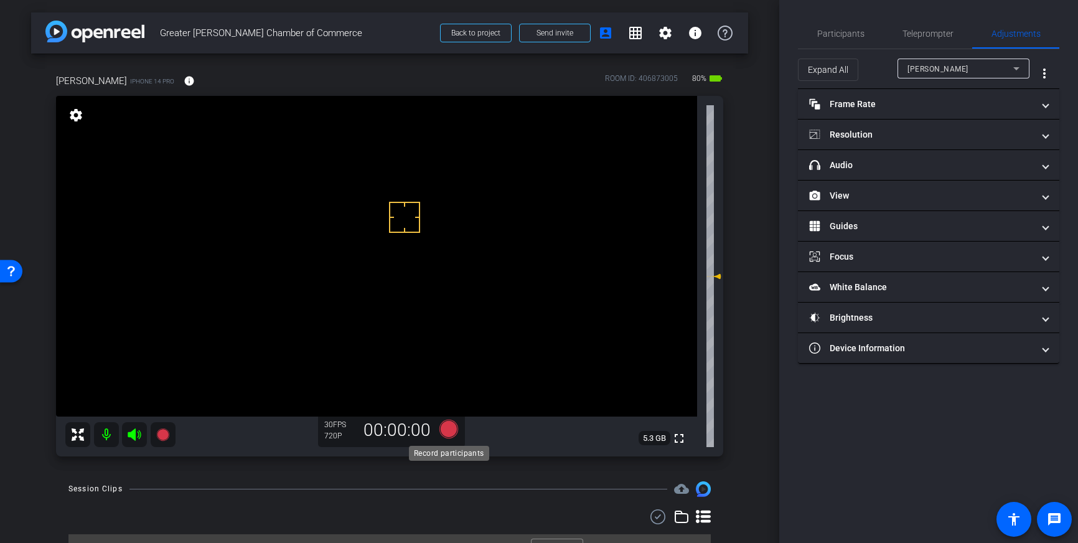
click at [449, 428] on icon at bounding box center [449, 429] width 19 height 19
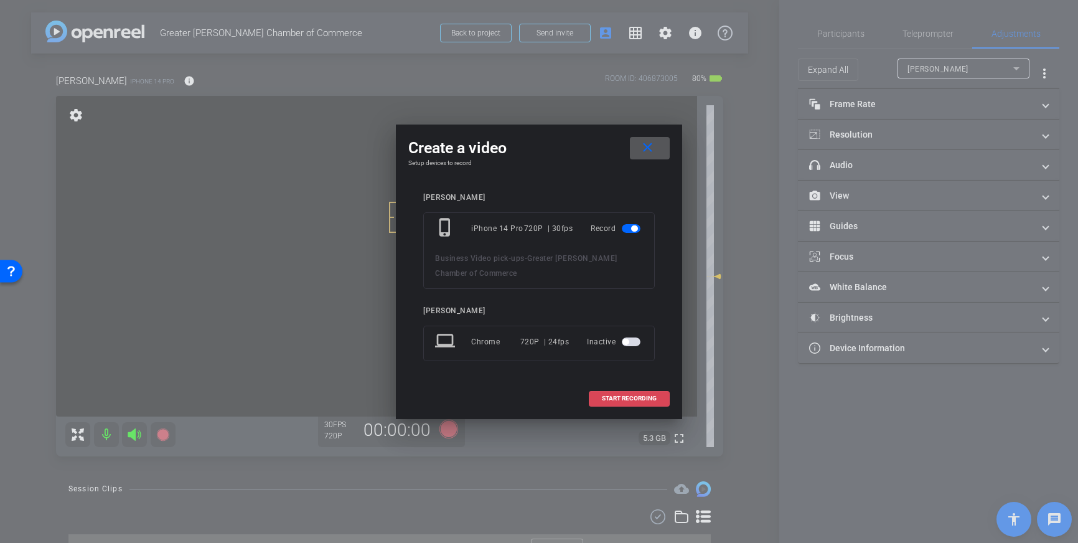
click at [611, 398] on span "START RECORDING" at bounding box center [629, 398] width 55 height 6
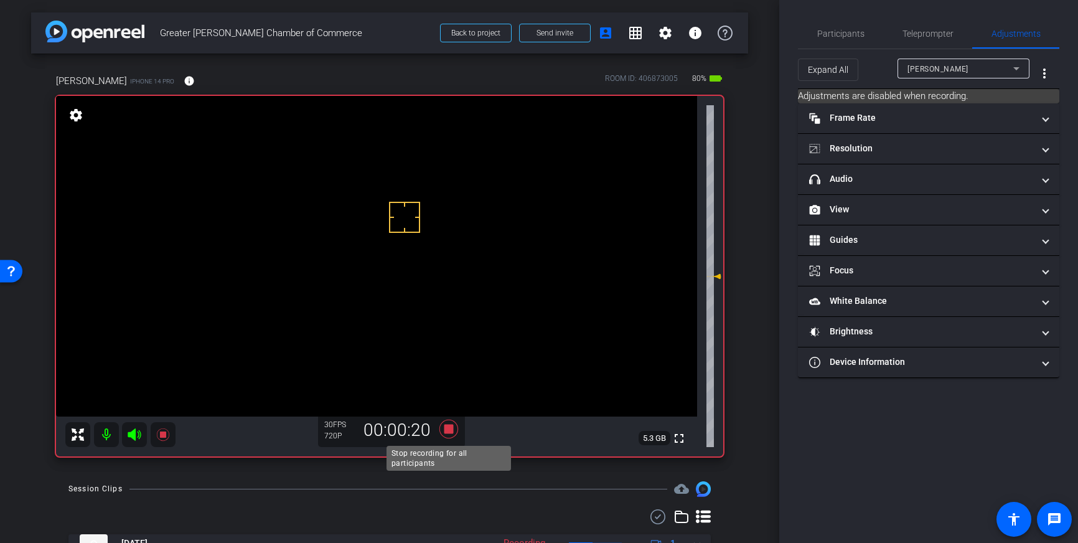
click at [445, 425] on icon at bounding box center [449, 429] width 19 height 19
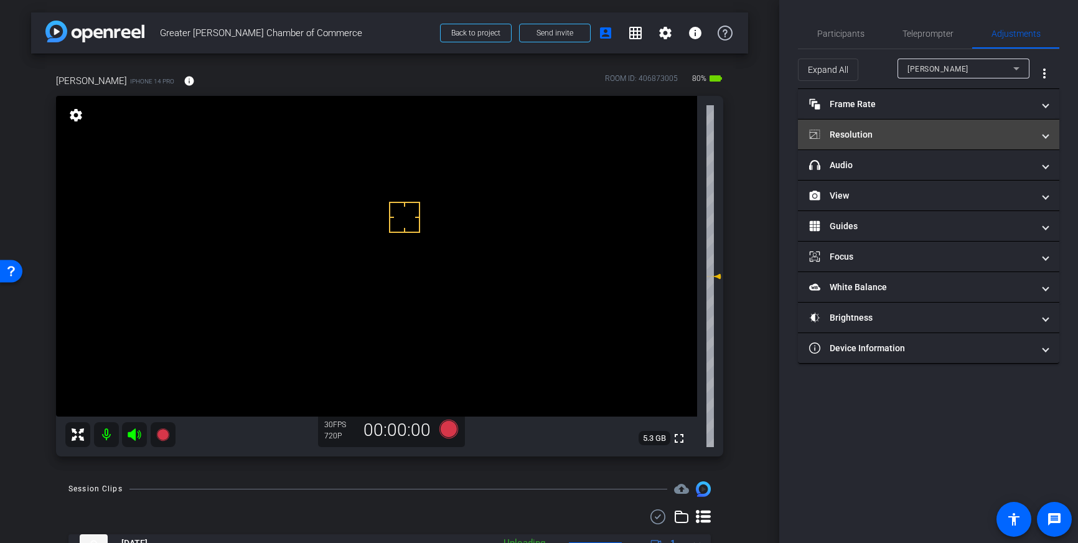
click at [944, 137] on mat-panel-title "Resolution" at bounding box center [921, 134] width 224 height 13
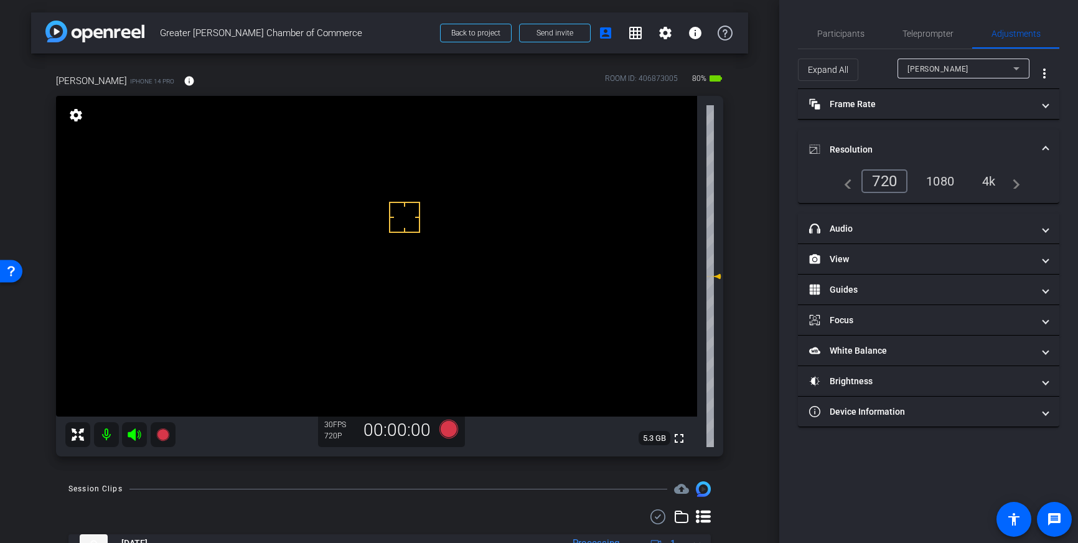
click at [997, 184] on div "4k" at bounding box center [989, 181] width 32 height 21
click at [450, 429] on icon at bounding box center [449, 429] width 19 height 19
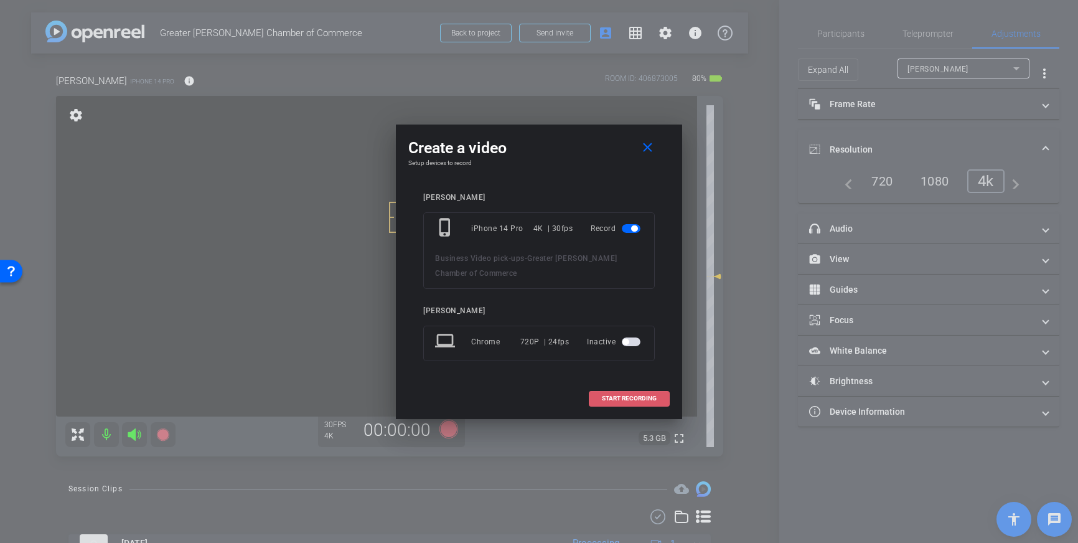
drag, startPoint x: 615, startPoint y: 402, endPoint x: 647, endPoint y: 396, distance: 32.9
click at [615, 402] on span "START RECORDING" at bounding box center [629, 398] width 55 height 6
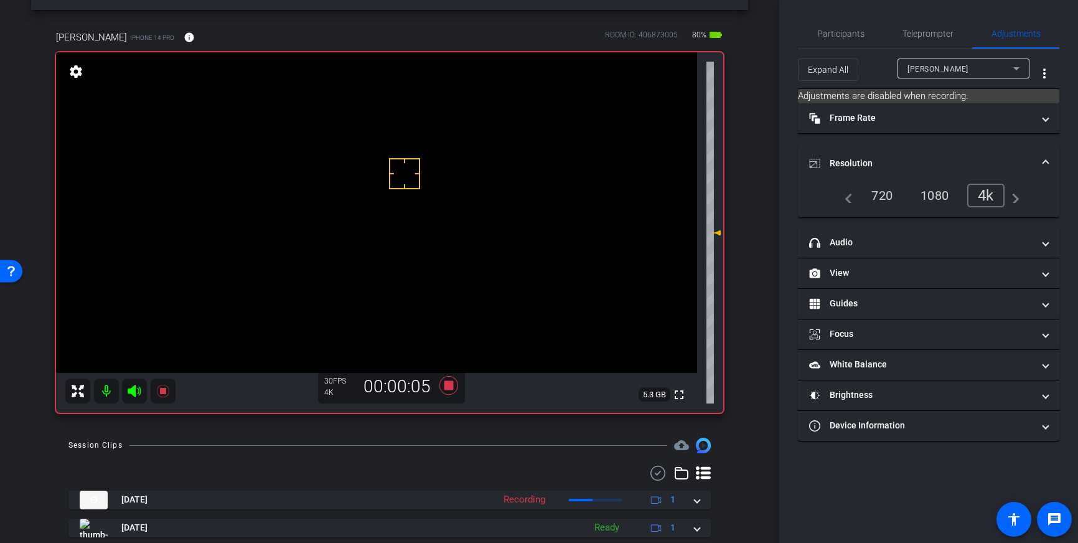
scroll to position [35, 0]
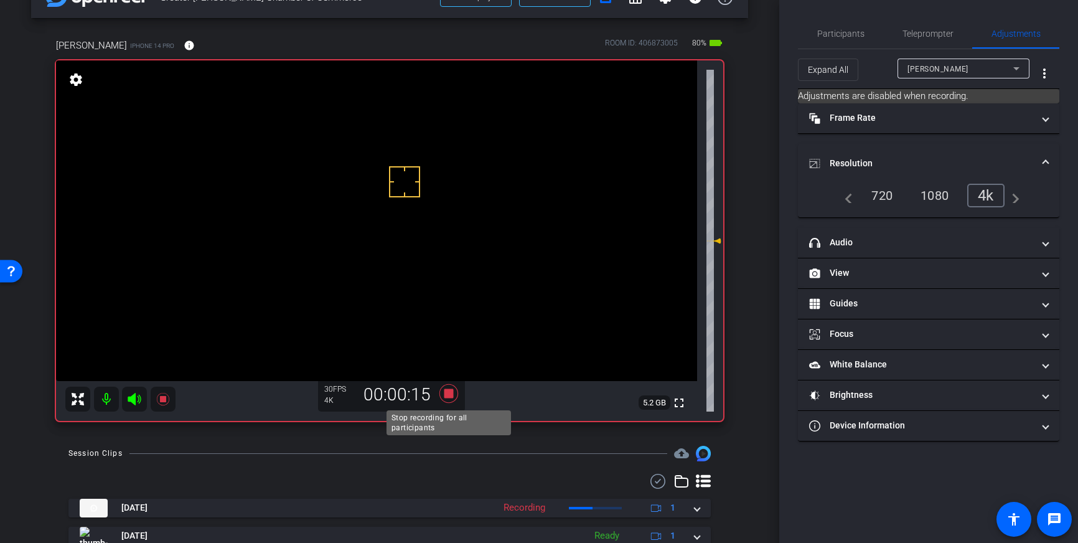
click at [450, 397] on icon at bounding box center [449, 393] width 19 height 19
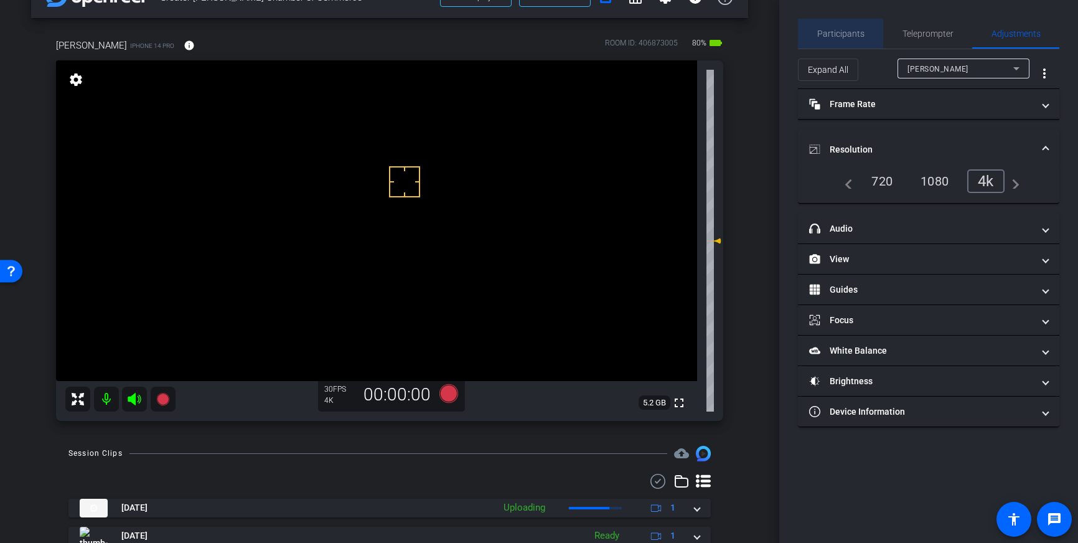
click at [855, 30] on span "Participants" at bounding box center [840, 33] width 47 height 9
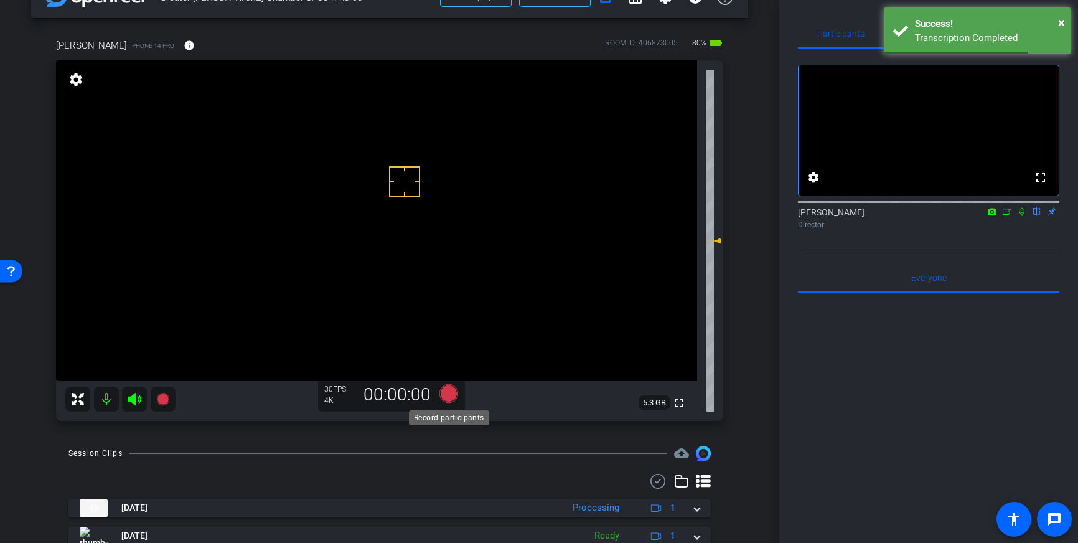
click at [453, 398] on icon at bounding box center [449, 393] width 19 height 19
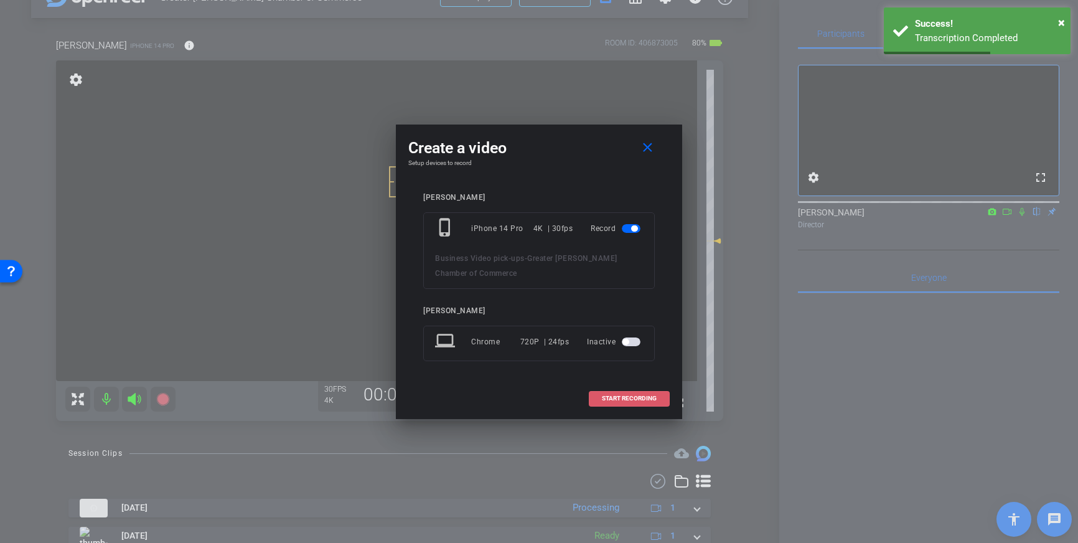
click at [643, 400] on span "START RECORDING" at bounding box center [629, 398] width 55 height 6
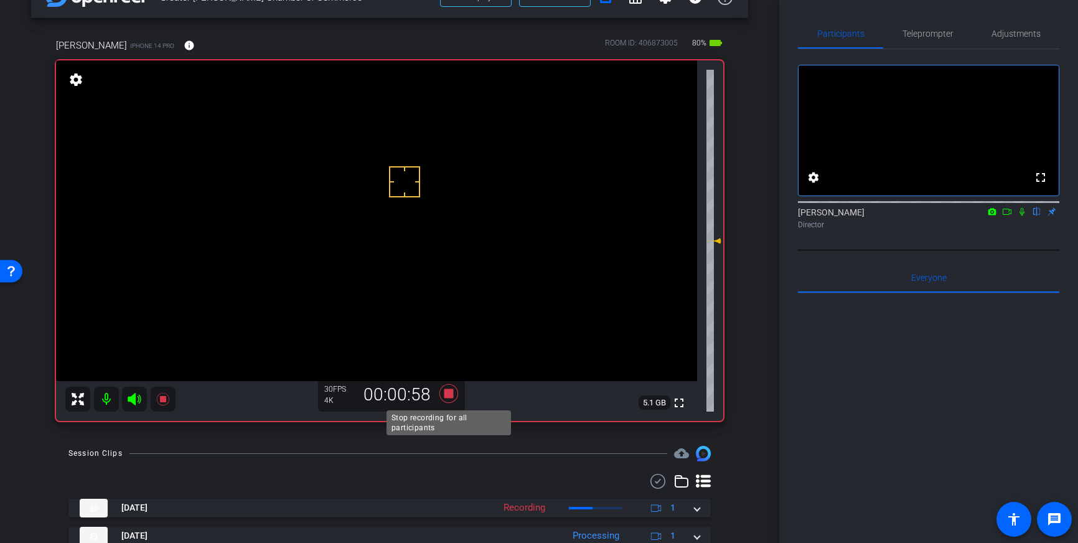
click at [445, 390] on icon at bounding box center [449, 393] width 19 height 19
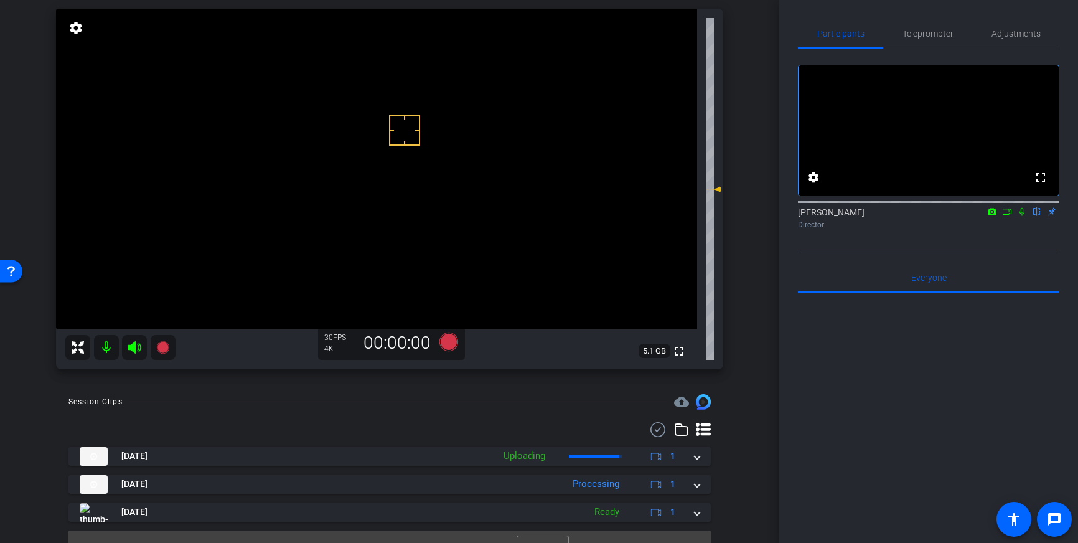
scroll to position [88, 0]
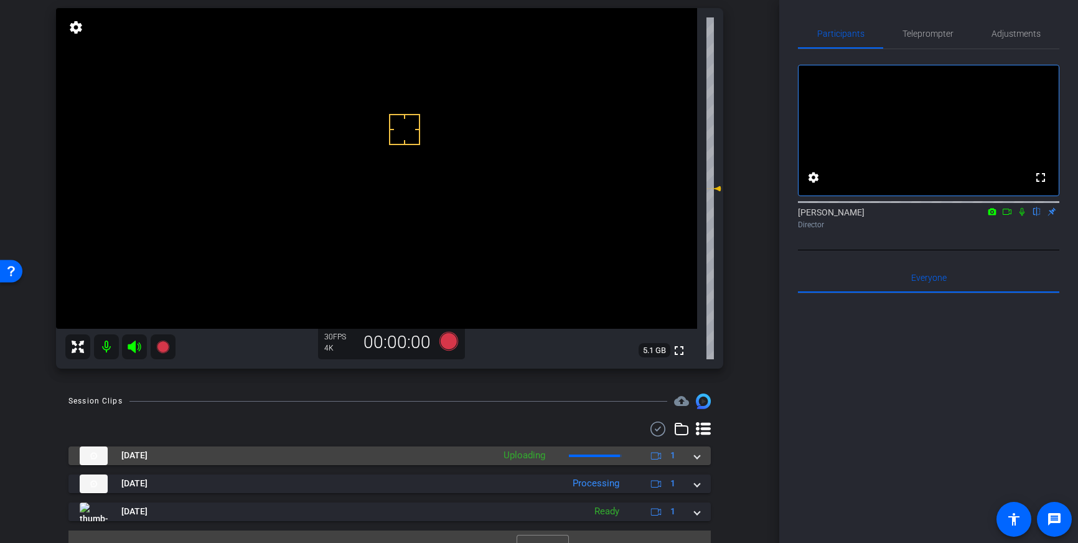
click at [700, 458] on mat-expansion-panel-header "Oct 2, 2025 Uploading 1" at bounding box center [389, 455] width 643 height 19
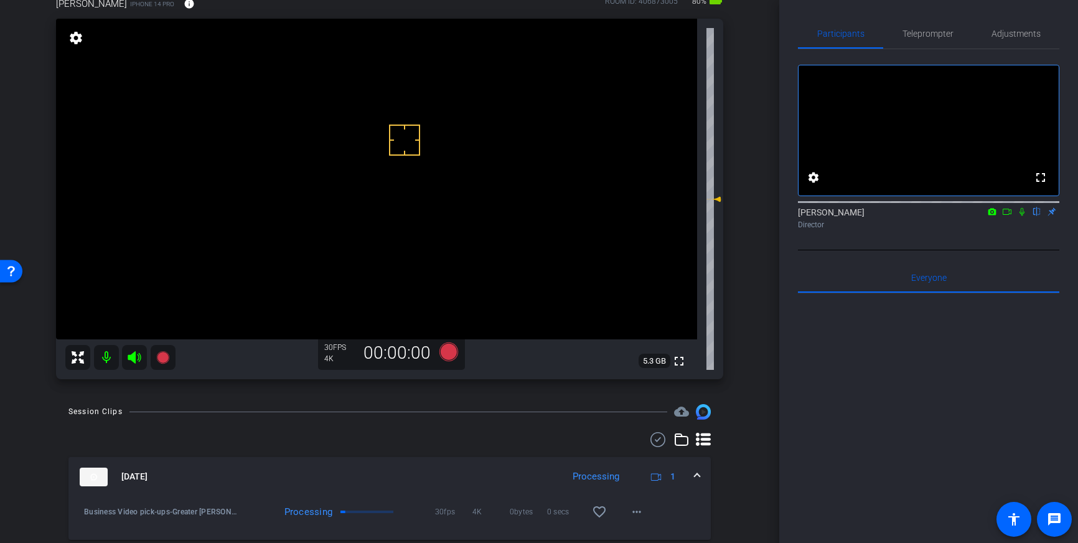
scroll to position [0, 0]
